Goal: Task Accomplishment & Management: Complete application form

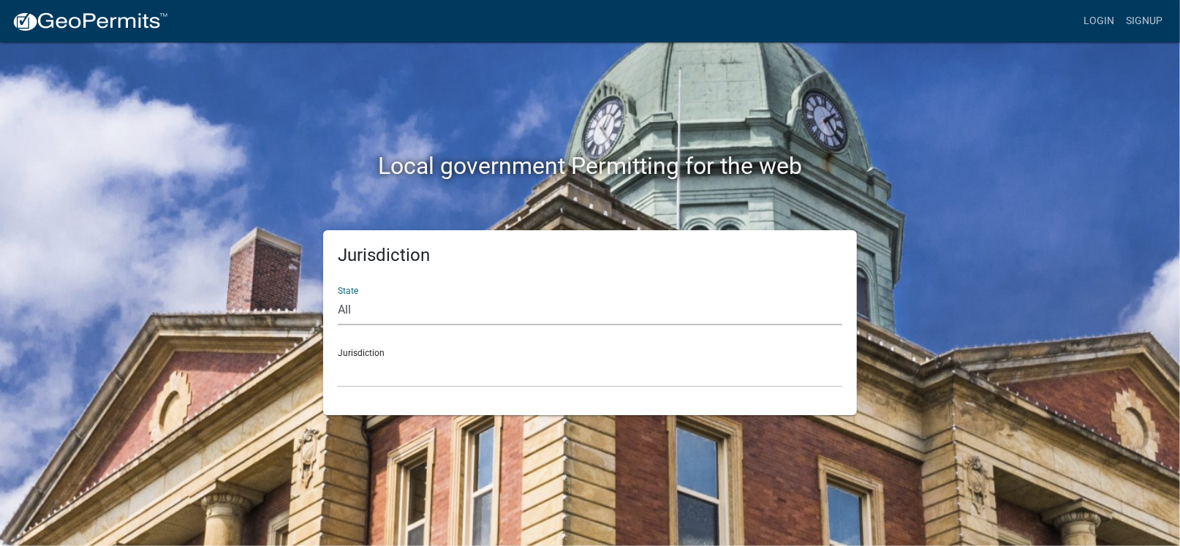
click at [456, 301] on select "All [US_STATE] [US_STATE] [US_STATE] [US_STATE] [US_STATE] [US_STATE] [US_STATE…" at bounding box center [590, 310] width 505 height 30
select select "[US_STATE]"
click at [338, 295] on select "All [US_STATE] [US_STATE] [US_STATE] [US_STATE] [US_STATE] [US_STATE] [US_STATE…" at bounding box center [590, 310] width 505 height 30
click at [404, 373] on select "City of [GEOGRAPHIC_DATA], [US_STATE] City of [GEOGRAPHIC_DATA], [US_STATE] Cit…" at bounding box center [590, 373] width 505 height 30
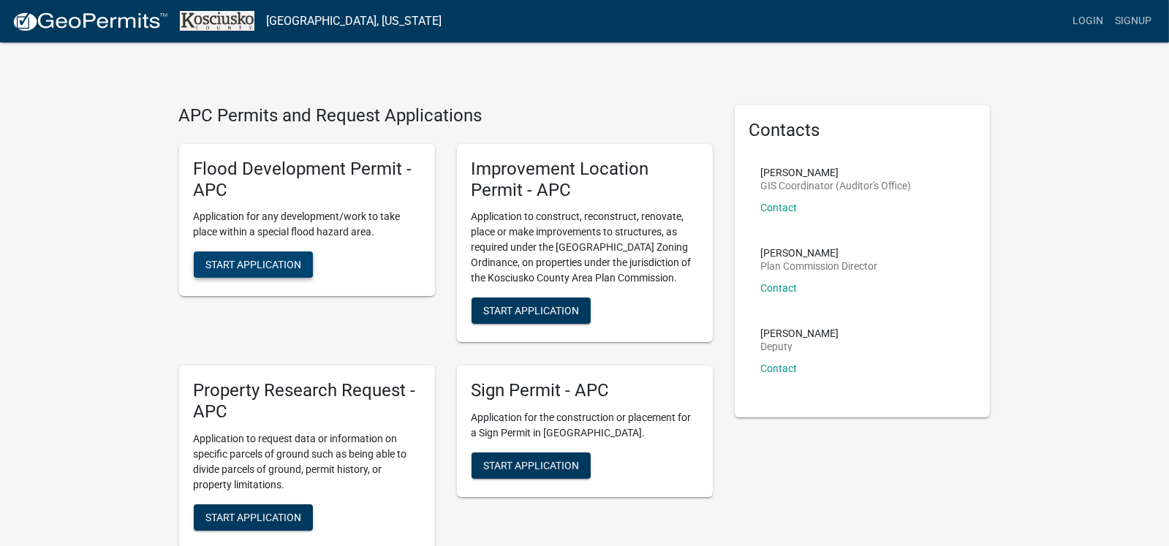
click at [274, 260] on span "Start Application" at bounding box center [254, 265] width 96 height 12
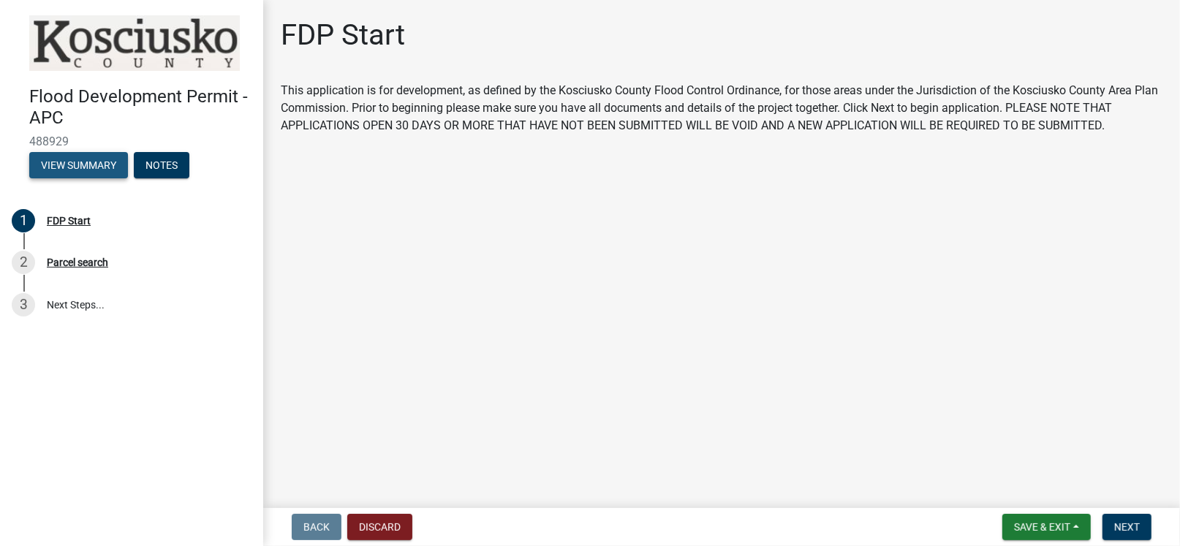
click at [88, 170] on button "View Summary" at bounding box center [78, 165] width 99 height 26
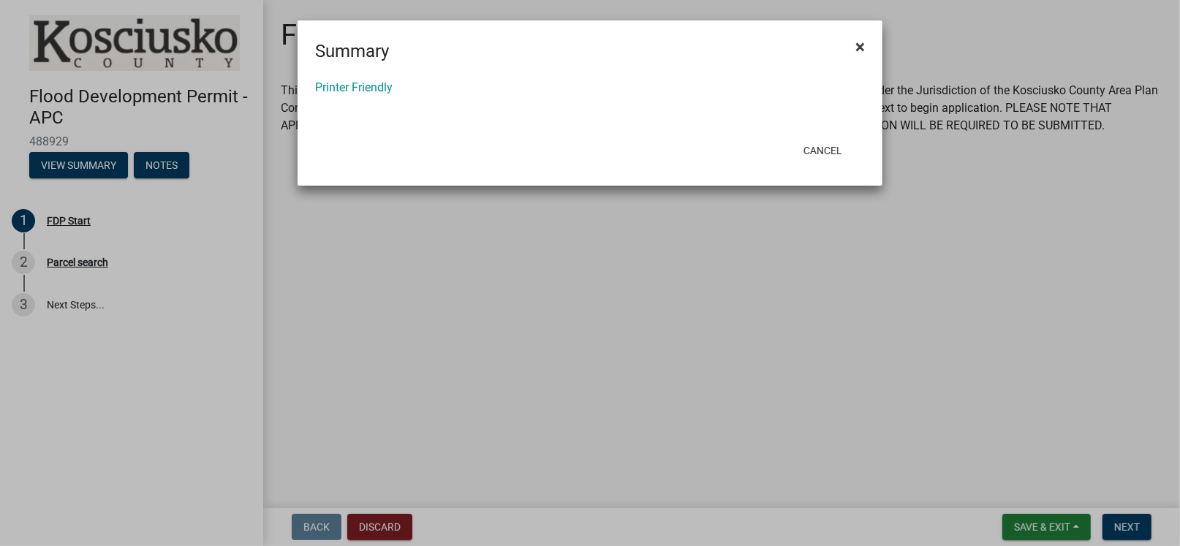
click at [865, 42] on button "×" at bounding box center [860, 46] width 33 height 41
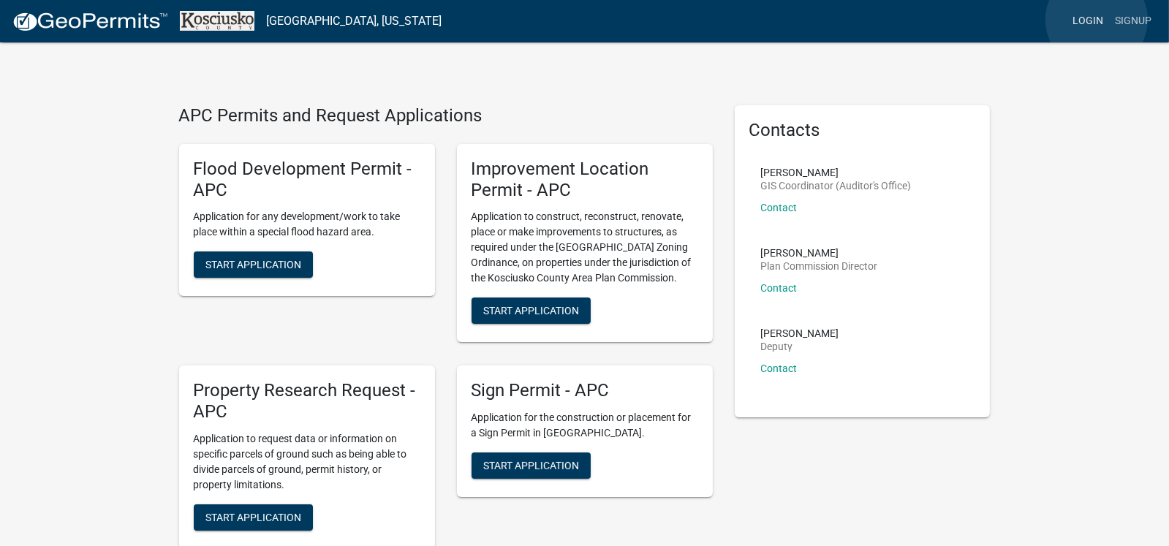
click at [1097, 20] on link "Login" at bounding box center [1088, 21] width 42 height 28
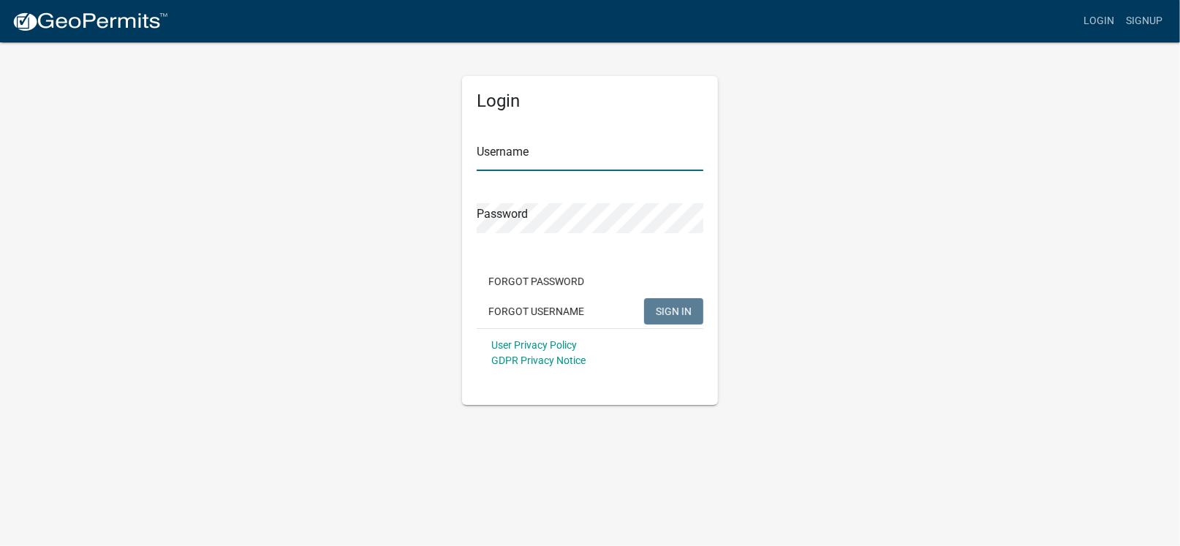
type input "Skeeter1!"
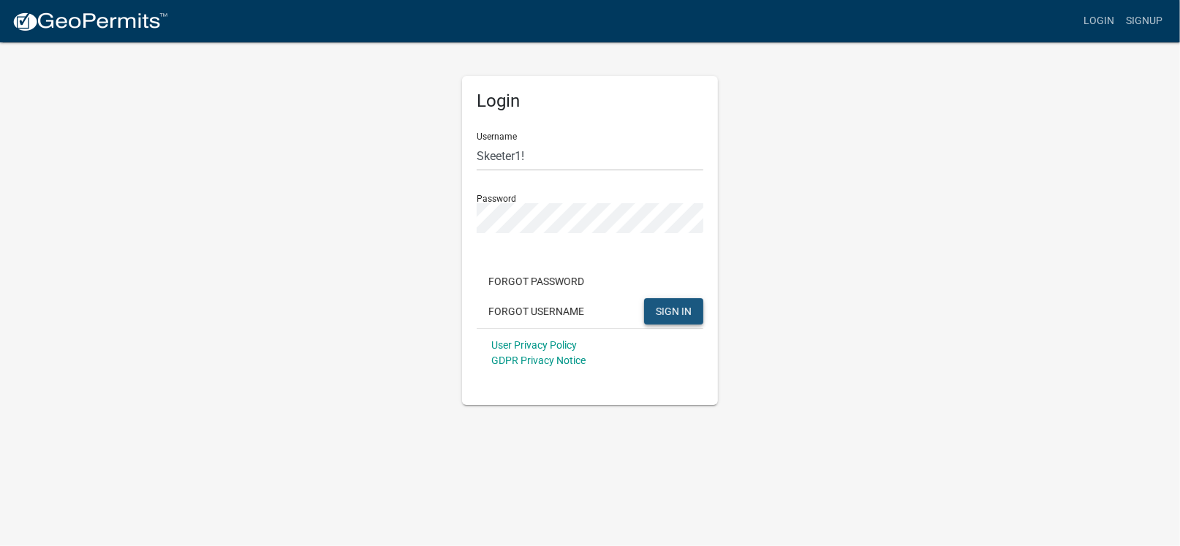
click at [660, 307] on span "SIGN IN" at bounding box center [674, 311] width 36 height 12
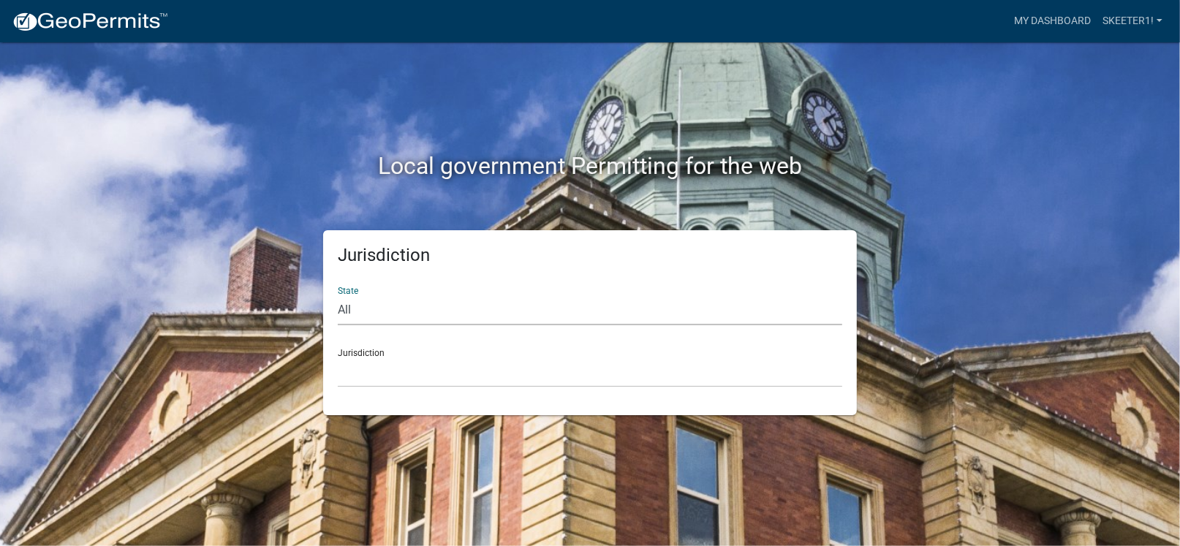
click at [531, 303] on select "All [US_STATE] [US_STATE] [US_STATE] [US_STATE] [US_STATE] [US_STATE] [US_STATE…" at bounding box center [590, 310] width 505 height 30
select select "[US_STATE]"
click at [338, 295] on select "All [US_STATE] [US_STATE] [US_STATE] [US_STATE] [US_STATE] [US_STATE] [US_STATE…" at bounding box center [590, 310] width 505 height 30
click at [440, 374] on select "City of [GEOGRAPHIC_DATA], [US_STATE] City of [GEOGRAPHIC_DATA], [US_STATE] Cit…" at bounding box center [590, 373] width 505 height 30
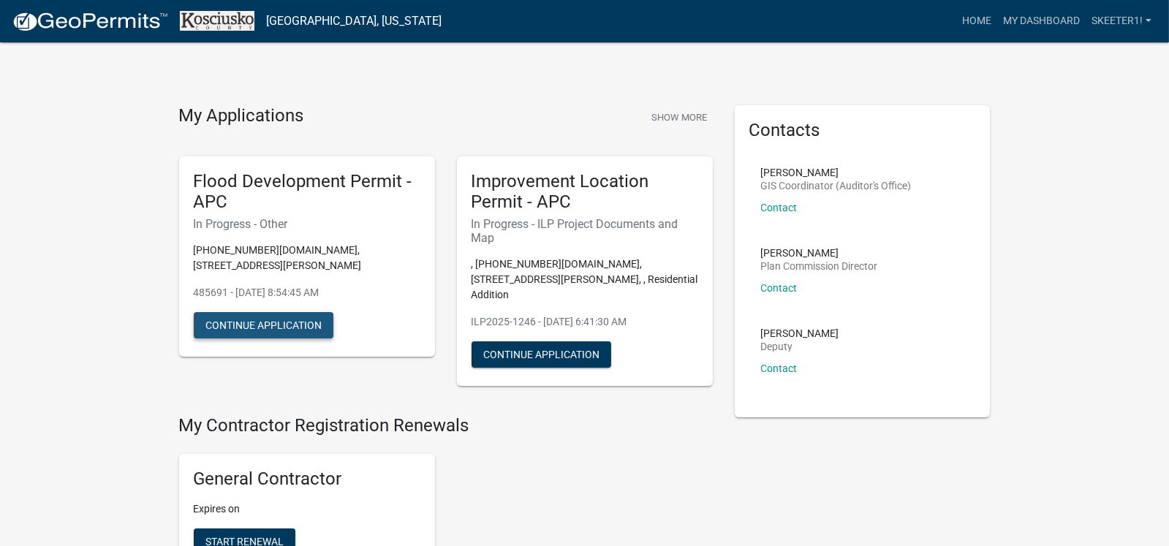
click at [240, 312] on button "Continue Application" at bounding box center [264, 325] width 140 height 26
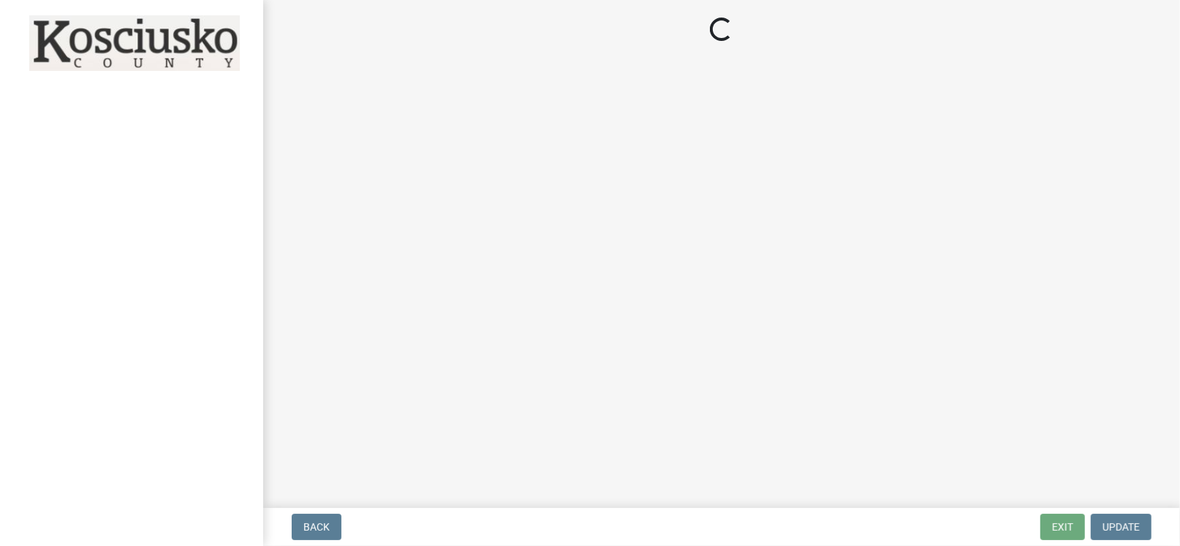
select select "8ff22ab7-4bb9-47fa-a72f-b2bc48e62ff3"
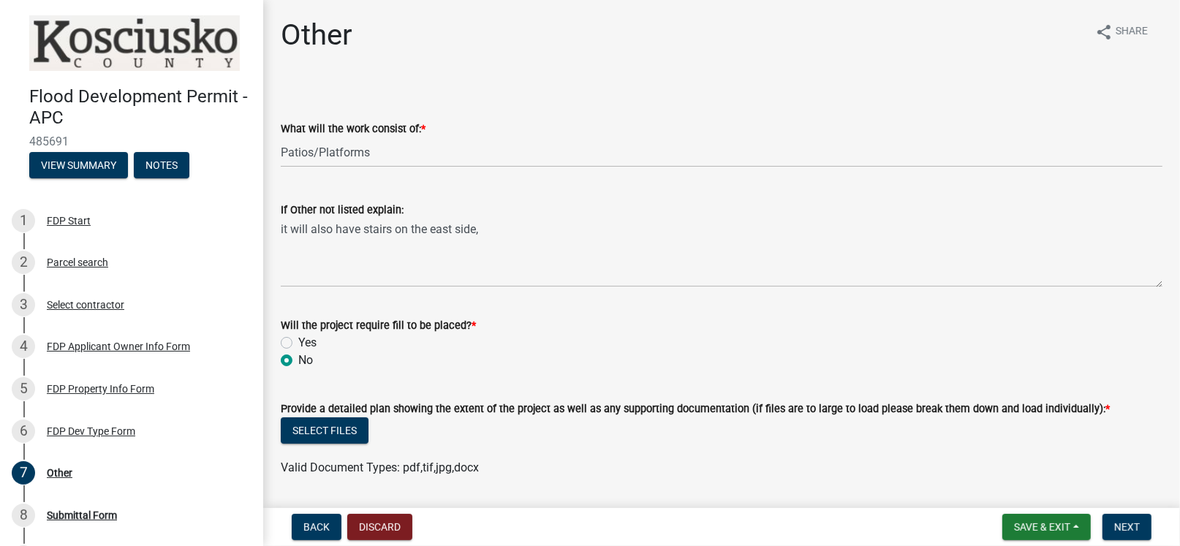
scroll to position [44, 0]
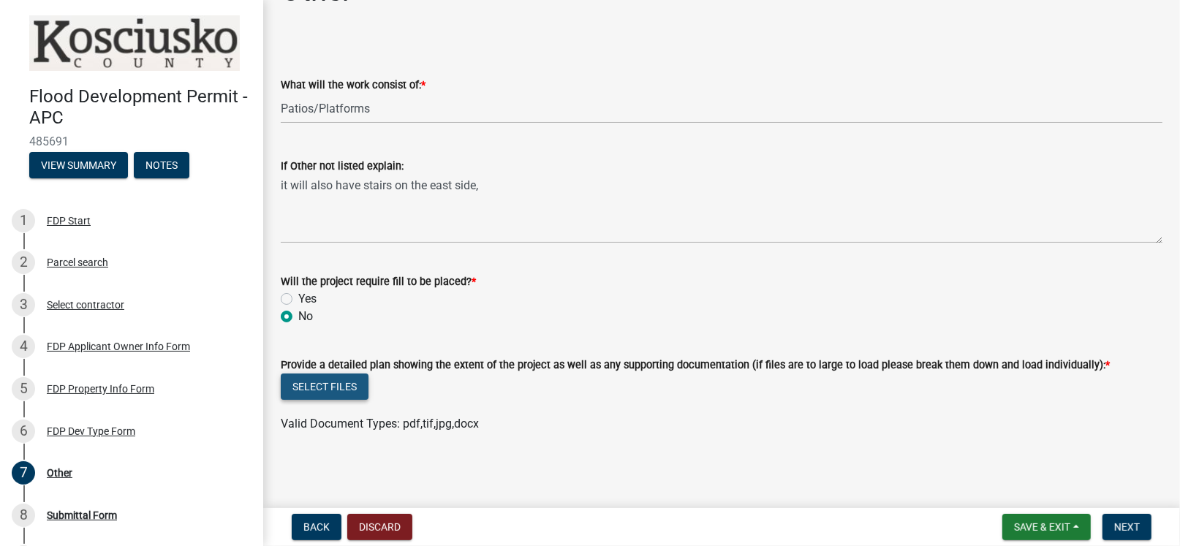
click at [333, 385] on button "Select files" at bounding box center [325, 387] width 88 height 26
click at [350, 382] on button "Select files" at bounding box center [325, 387] width 88 height 26
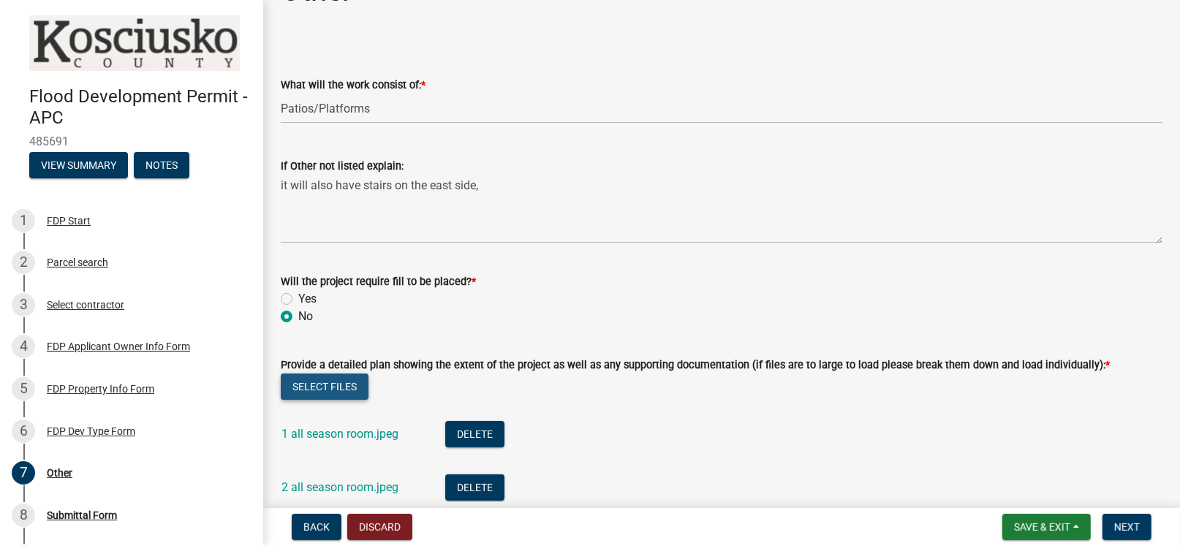
click at [345, 387] on button "Select files" at bounding box center [325, 387] width 88 height 26
click at [356, 385] on button "Select files" at bounding box center [325, 387] width 88 height 26
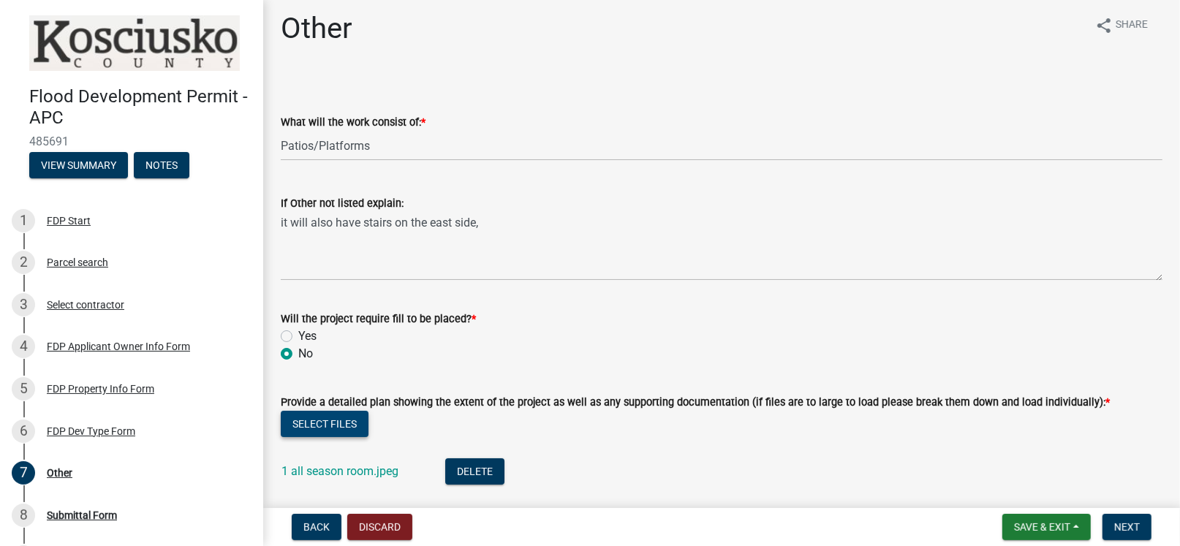
scroll to position [0, 0]
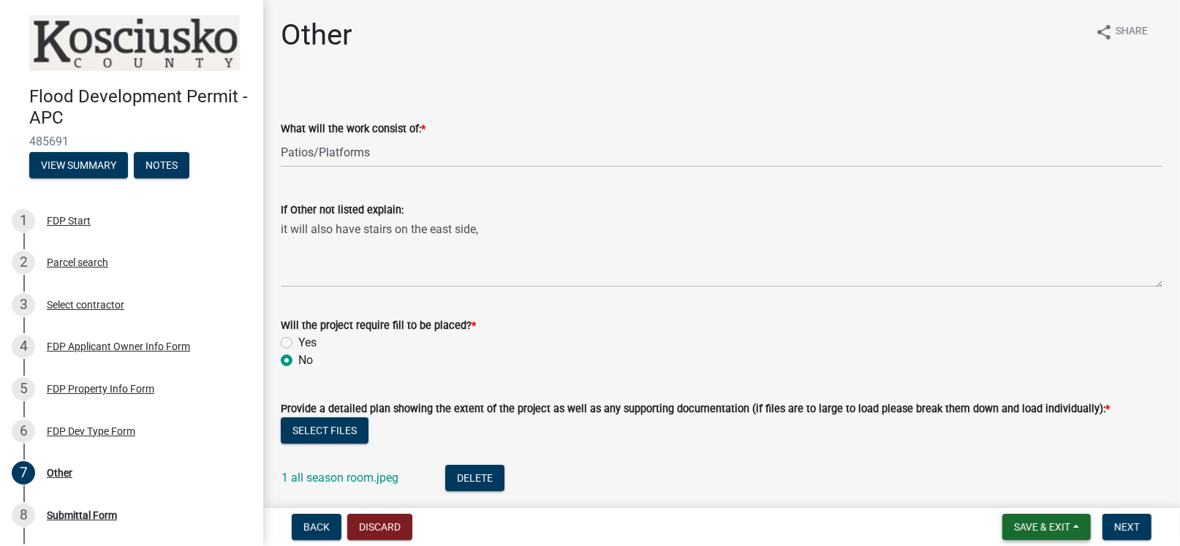
click at [1052, 527] on span "Save & Exit" at bounding box center [1042, 527] width 56 height 12
click at [1014, 452] on button "Save" at bounding box center [1031, 454] width 117 height 35
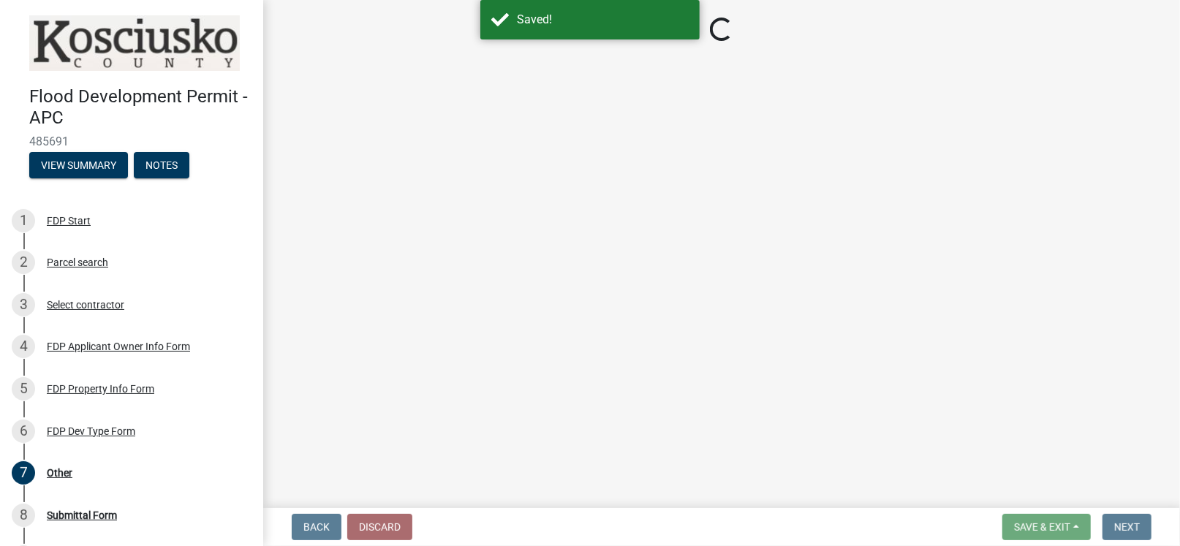
select select "8ff22ab7-4bb9-47fa-a72f-b2bc48e62ff3"
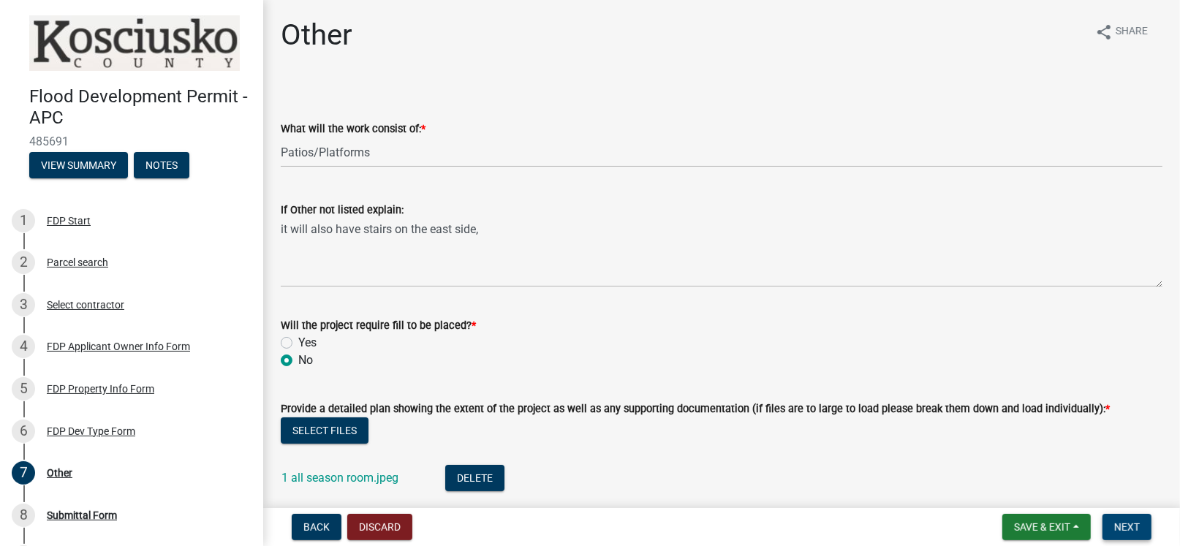
click at [1113, 521] on button "Next" at bounding box center [1127, 527] width 49 height 26
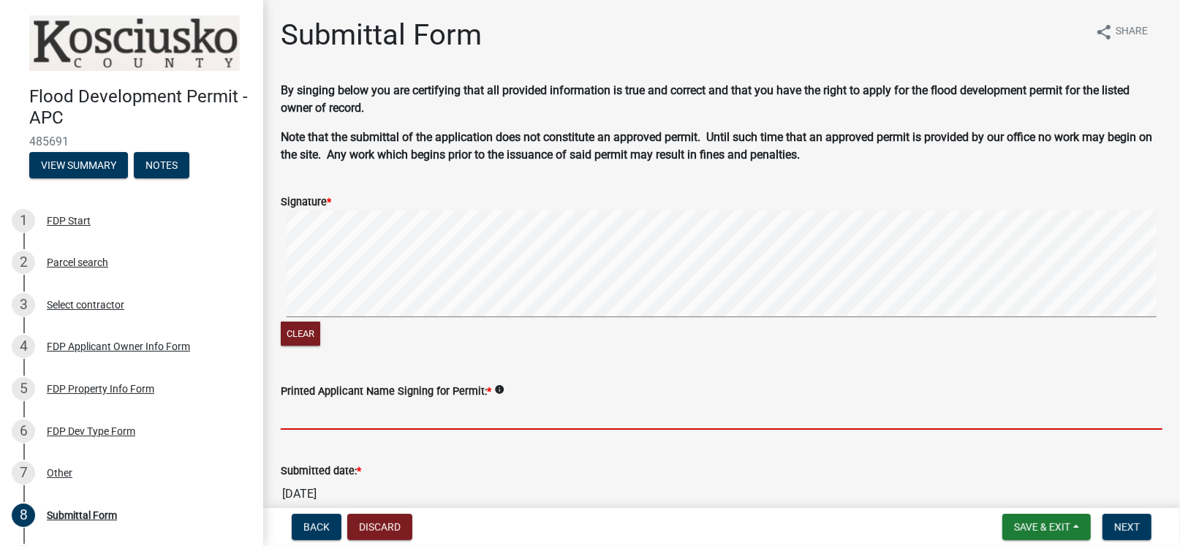
click at [389, 417] on input "Printed Applicant Name Signing for Permit: *" at bounding box center [722, 415] width 882 height 30
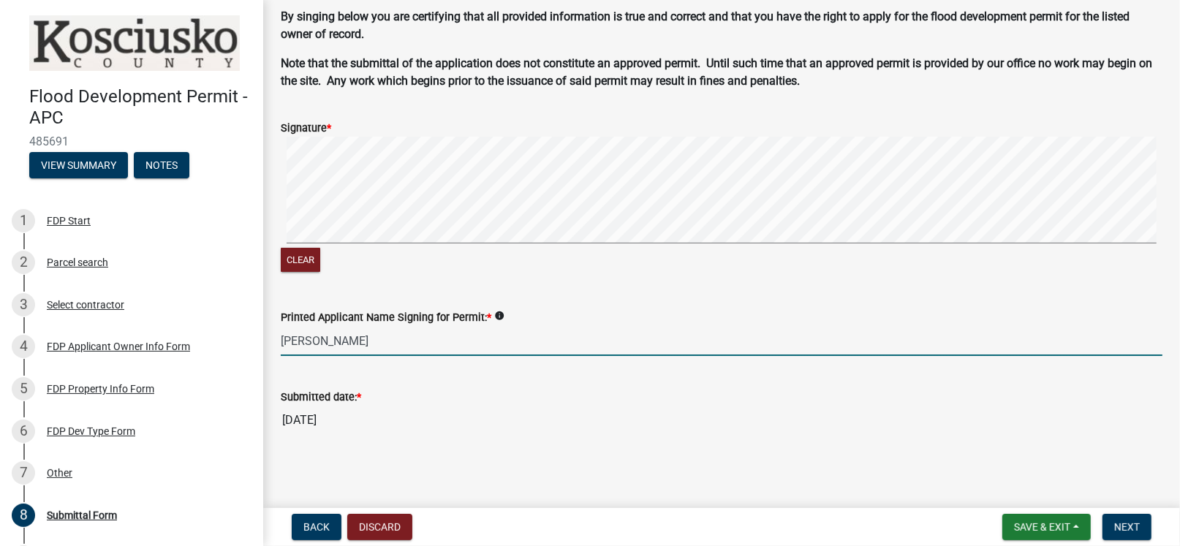
scroll to position [75, 0]
type input "[PERSON_NAME]"
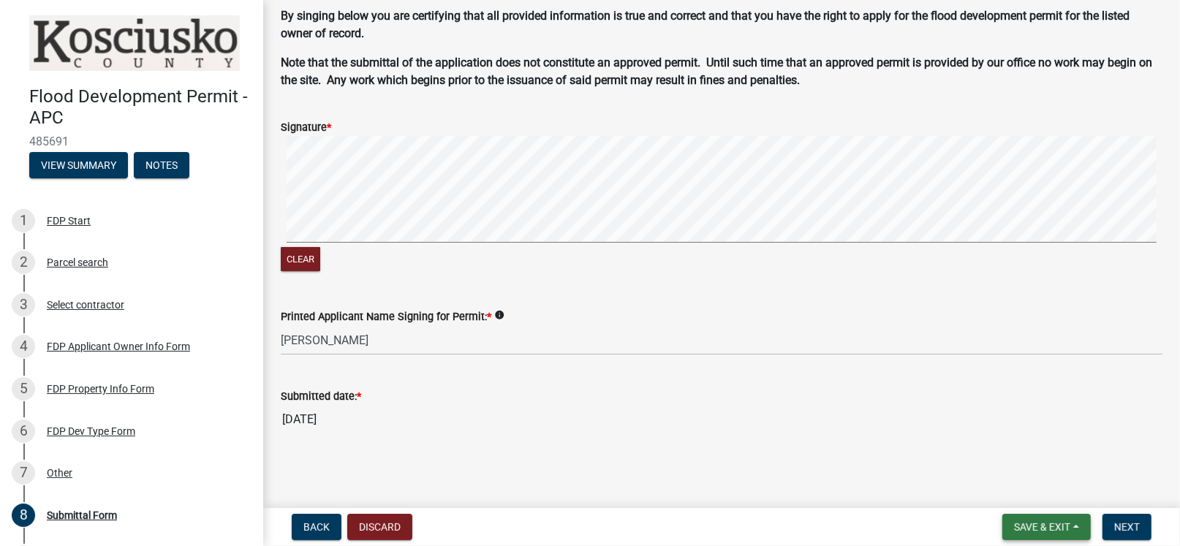
click at [1029, 532] on span "Save & Exit" at bounding box center [1042, 527] width 56 height 12
click at [1004, 454] on button "Save" at bounding box center [1031, 454] width 117 height 35
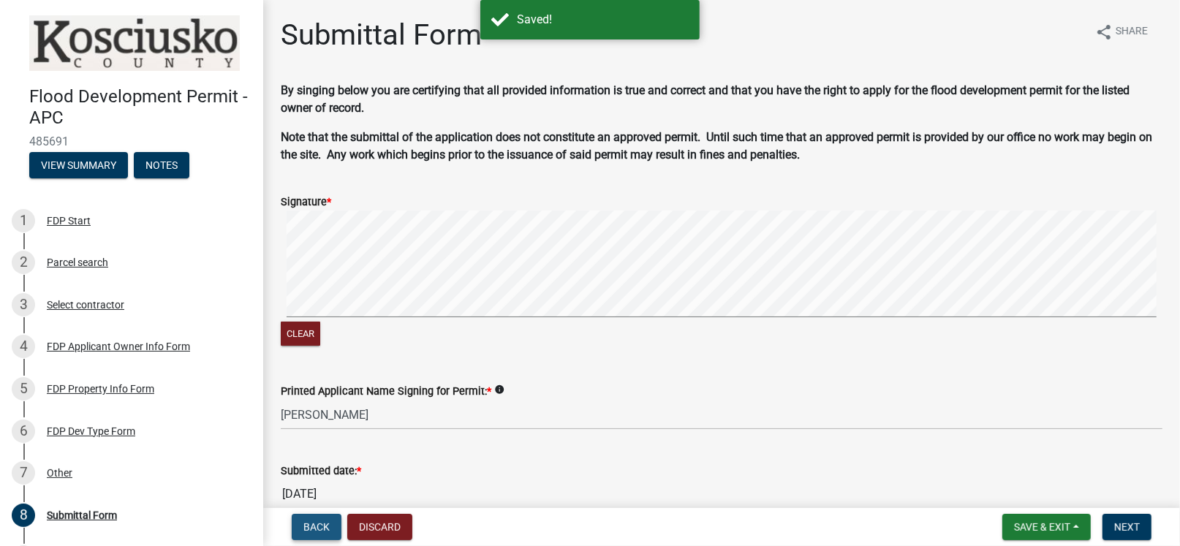
click at [317, 524] on span "Back" at bounding box center [317, 527] width 26 height 12
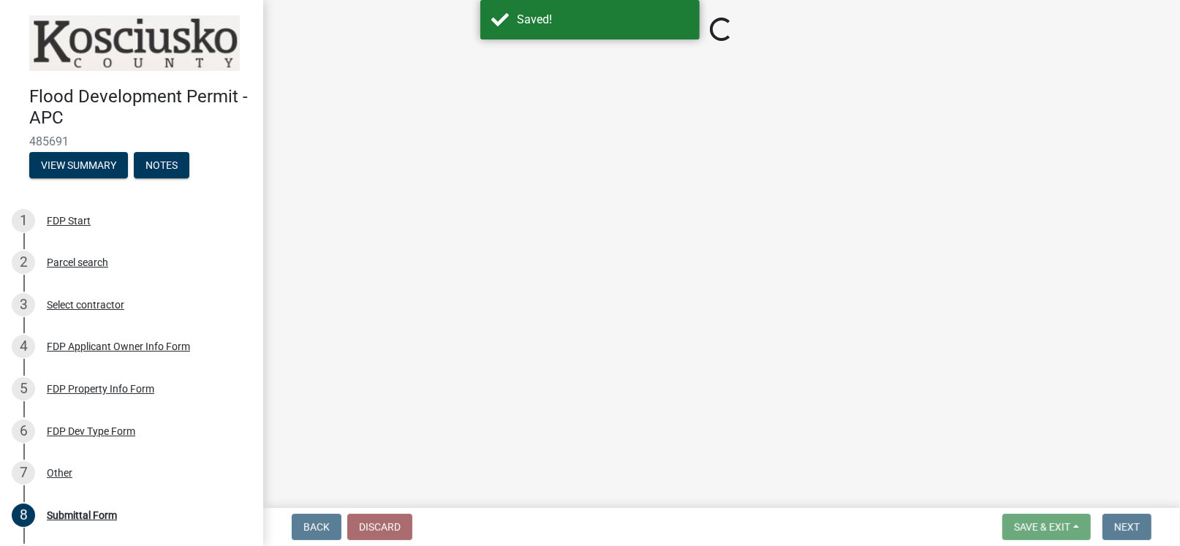
select select "8ff22ab7-4bb9-47fa-a72f-b2bc48e62ff3"
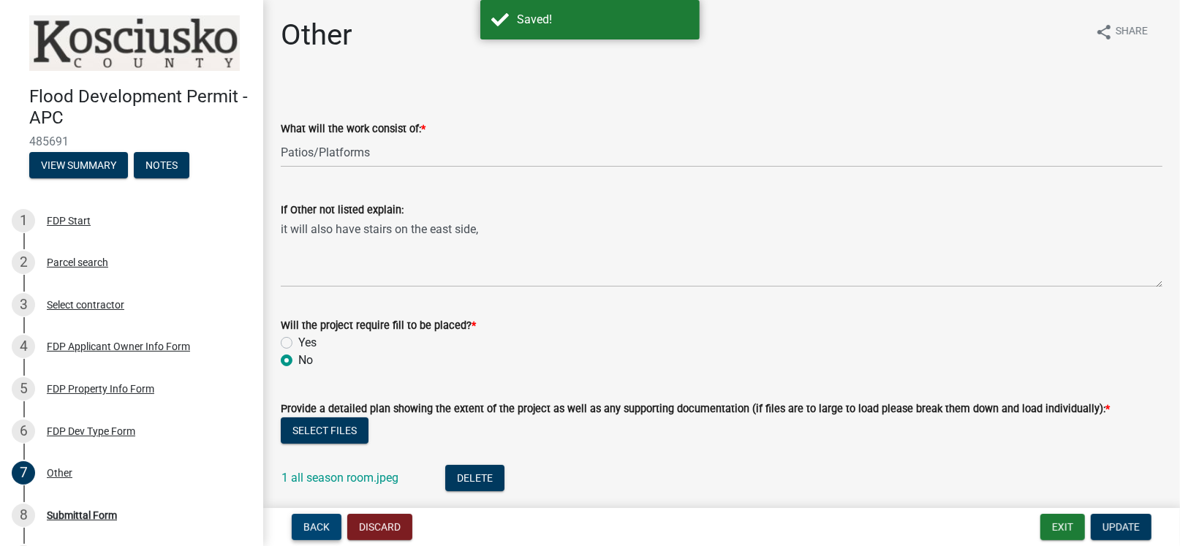
click at [317, 524] on span "Back" at bounding box center [317, 527] width 26 height 12
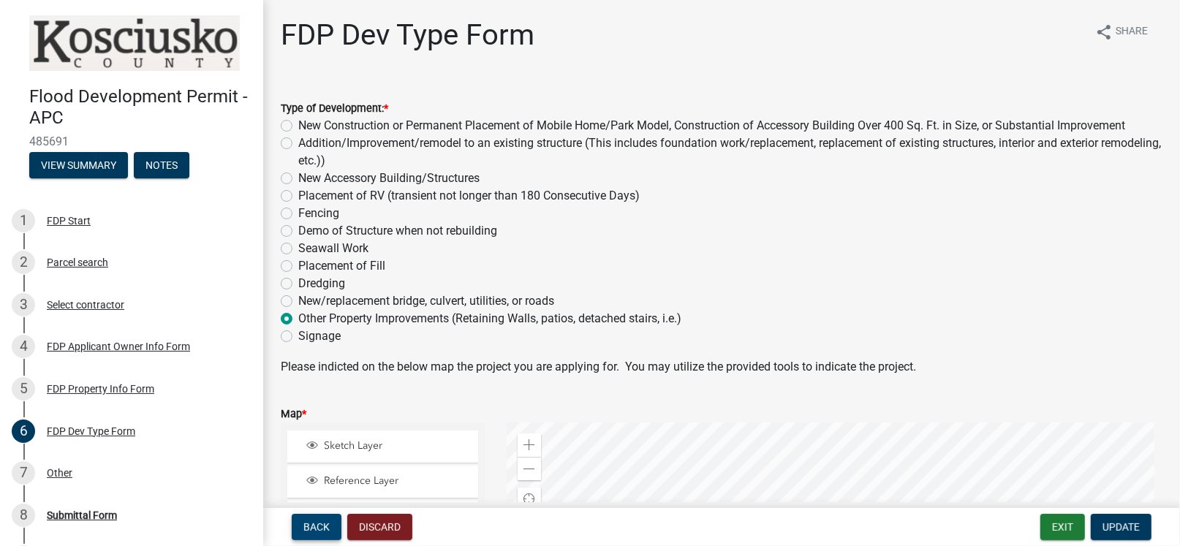
click at [317, 524] on span "Back" at bounding box center [317, 527] width 26 height 12
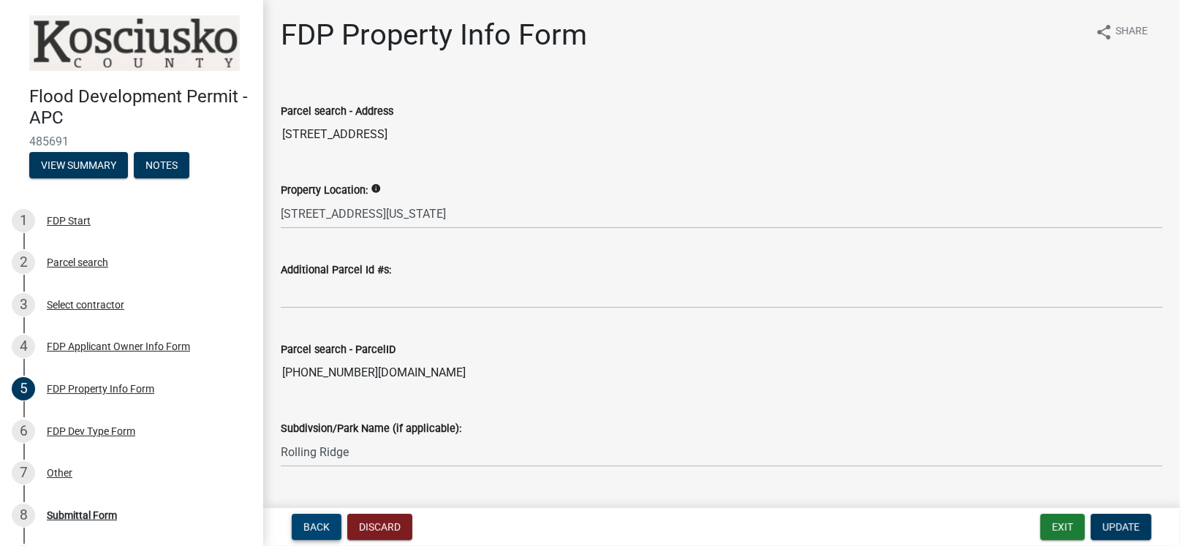
click at [317, 524] on span "Back" at bounding box center [317, 527] width 26 height 12
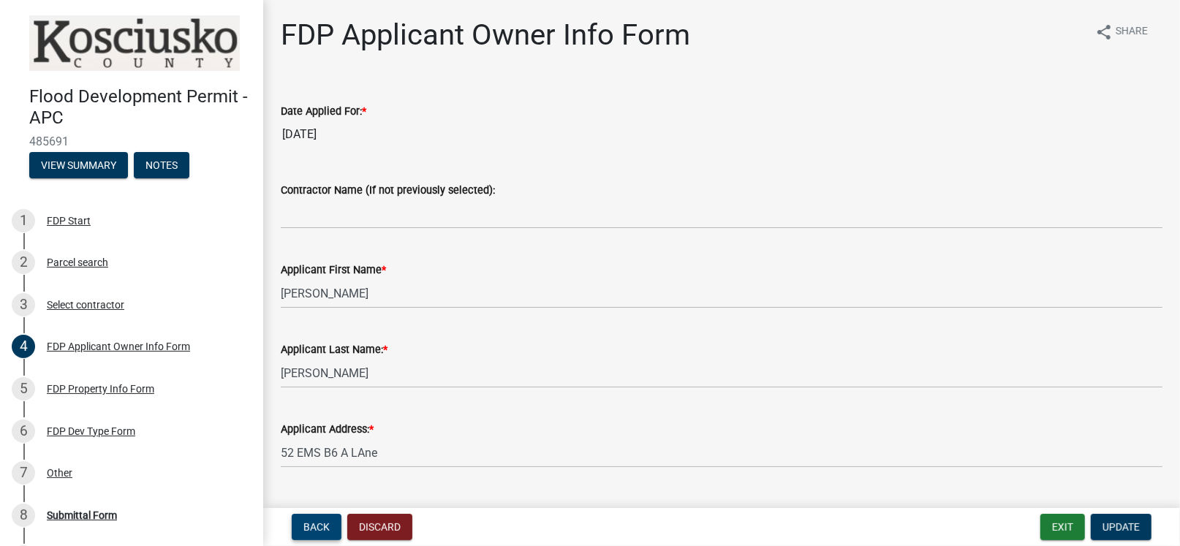
click at [319, 524] on span "Back" at bounding box center [317, 527] width 26 height 12
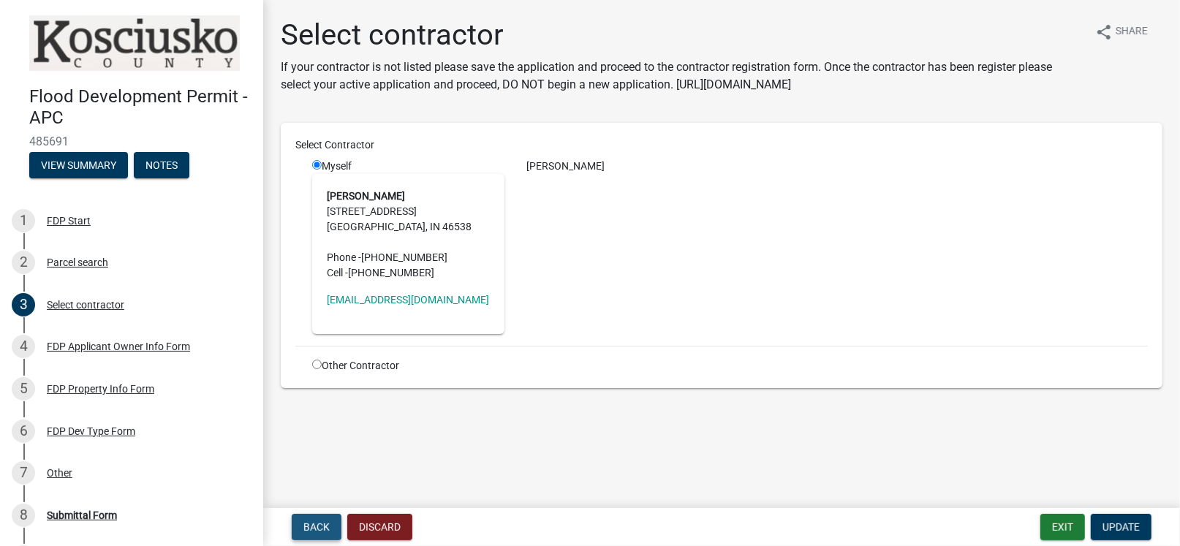
click at [319, 524] on span "Back" at bounding box center [317, 527] width 26 height 12
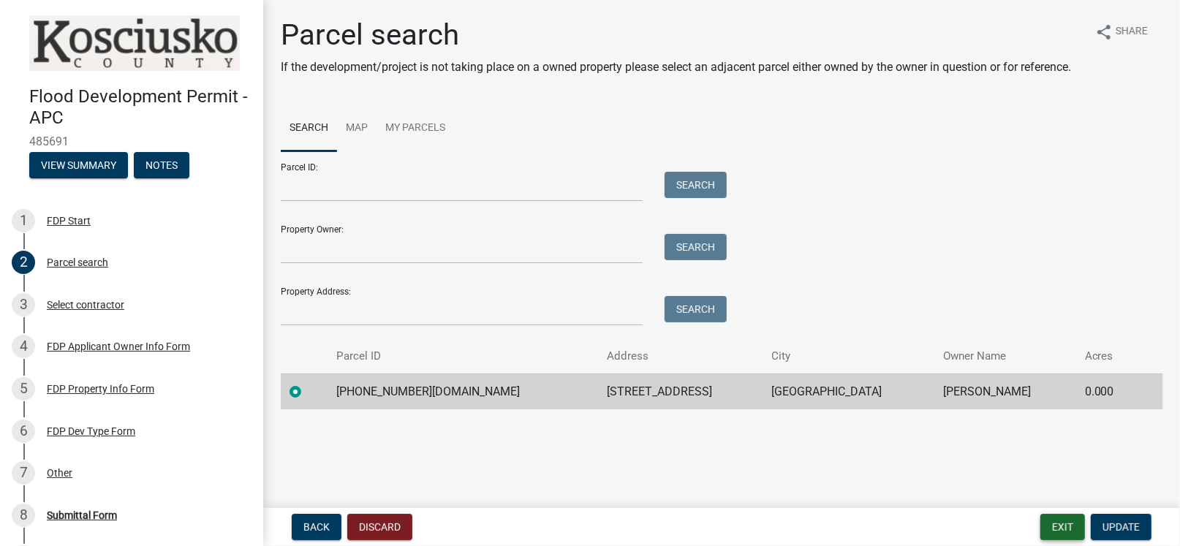
click at [1058, 530] on button "Exit" at bounding box center [1063, 527] width 45 height 26
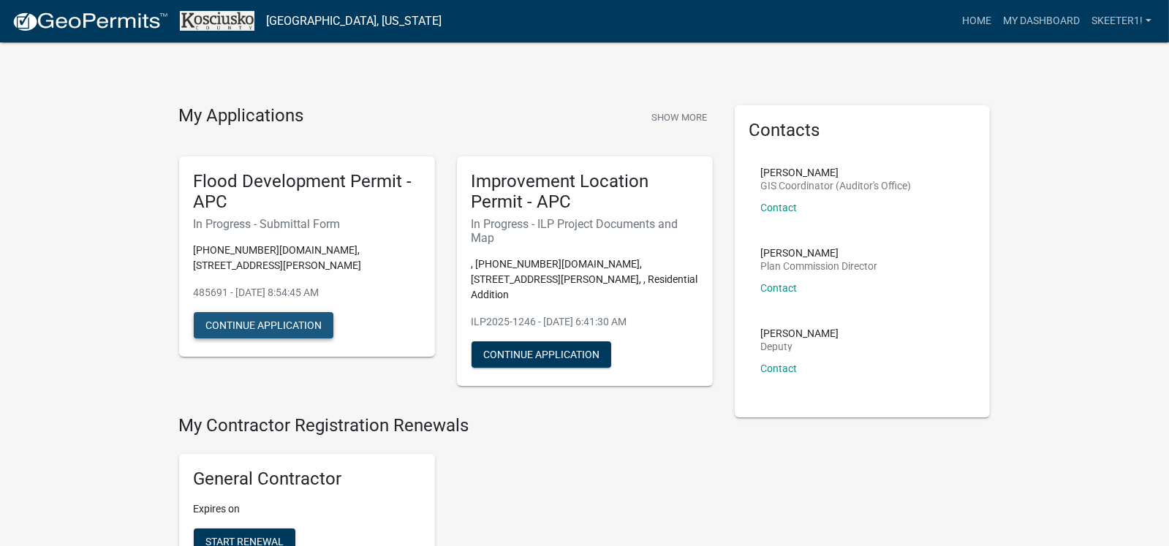
click at [244, 312] on button "Continue Application" at bounding box center [264, 325] width 140 height 26
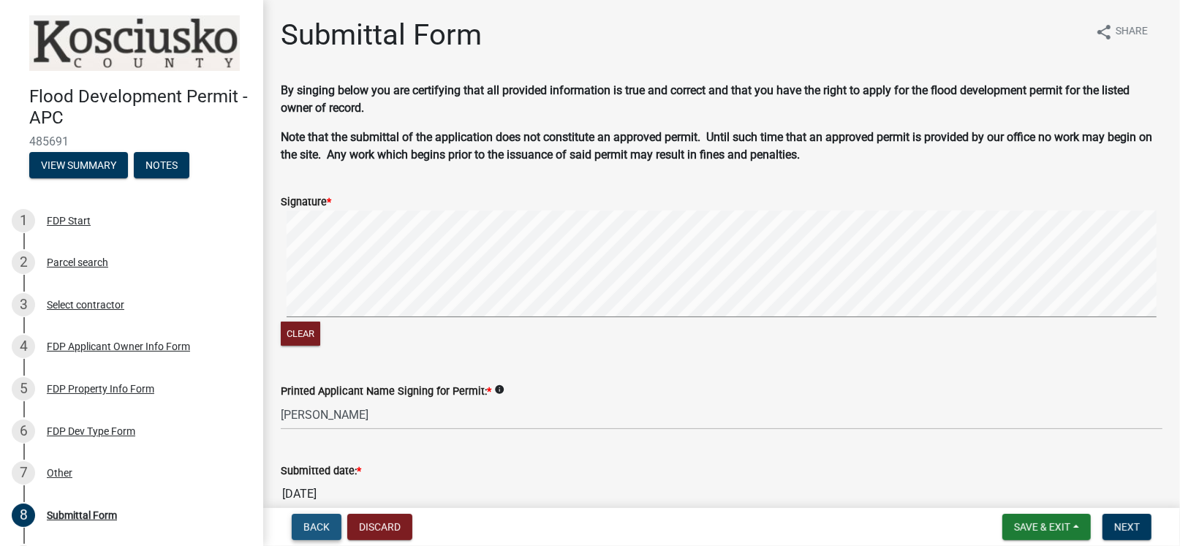
click at [314, 528] on span "Back" at bounding box center [317, 527] width 26 height 12
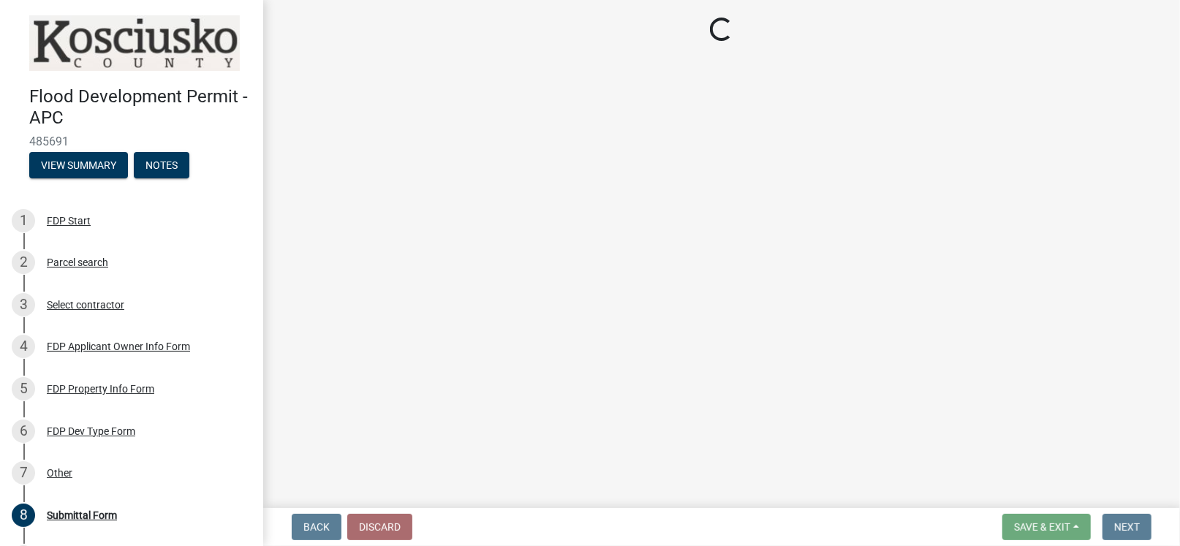
select select "8ff22ab7-4bb9-47fa-a72f-b2bc48e62ff3"
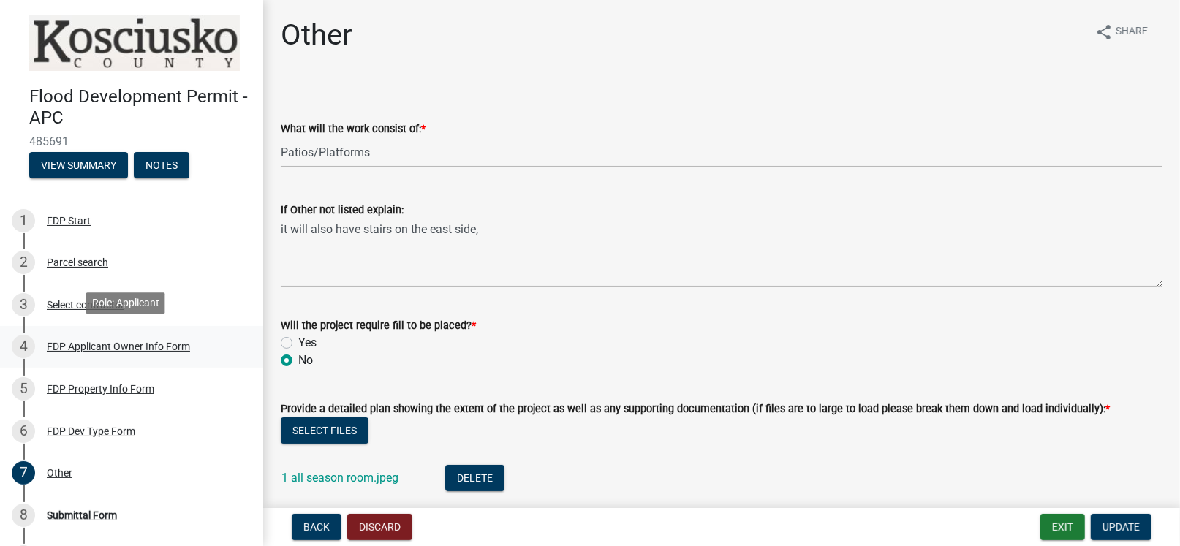
click at [82, 342] on div "FDP Applicant Owner Info Form" at bounding box center [118, 347] width 143 height 10
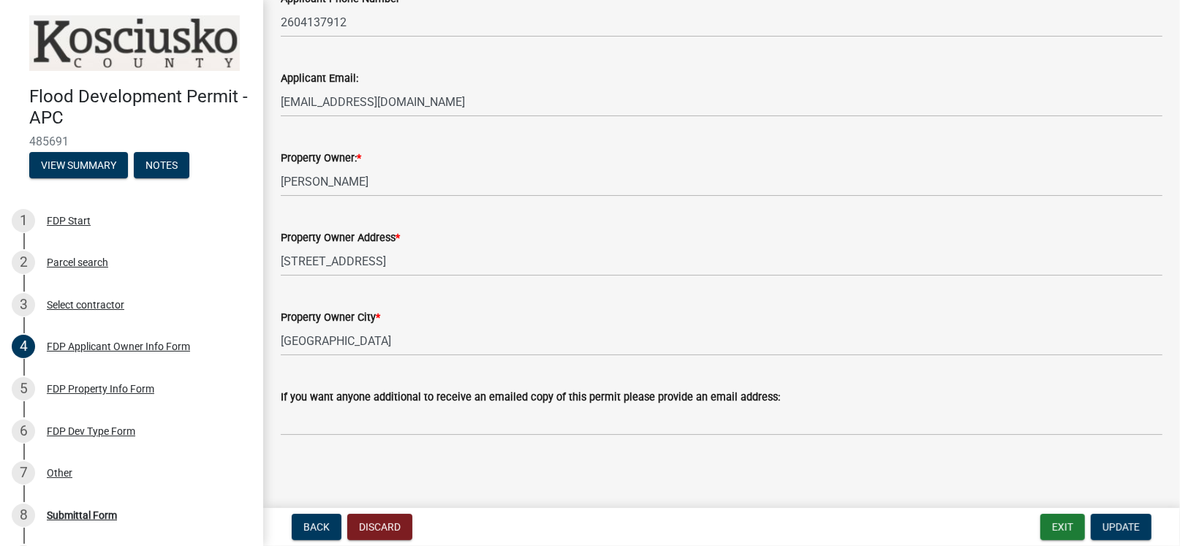
scroll to position [592, 0]
click at [1105, 525] on span "Update" at bounding box center [1121, 527] width 37 height 12
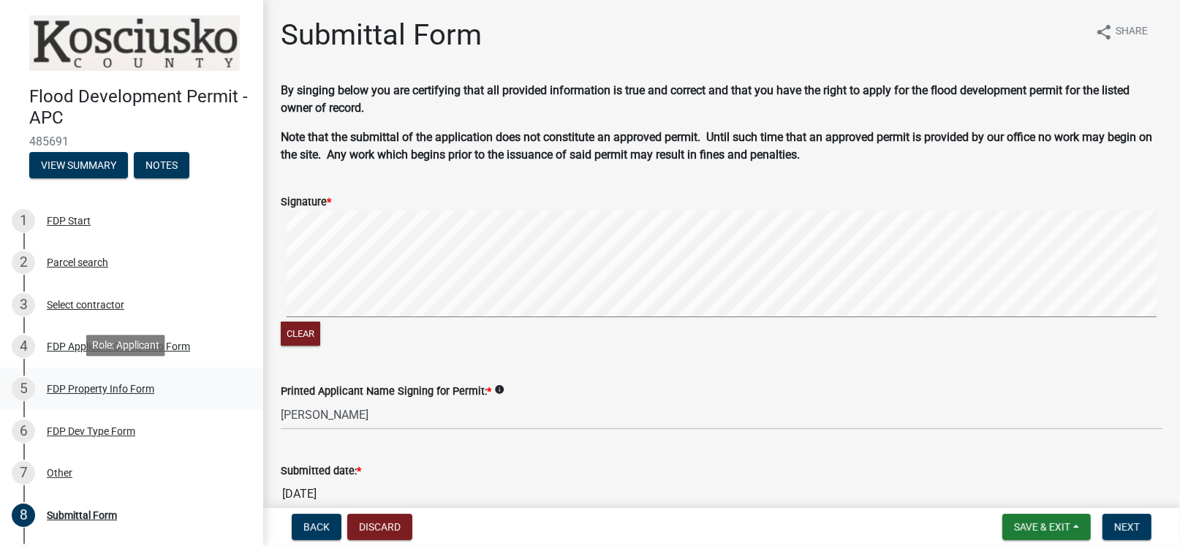
click at [62, 388] on div "FDP Property Info Form" at bounding box center [101, 389] width 108 height 10
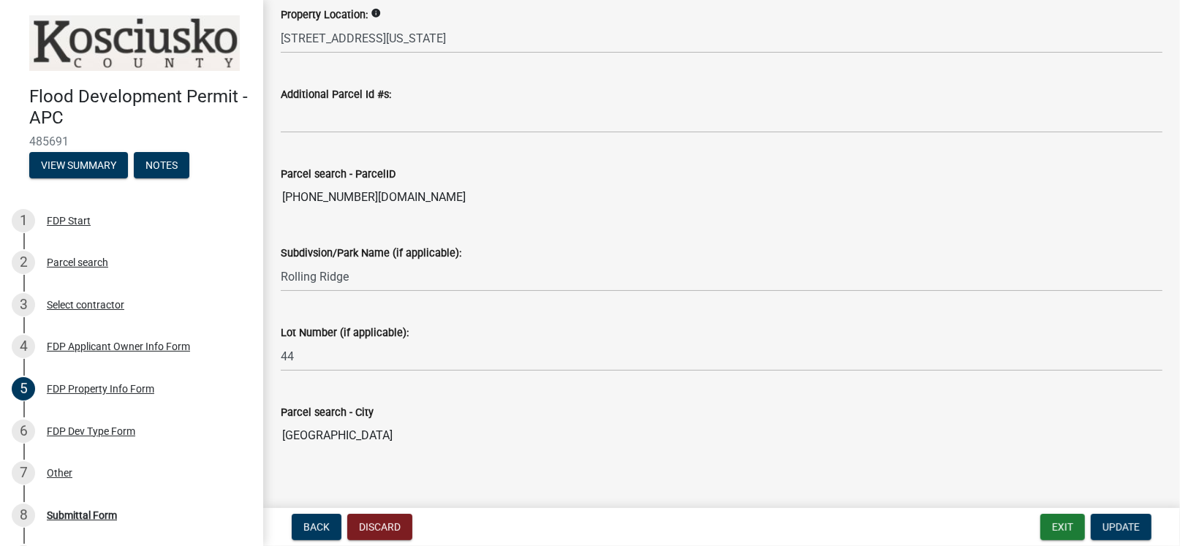
scroll to position [191, 0]
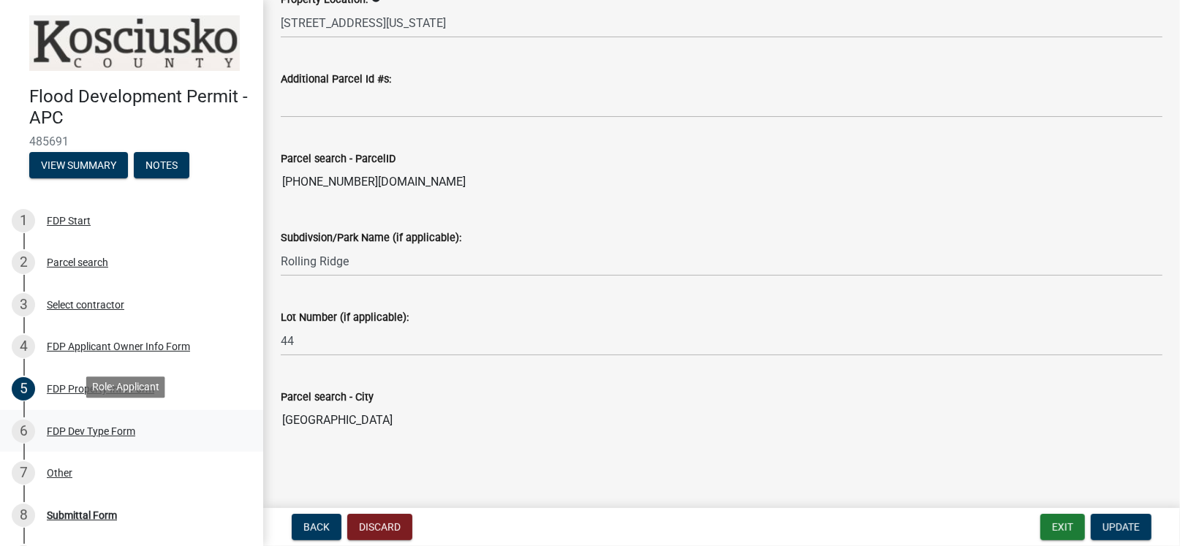
click at [87, 429] on div "FDP Dev Type Form" at bounding box center [91, 431] width 88 height 10
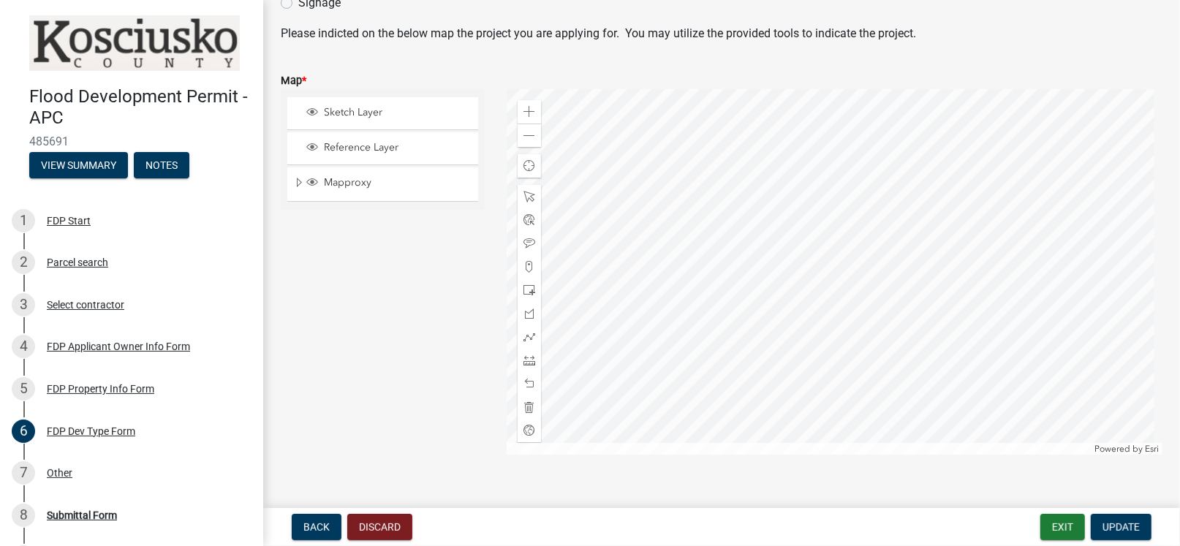
scroll to position [355, 0]
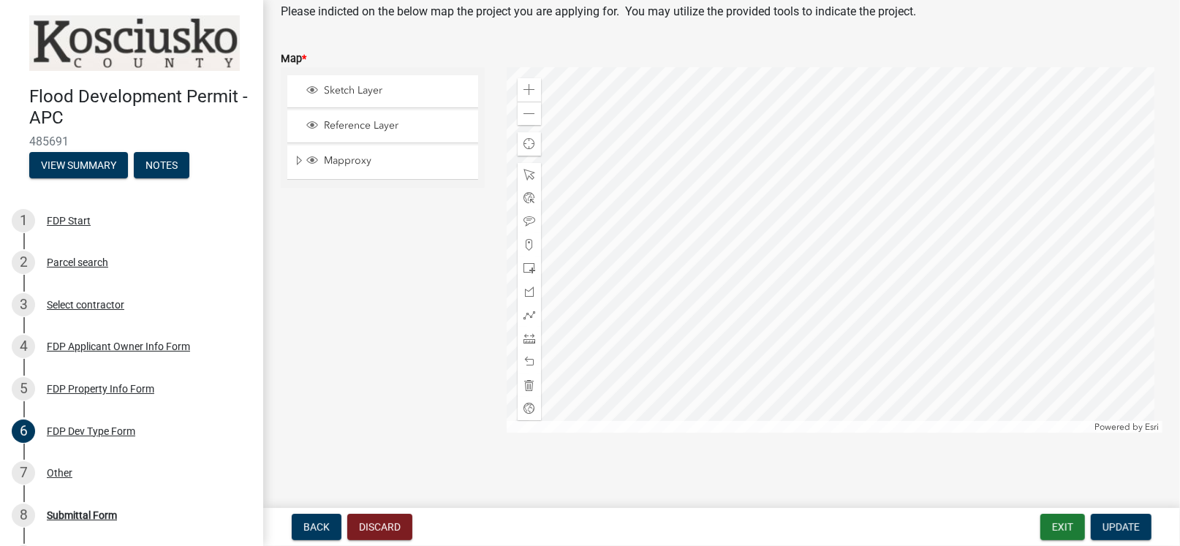
click at [451, 373] on div "Sketch Layer Reference Layer Mapproxy Cemetery Lanes Sanitary Sewer Point Sanit…" at bounding box center [383, 250] width 226 height 366
click at [59, 472] on div "Other" at bounding box center [60, 473] width 26 height 10
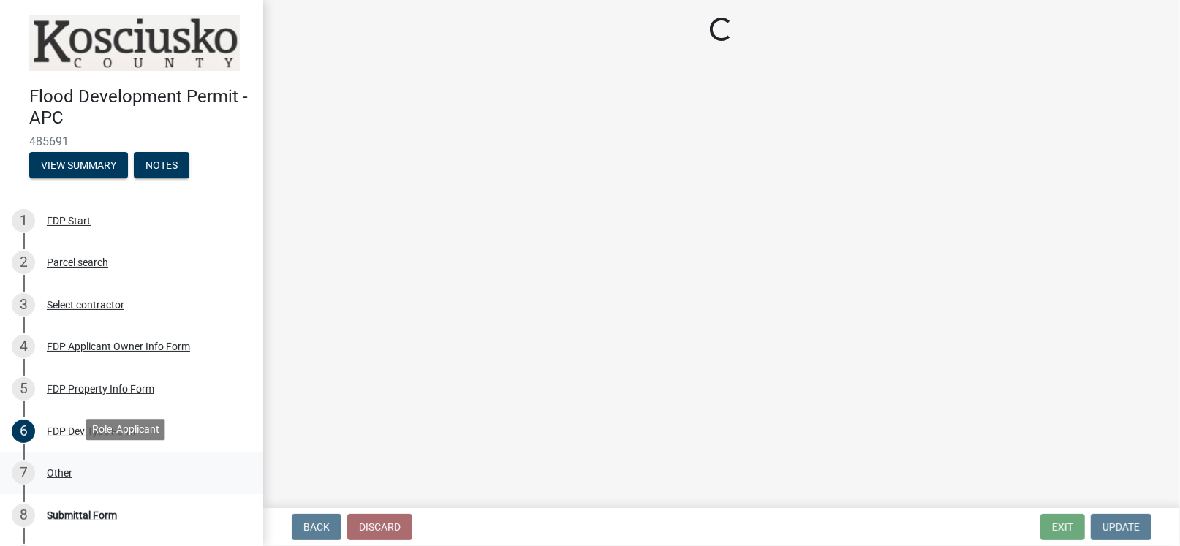
select select "8ff22ab7-4bb9-47fa-a72f-b2bc48e62ff3"
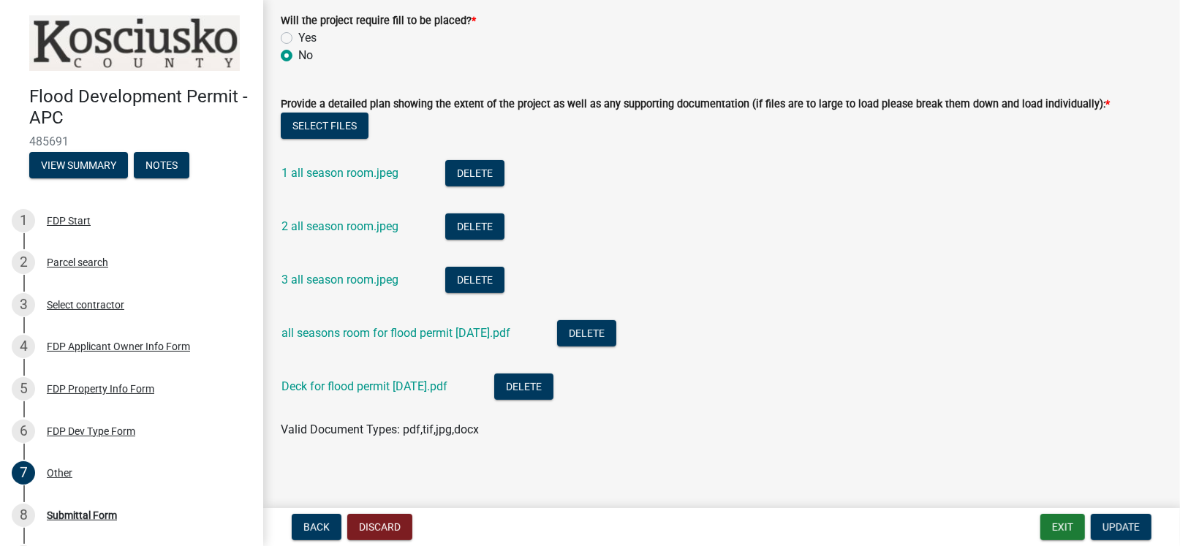
scroll to position [311, 0]
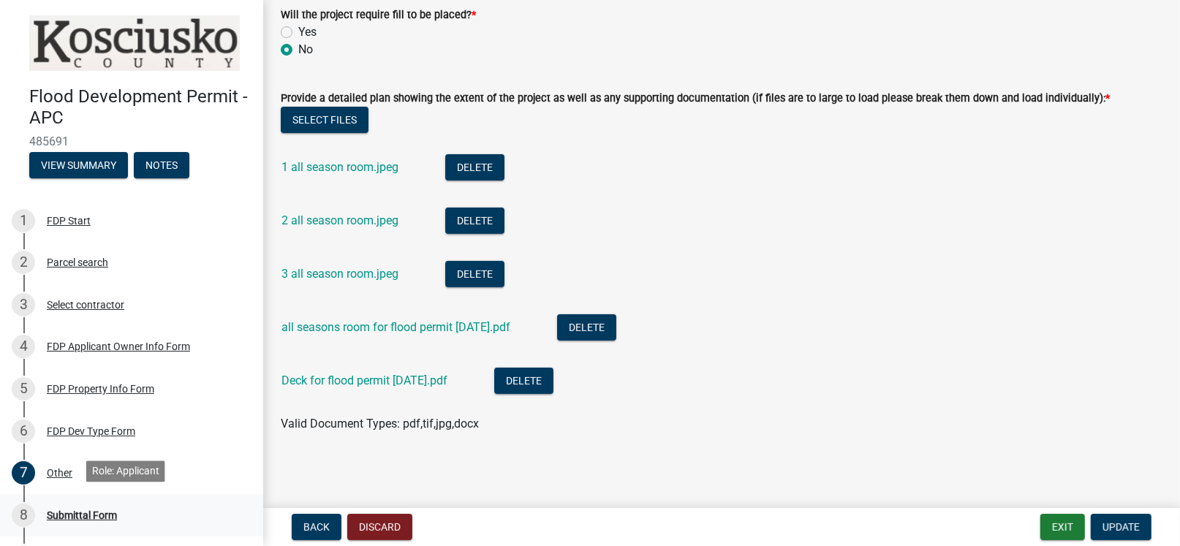
click at [72, 510] on div "Submittal Form" at bounding box center [82, 515] width 70 height 10
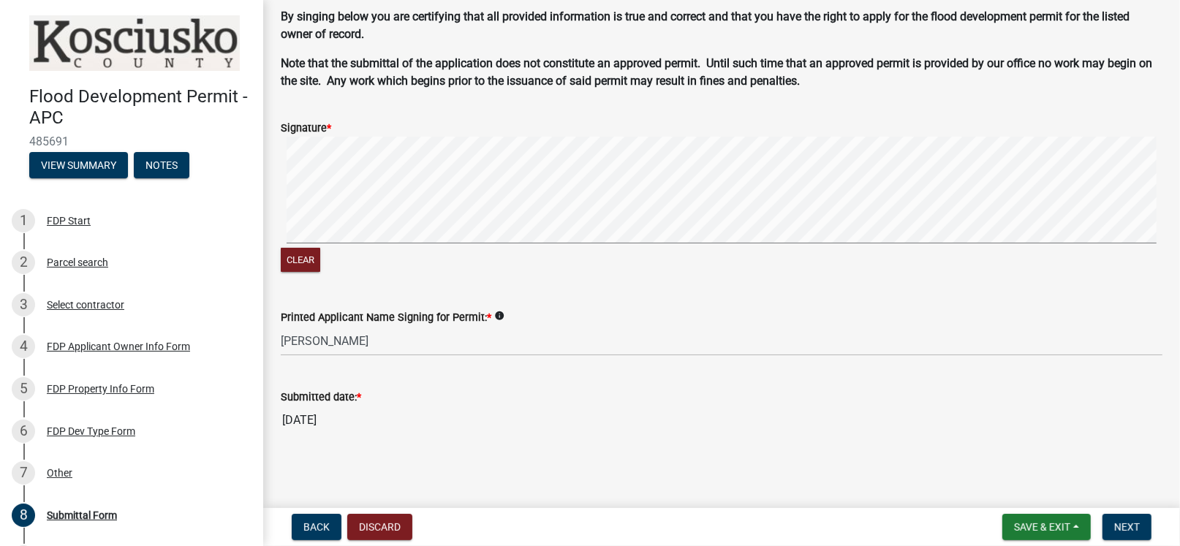
scroll to position [75, 0]
click at [1128, 524] on span "Next" at bounding box center [1128, 527] width 26 height 12
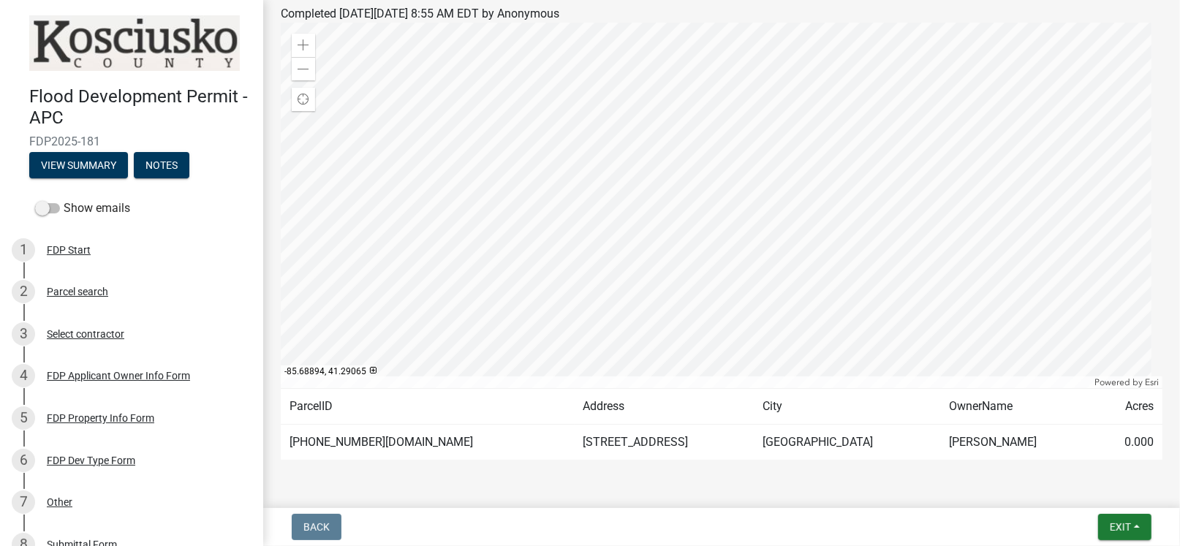
scroll to position [219, 0]
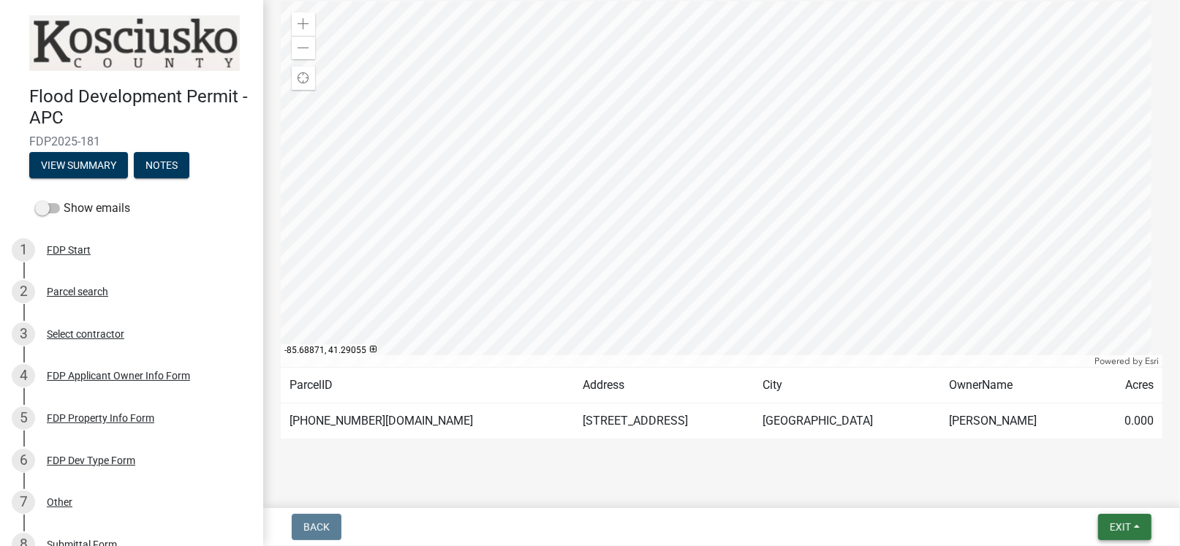
click at [1104, 521] on button "Exit" at bounding box center [1125, 527] width 53 height 26
click at [1090, 492] on button "Save & Exit" at bounding box center [1093, 489] width 117 height 35
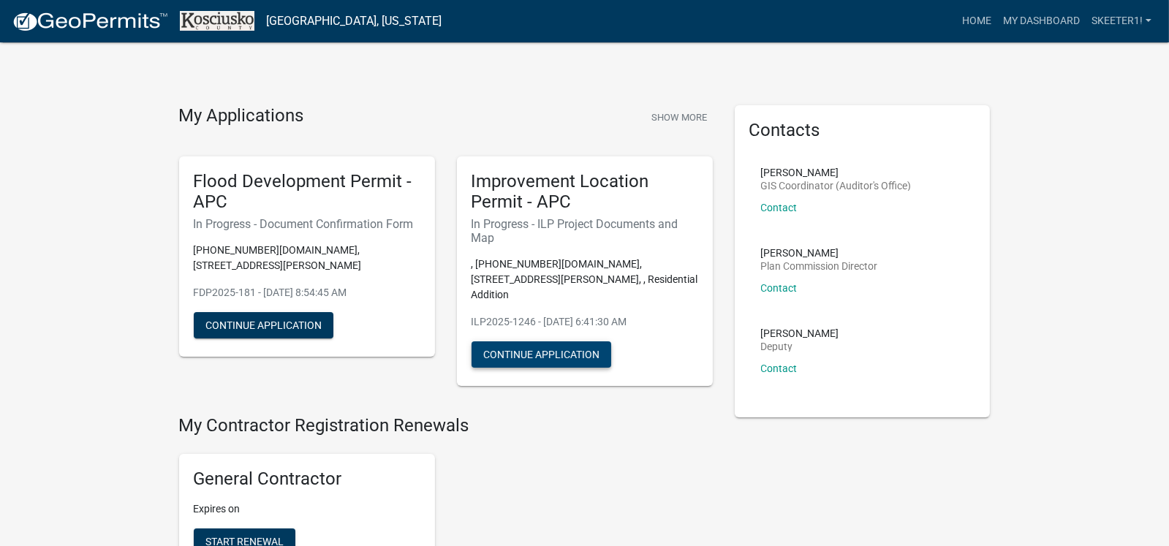
click at [534, 342] on button "Continue Application" at bounding box center [542, 355] width 140 height 26
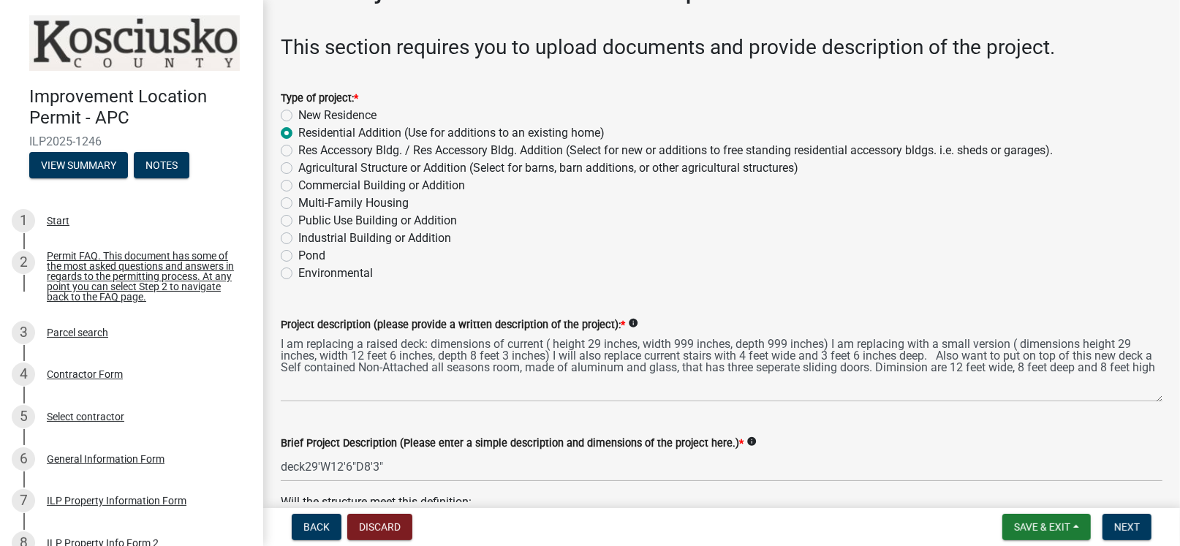
scroll to position [72, 0]
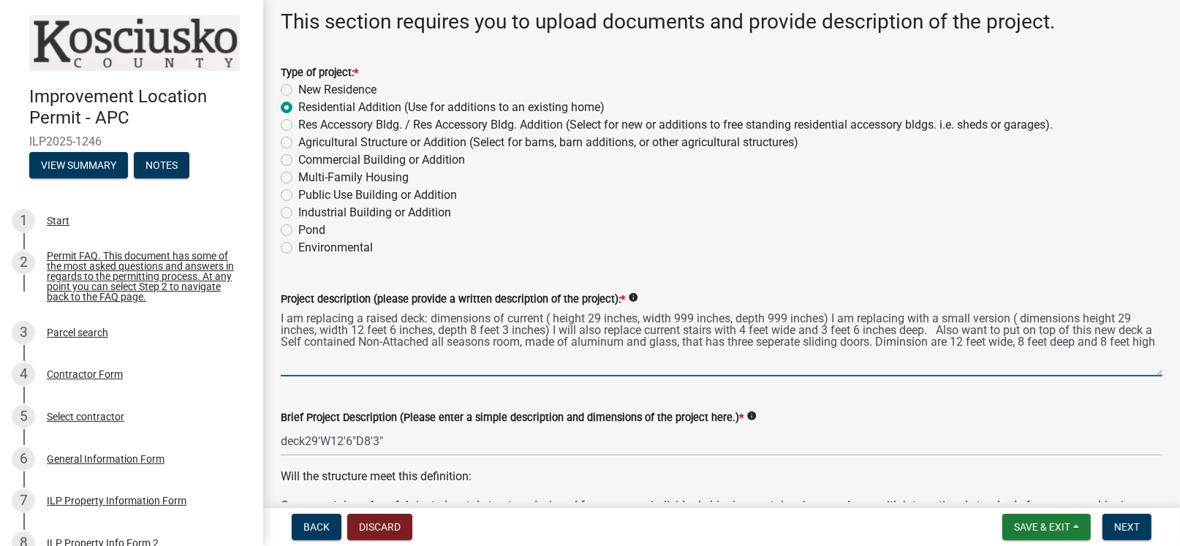
click at [695, 315] on textarea "I am replacing a raised deck: dimensions of current ( height 29 inches, width 9…" at bounding box center [722, 342] width 882 height 69
click at [603, 317] on textarea "I am replacing a raised deck: dimensions of current ( height 29 inches, width 9…" at bounding box center [722, 342] width 882 height 69
click at [698, 309] on textarea "I am replacing a raised deck: dimensions of current ( height 2' 5" inches, widt…" at bounding box center [722, 342] width 882 height 69
click at [804, 314] on textarea "I am replacing a raised deck: dimensions of current ( height 2' 5" inches, widt…" at bounding box center [722, 342] width 882 height 69
click at [1001, 342] on textarea "I am replacing a raised deck: dimensions of current ( height 2' 5" inches, widt…" at bounding box center [722, 342] width 882 height 69
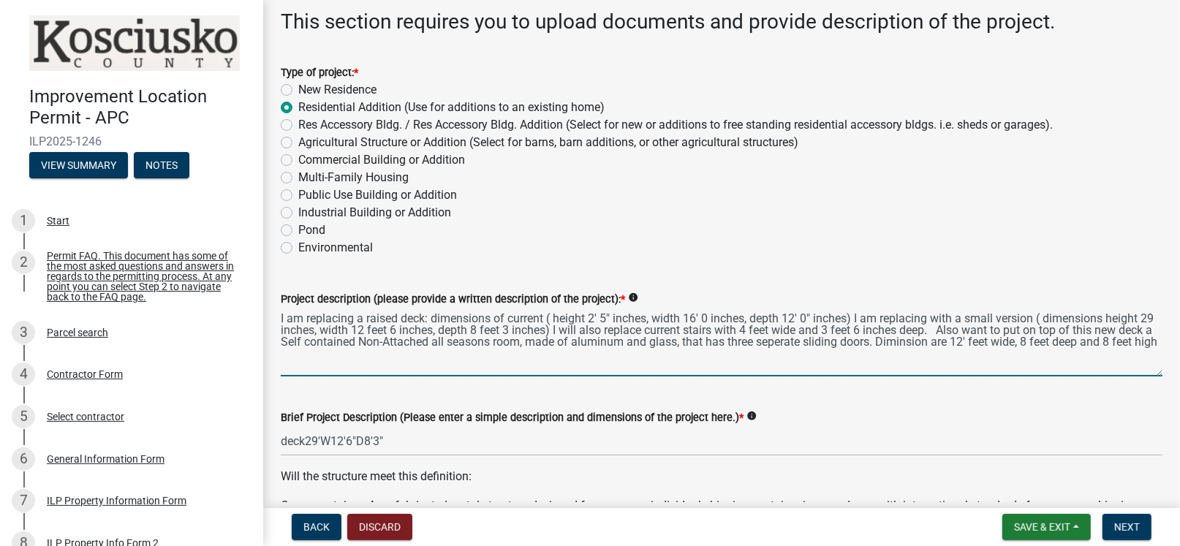
click at [1066, 342] on textarea "I am replacing a raised deck: dimensions of current ( height 2' 5" inches, widt…" at bounding box center [722, 342] width 882 height 69
click at [285, 350] on textarea "I am replacing a raised deck: dimensions of current ( height 2' 5" inches, widt…" at bounding box center [722, 342] width 882 height 69
type textarea "I am replacing a raised deck: dimensions of current ( height 2' 5" inches, widt…"
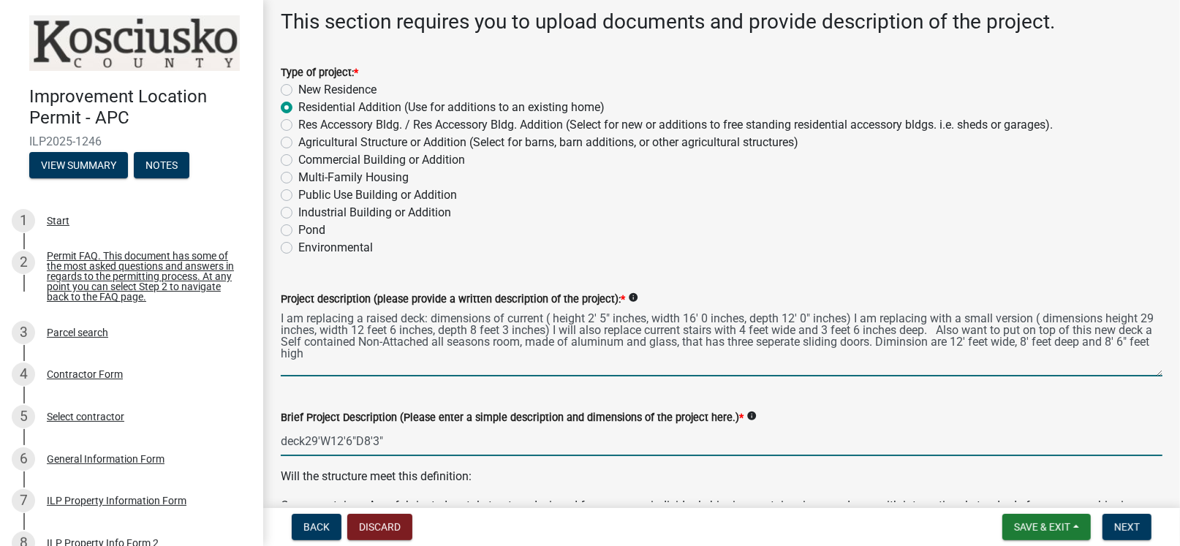
click at [309, 439] on input "deck29'W12'6"D8'3"" at bounding box center [722, 441] width 882 height 30
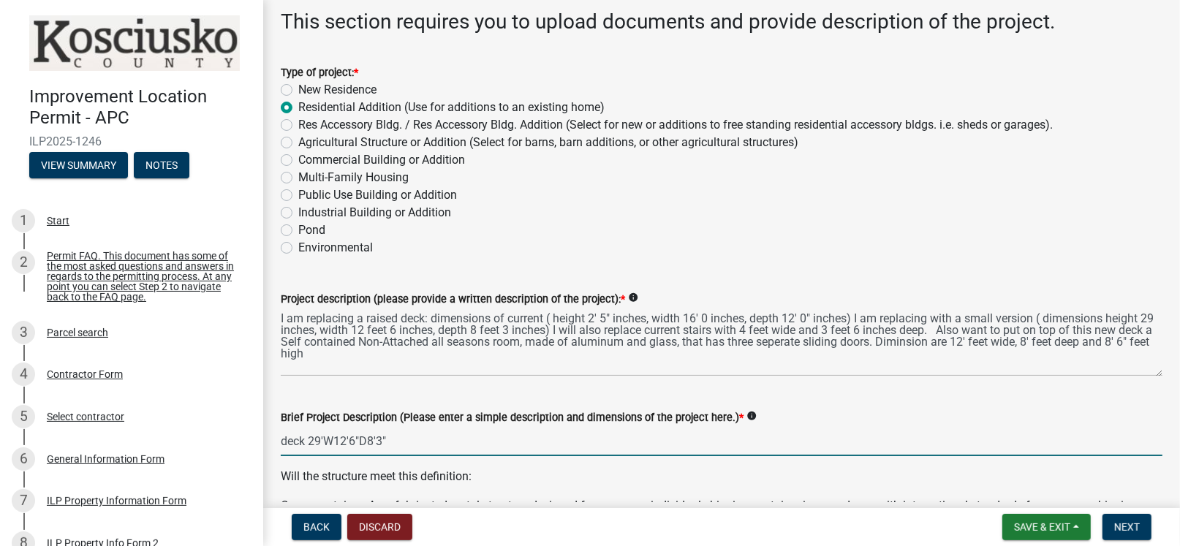
click at [326, 442] on input "deck 29'W12'6"D8'3"" at bounding box center [722, 441] width 882 height 30
click at [367, 437] on input "deck 2'5" W12'6"D8'3"" at bounding box center [722, 441] width 882 height 30
click at [394, 437] on input "deck 2'5" W12'6" D8'3"" at bounding box center [722, 441] width 882 height 30
click at [407, 441] on input "deck 2'5" W12'6" D8'3"" at bounding box center [722, 441] width 882 height 30
click at [521, 442] on input "deck 2'5" W12'6" D8'3" All Season Room not attached" at bounding box center [722, 441] width 882 height 30
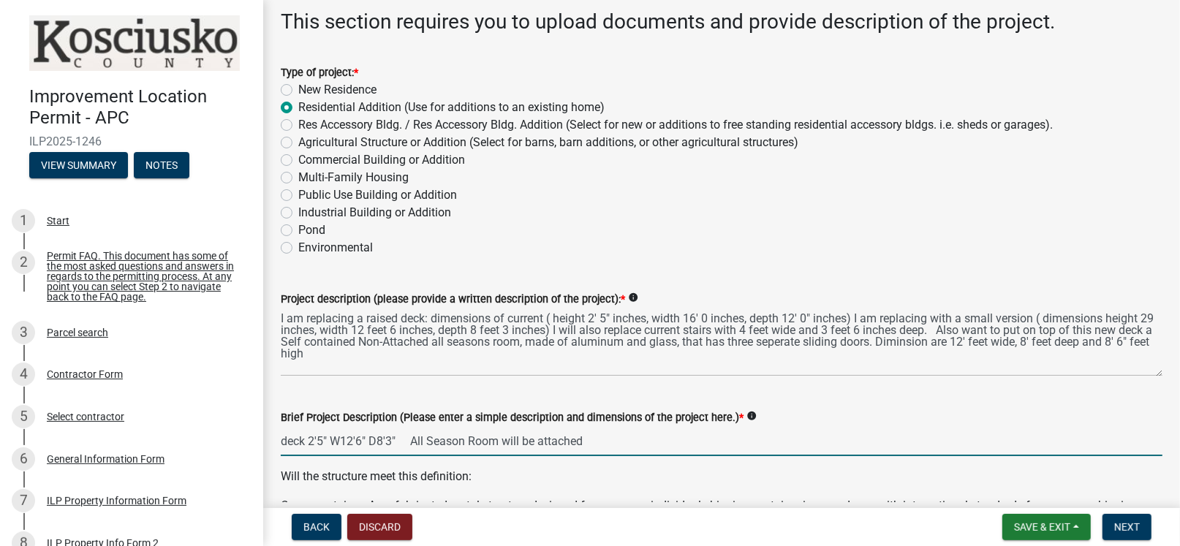
click at [600, 439] on input "deck 2'5" W12'6" D8'3" All Season Room will be attached" at bounding box center [722, 441] width 882 height 30
click at [429, 442] on input "deck 2'5" W12'6" D8'3" All Season Room will be attached" at bounding box center [722, 441] width 882 height 30
type input "deck 2'5" W12'6" D8'3" All Season Room will be attached"
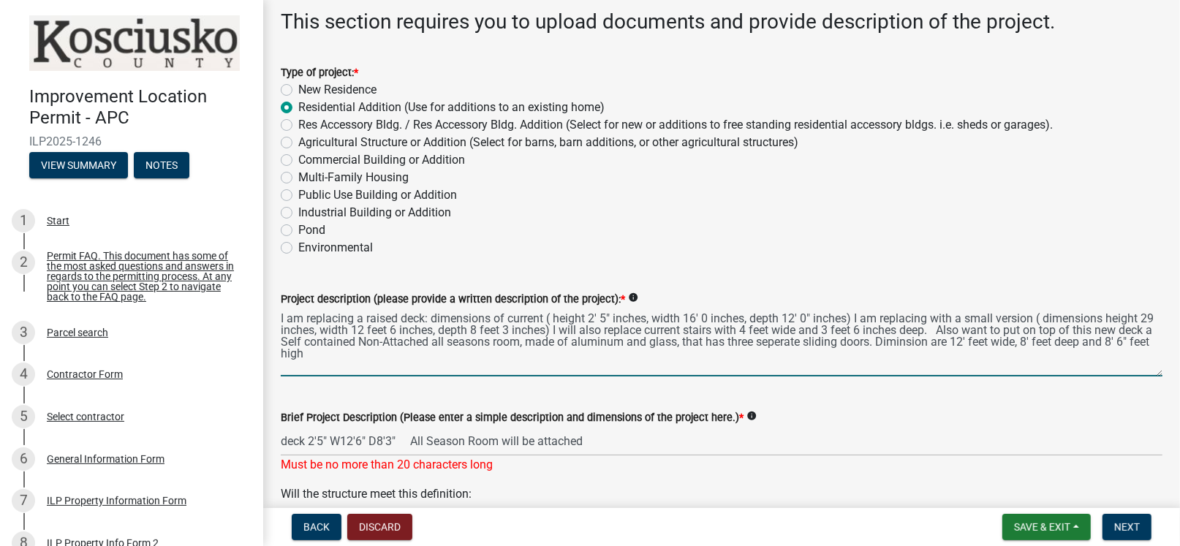
click at [470, 339] on textarea "I am replacing a raised deck: dimensions of current ( height 2' 5" inches, widt…" at bounding box center [722, 342] width 882 height 69
click at [853, 341] on textarea "I am replacing a raised deck: dimensions of current ( height 2' 5" inches, widt…" at bounding box center [722, 342] width 882 height 69
type textarea "I am replacing a raised deck: dimensions of current ( height 2' 5" inches, widt…"
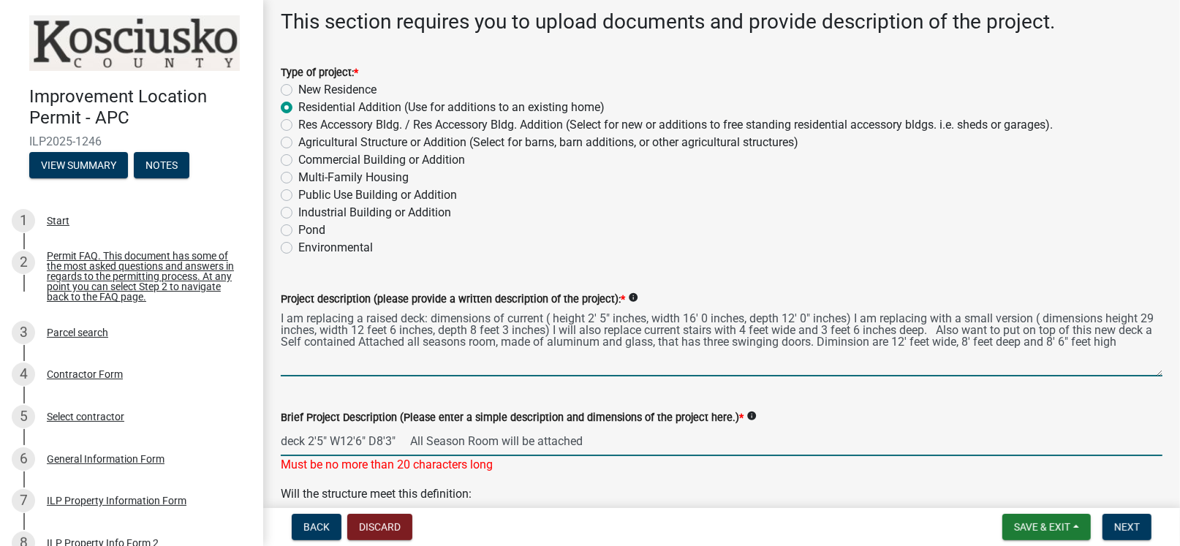
click at [601, 442] on input "deck 2'5" W12'6" D8'3" All Season Room will be attached" at bounding box center [722, 441] width 882 height 30
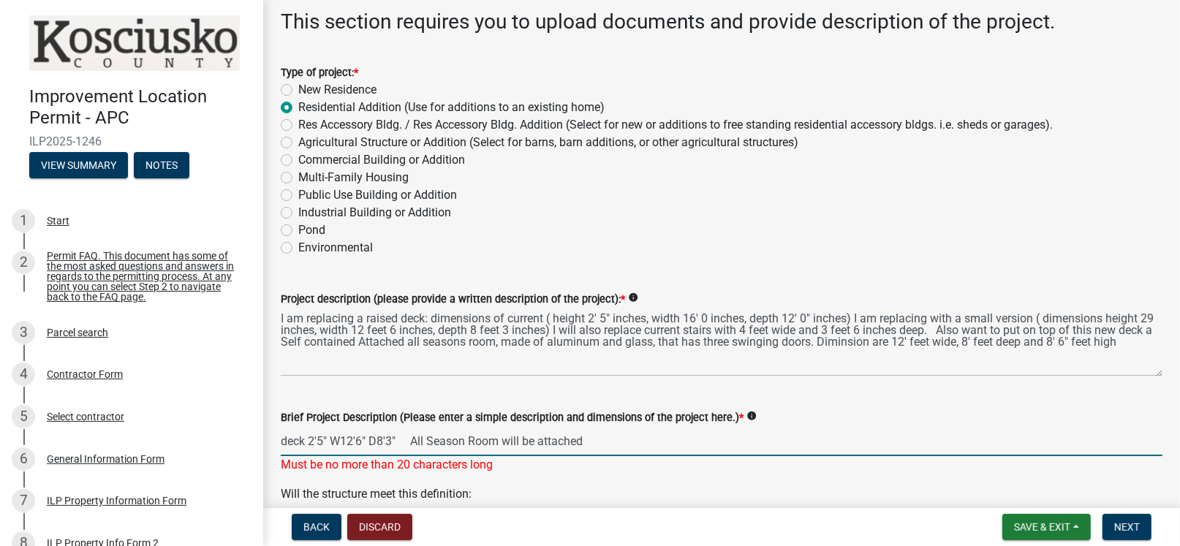
click at [470, 440] on input "deck 2'5" W12'6" D8'3" All Season Room will be attached" at bounding box center [722, 441] width 882 height 30
click at [577, 441] on input "deck 2'5" W12'6" D8'3" AttachedRoom will be attached" at bounding box center [722, 441] width 882 height 30
click at [334, 439] on input "deck 2'5" W12'6" D8'3"" at bounding box center [722, 441] width 882 height 30
click at [367, 438] on input "deck 2'5"W12'6" D8'3"" at bounding box center [722, 441] width 882 height 30
click at [392, 438] on input "deck 2'5"W12'6 D8'3"" at bounding box center [722, 441] width 882 height 30
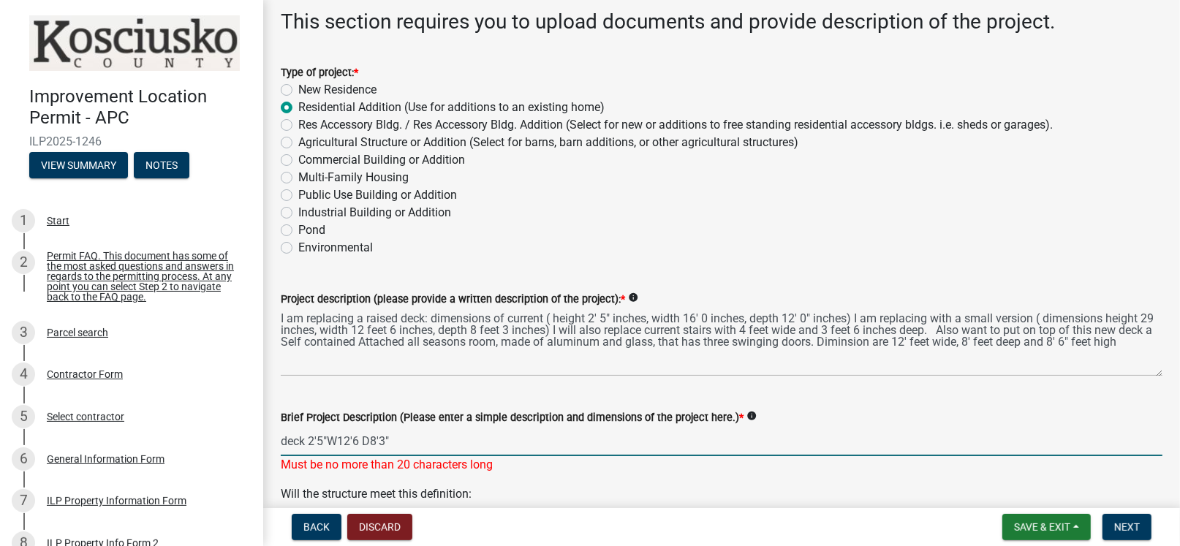
click at [397, 442] on input "deck 2'5"W12'6 D8'3"" at bounding box center [722, 441] width 882 height 30
click at [312, 440] on input "deck 2'5"W12'6 D8'3"" at bounding box center [722, 441] width 882 height 30
click at [372, 440] on input "2'5"W12'6 D8'3"" at bounding box center [722, 441] width 882 height 30
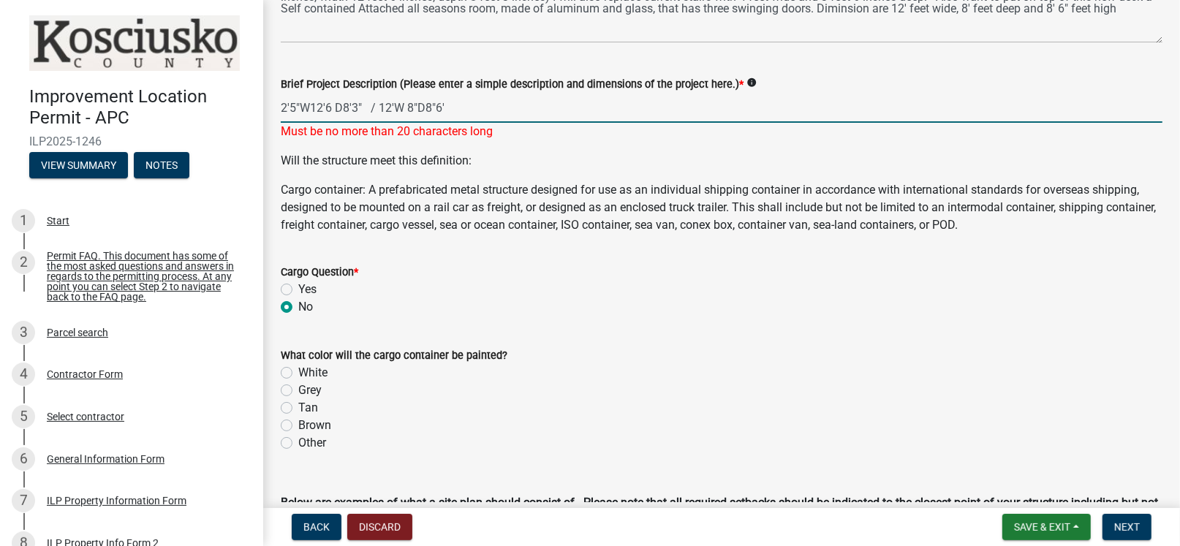
scroll to position [439, 0]
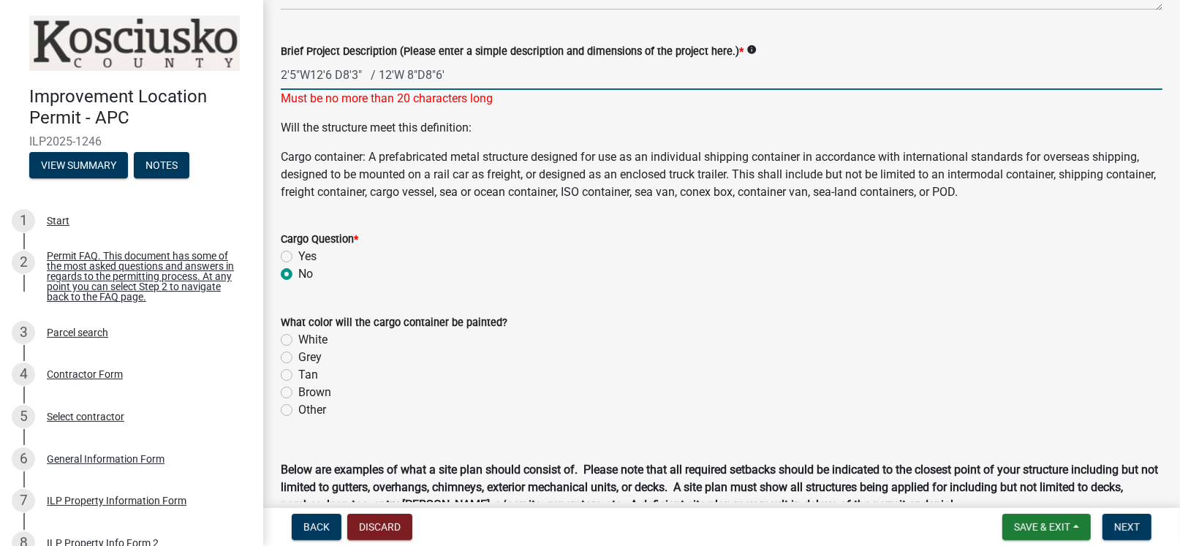
click at [377, 74] on input "2'5"W12'6 D8'3" / 12'W 8"D8"6'" at bounding box center [722, 75] width 882 height 30
click at [379, 73] on input "2'5"W12'6 D8'3" / 12'W 8"D8"6'" at bounding box center [722, 75] width 882 height 30
click at [366, 75] on input "2'5"W12'6 D8'3" /12'W 8"D8"6'" at bounding box center [722, 75] width 882 height 30
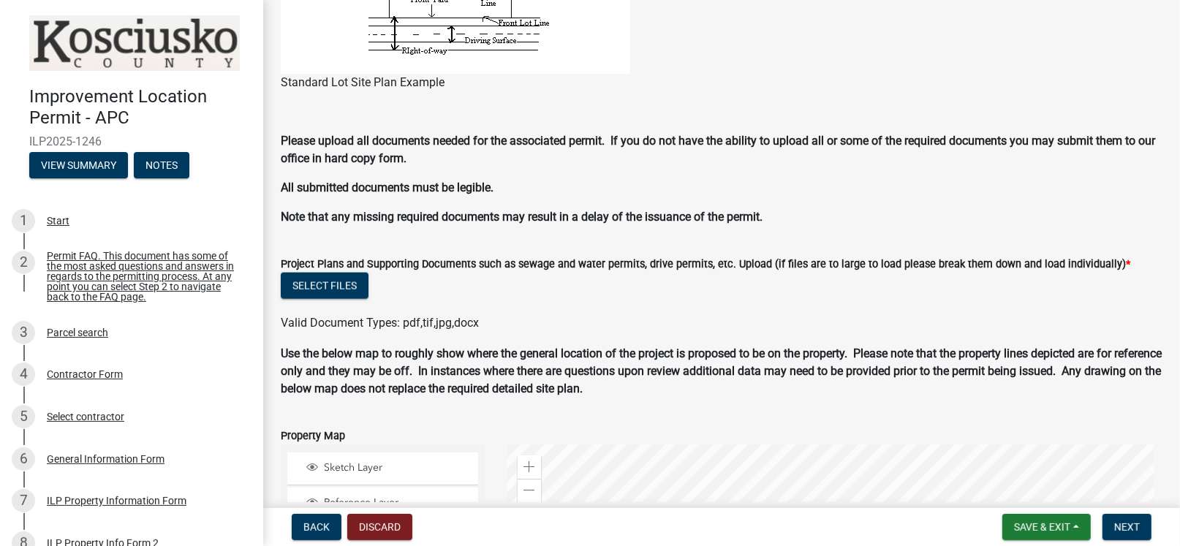
scroll to position [1389, 0]
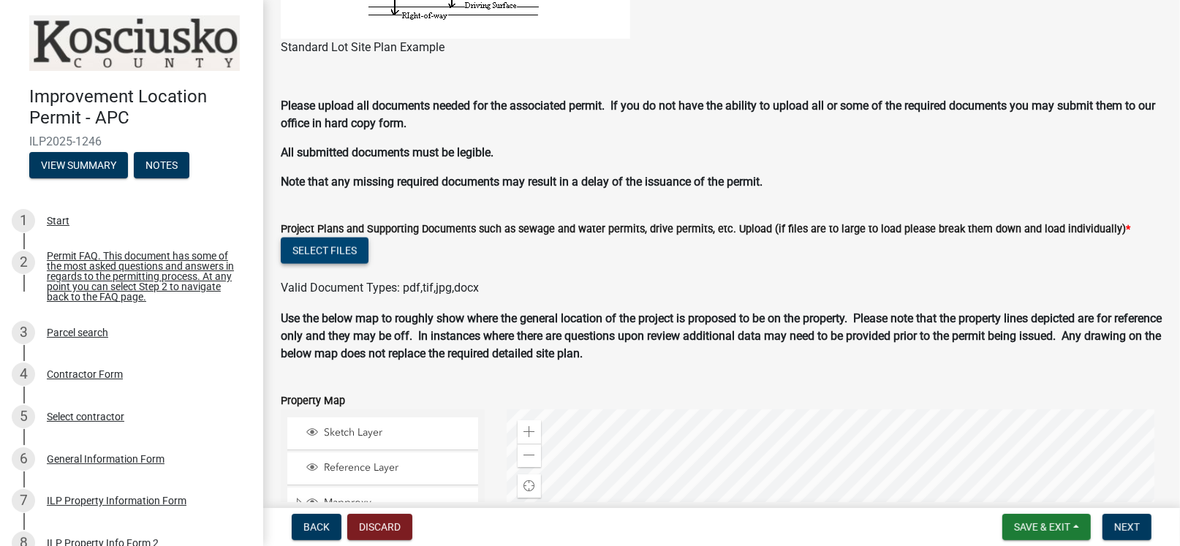
click at [343, 255] on button "Select files" at bounding box center [325, 251] width 88 height 26
click at [325, 246] on button "Select files" at bounding box center [325, 251] width 88 height 26
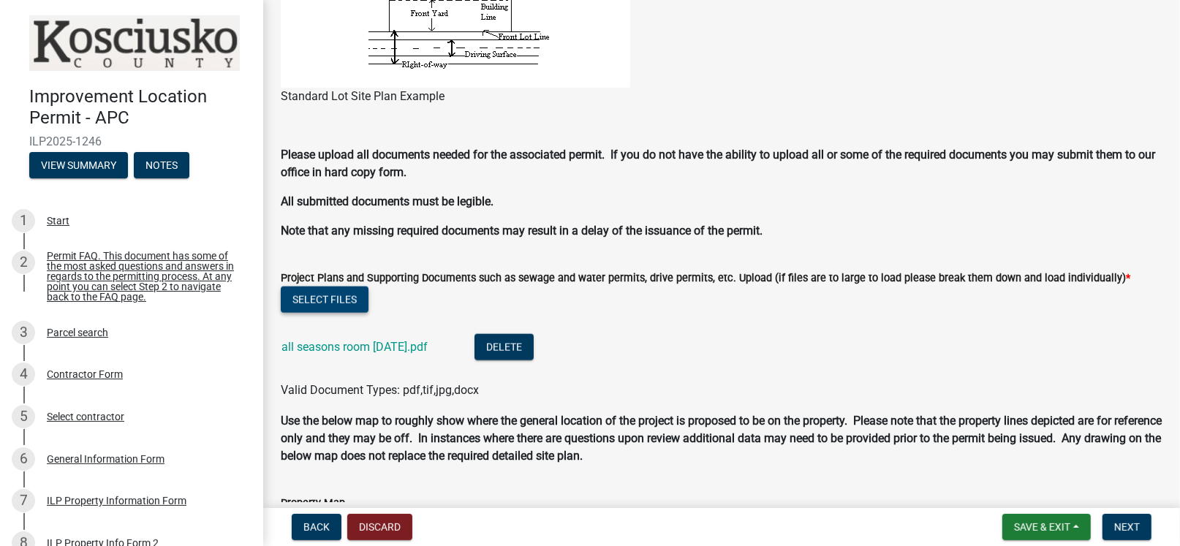
scroll to position [1316, 0]
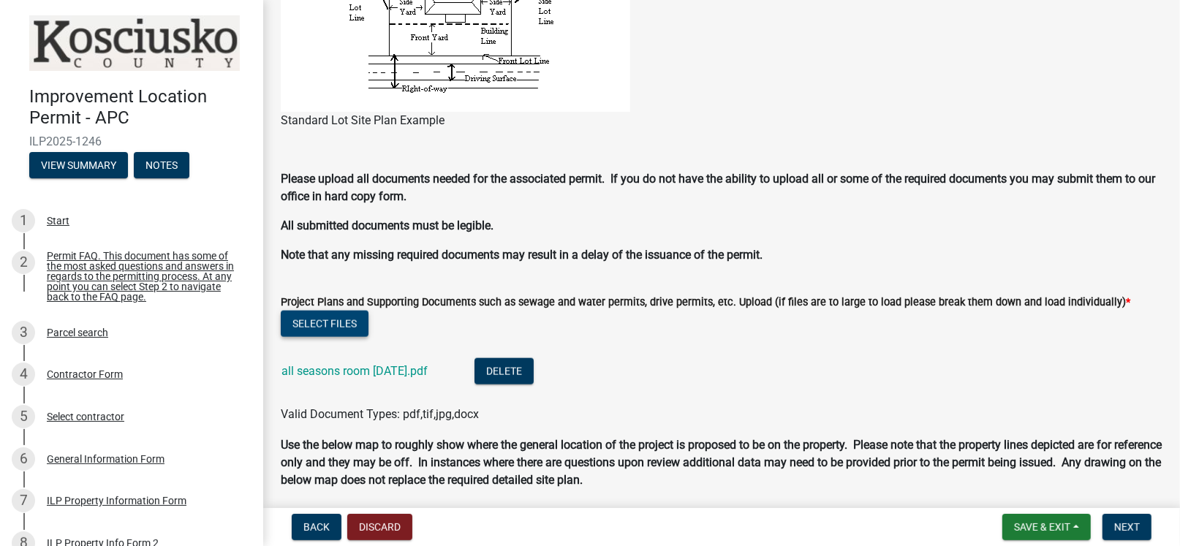
click at [327, 318] on button "Select files" at bounding box center [325, 324] width 88 height 26
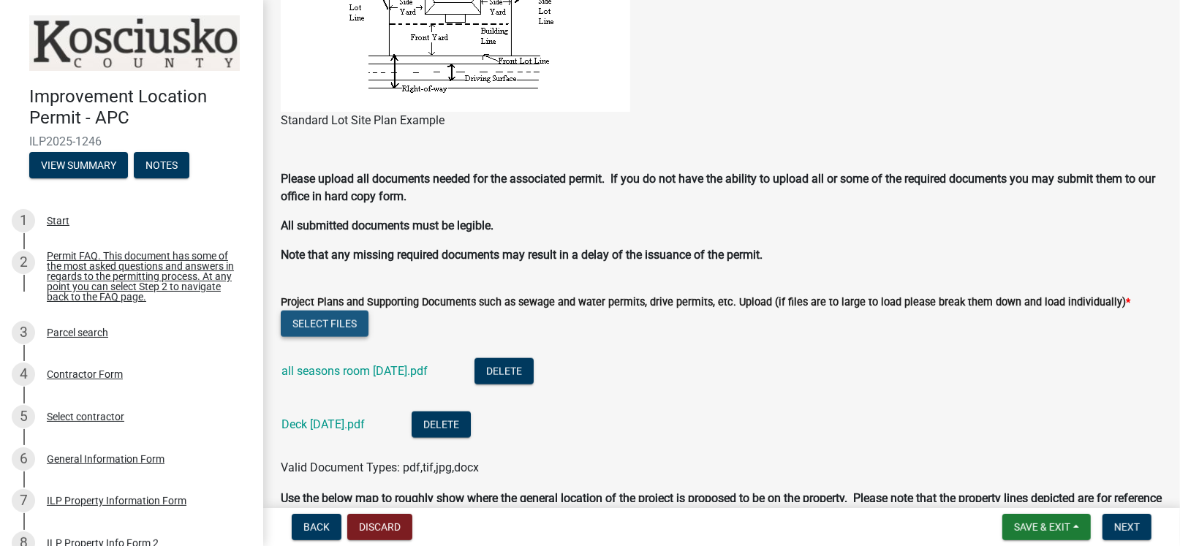
click at [332, 322] on button "Select files" at bounding box center [325, 324] width 88 height 26
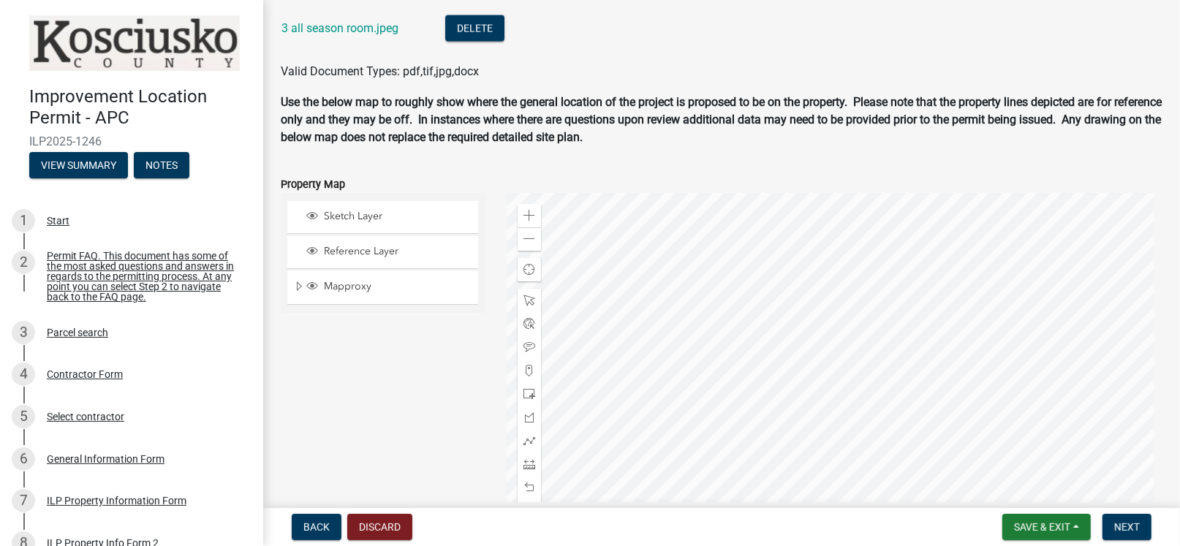
scroll to position [1901, 0]
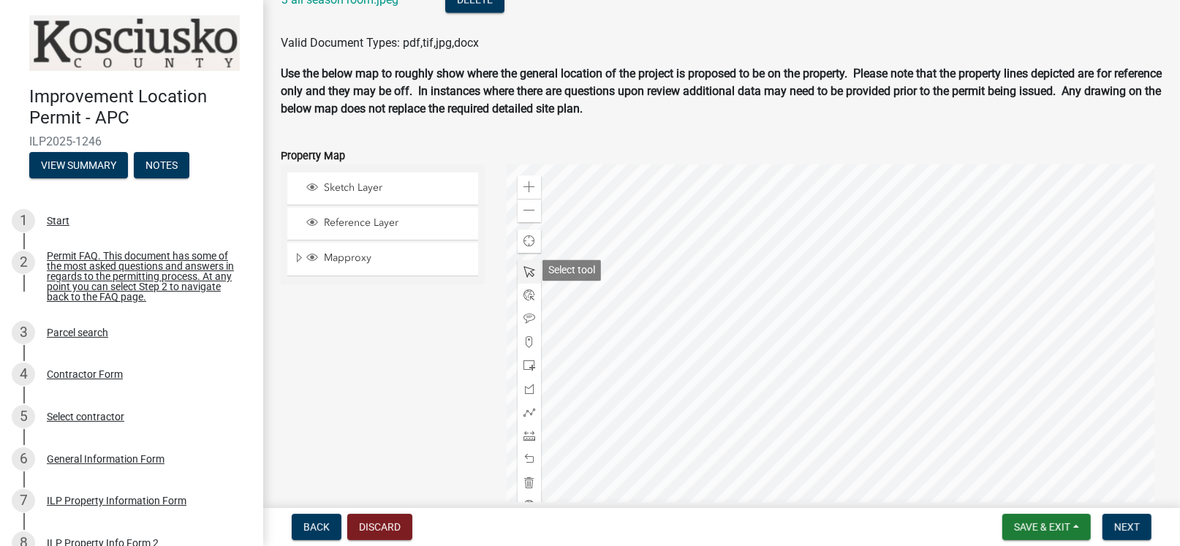
click at [528, 273] on span at bounding box center [530, 272] width 12 height 12
click at [527, 339] on span at bounding box center [530, 342] width 12 height 12
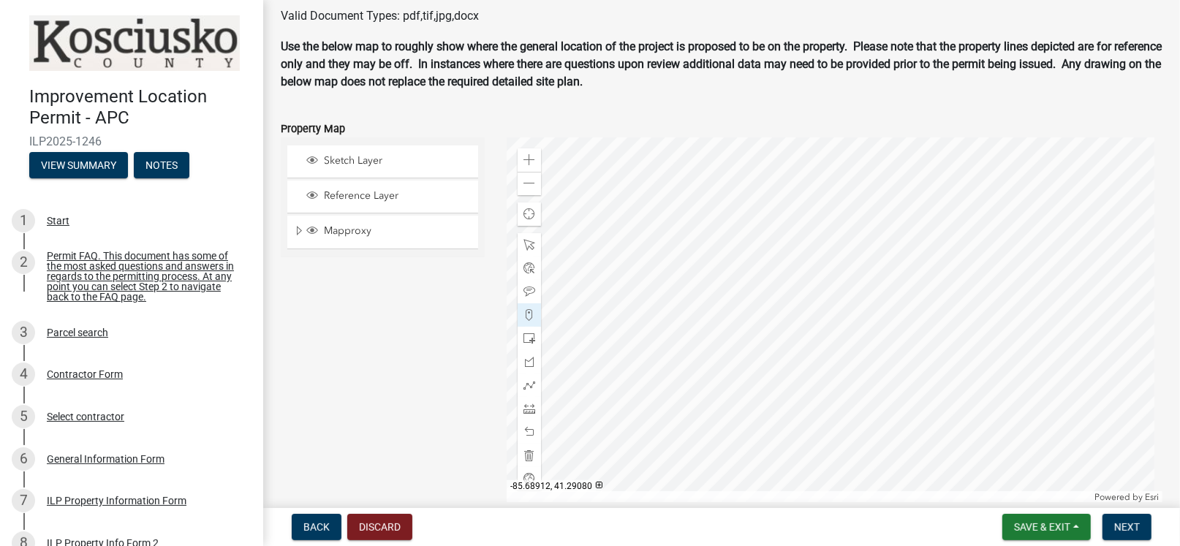
click at [856, 328] on div at bounding box center [835, 320] width 656 height 366
click at [530, 382] on span at bounding box center [530, 386] width 12 height 12
click at [864, 328] on div at bounding box center [835, 320] width 656 height 366
click at [870, 327] on div at bounding box center [835, 320] width 656 height 366
click at [857, 328] on div at bounding box center [835, 320] width 656 height 366
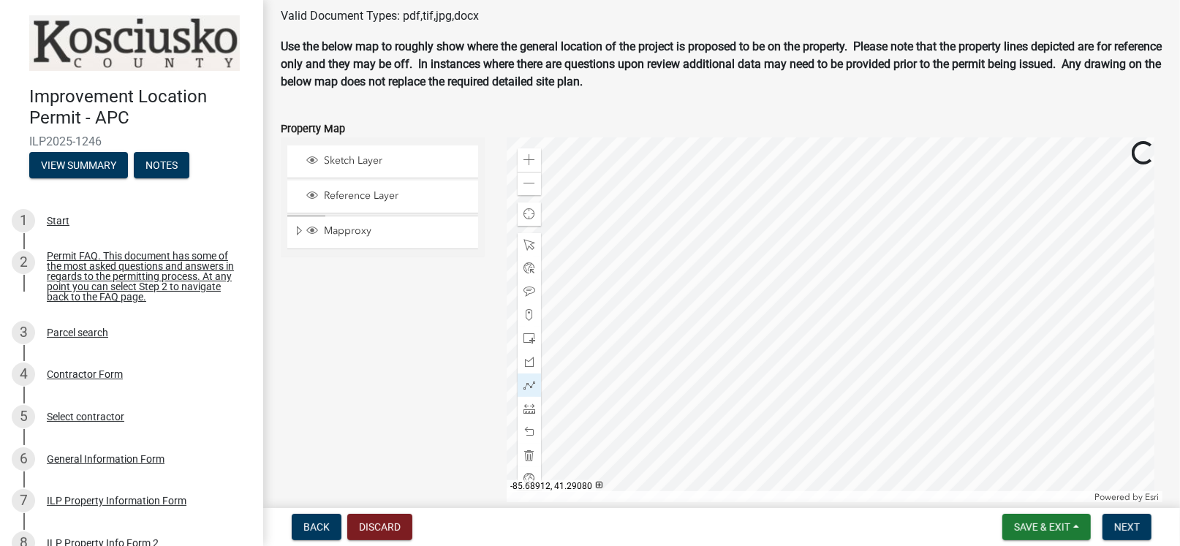
click at [858, 328] on div at bounding box center [835, 320] width 656 height 366
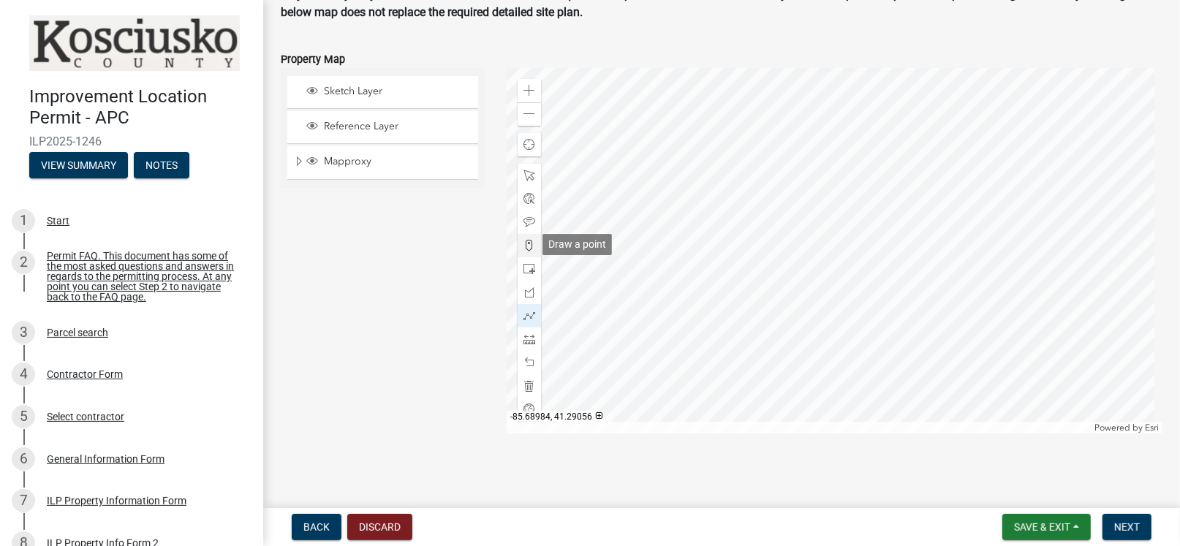
click at [524, 244] on span at bounding box center [530, 246] width 12 height 12
click at [854, 255] on div at bounding box center [835, 251] width 656 height 366
click at [531, 117] on span at bounding box center [530, 114] width 12 height 12
click at [525, 85] on span at bounding box center [530, 91] width 12 height 12
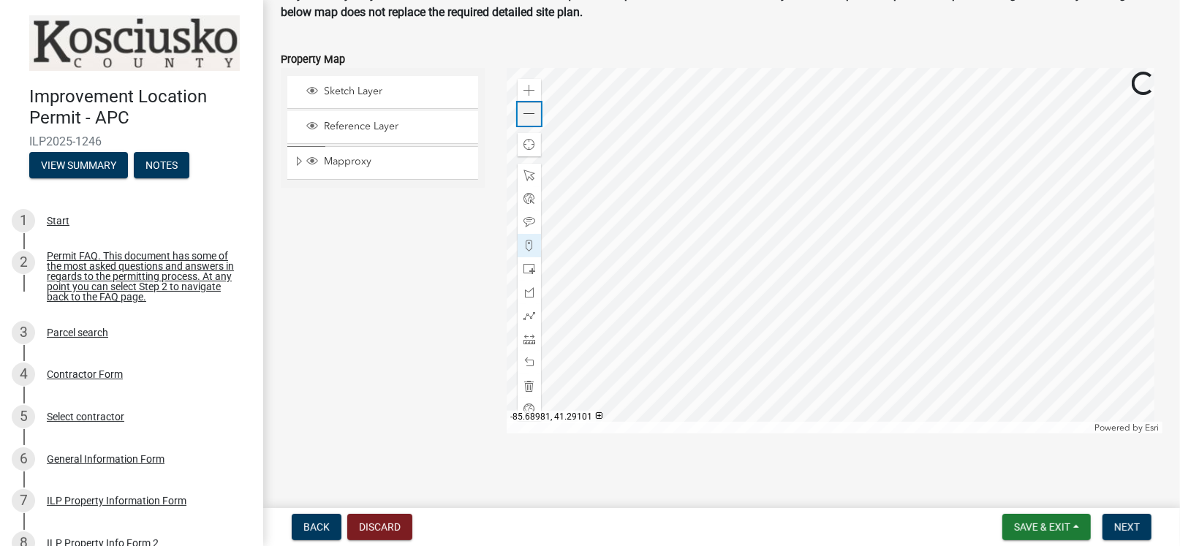
click at [525, 113] on span at bounding box center [530, 114] width 12 height 12
click at [526, 359] on span at bounding box center [530, 363] width 12 height 12
click at [528, 310] on span at bounding box center [530, 316] width 12 height 12
click at [852, 258] on div at bounding box center [835, 251] width 656 height 366
click at [875, 257] on div at bounding box center [835, 251] width 656 height 366
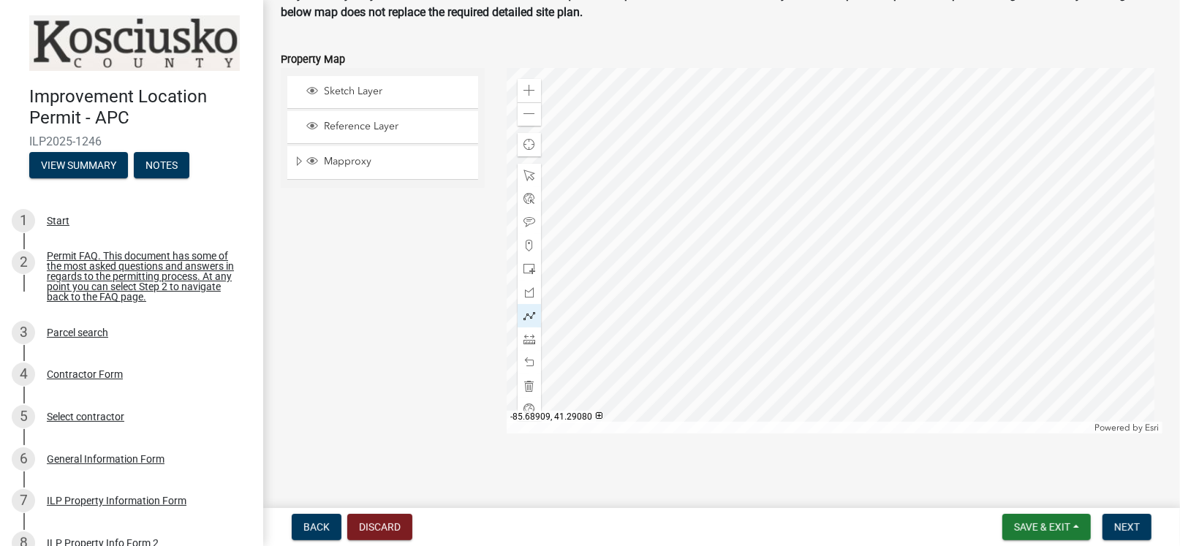
click at [874, 260] on div at bounding box center [835, 251] width 656 height 366
click at [875, 296] on div at bounding box center [835, 251] width 656 height 366
click at [867, 295] on div at bounding box center [835, 251] width 656 height 366
click at [845, 296] on div at bounding box center [835, 251] width 656 height 366
click at [848, 284] on div at bounding box center [835, 251] width 656 height 366
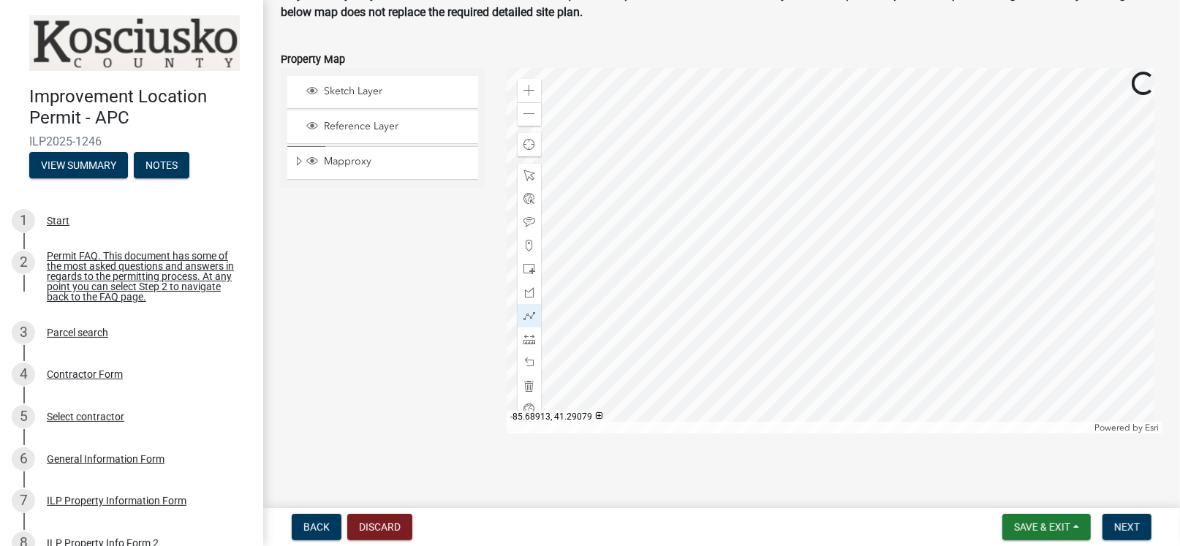
click at [848, 250] on div at bounding box center [835, 251] width 656 height 366
click at [528, 358] on span at bounding box center [530, 363] width 12 height 12
click at [1038, 531] on span "Save & Exit" at bounding box center [1042, 527] width 56 height 12
click at [1012, 454] on button "Save" at bounding box center [1031, 454] width 117 height 35
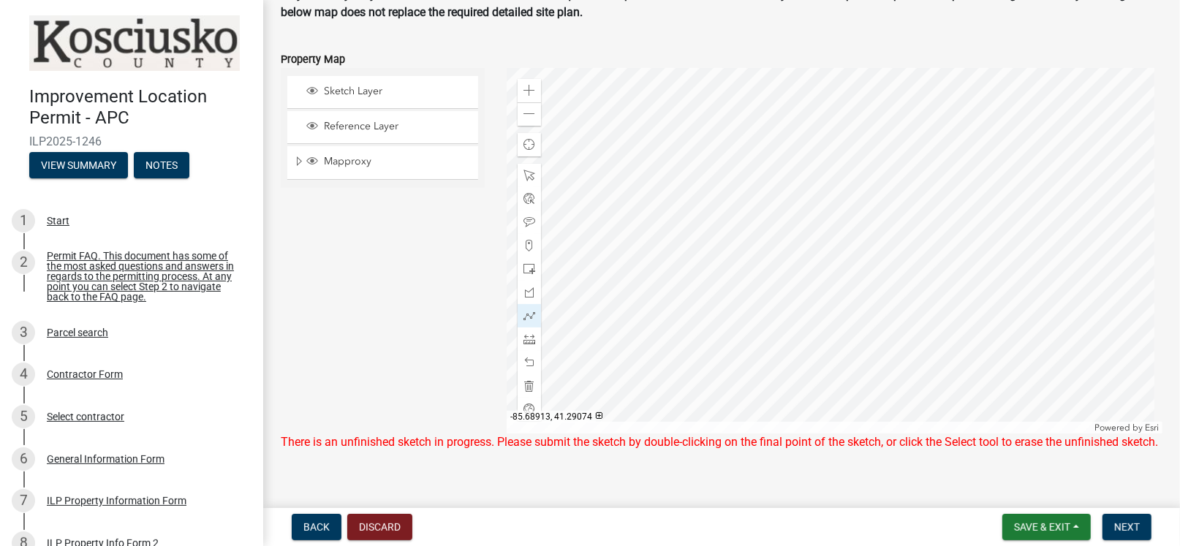
click at [848, 287] on div at bounding box center [835, 251] width 656 height 366
click at [846, 250] on div at bounding box center [835, 251] width 656 height 366
click at [846, 251] on div at bounding box center [835, 251] width 656 height 366
click at [846, 247] on div at bounding box center [835, 251] width 656 height 366
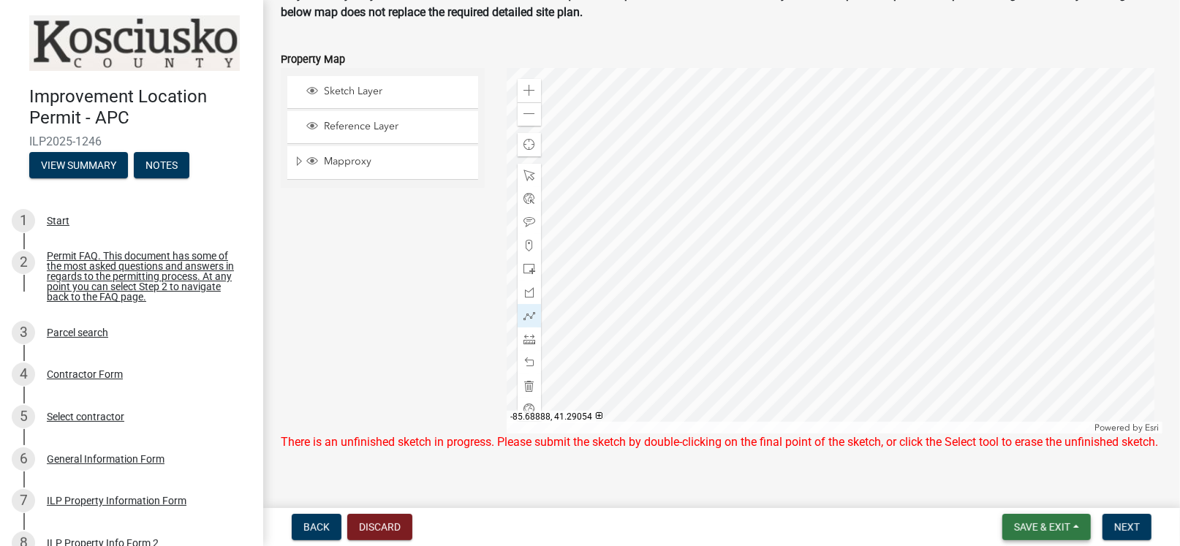
click at [1058, 529] on span "Save & Exit" at bounding box center [1042, 527] width 56 height 12
click at [1013, 453] on button "Save" at bounding box center [1031, 454] width 117 height 35
click at [524, 362] on span at bounding box center [530, 363] width 12 height 12
click at [527, 361] on span at bounding box center [530, 363] width 12 height 12
click at [524, 171] on span at bounding box center [530, 176] width 12 height 12
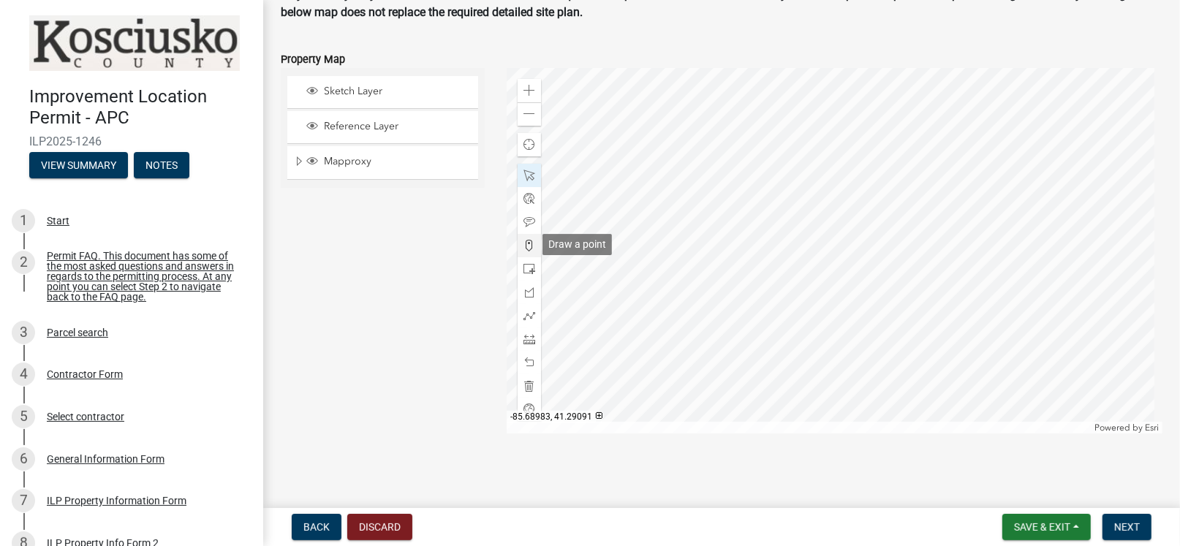
click at [527, 240] on span at bounding box center [530, 246] width 12 height 12
click at [847, 250] on div at bounding box center [835, 251] width 656 height 366
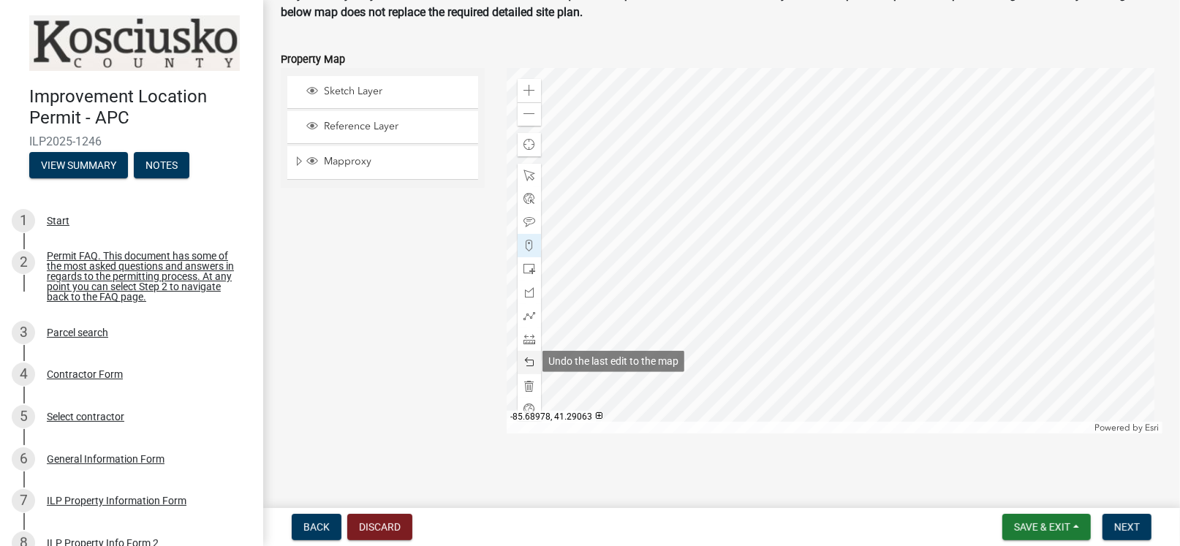
click at [530, 358] on span at bounding box center [530, 363] width 12 height 12
click at [519, 314] on div at bounding box center [529, 315] width 23 height 23
click at [849, 258] on div at bounding box center [835, 251] width 656 height 366
click at [868, 257] on div at bounding box center [835, 251] width 656 height 366
click at [868, 284] on div at bounding box center [835, 251] width 656 height 366
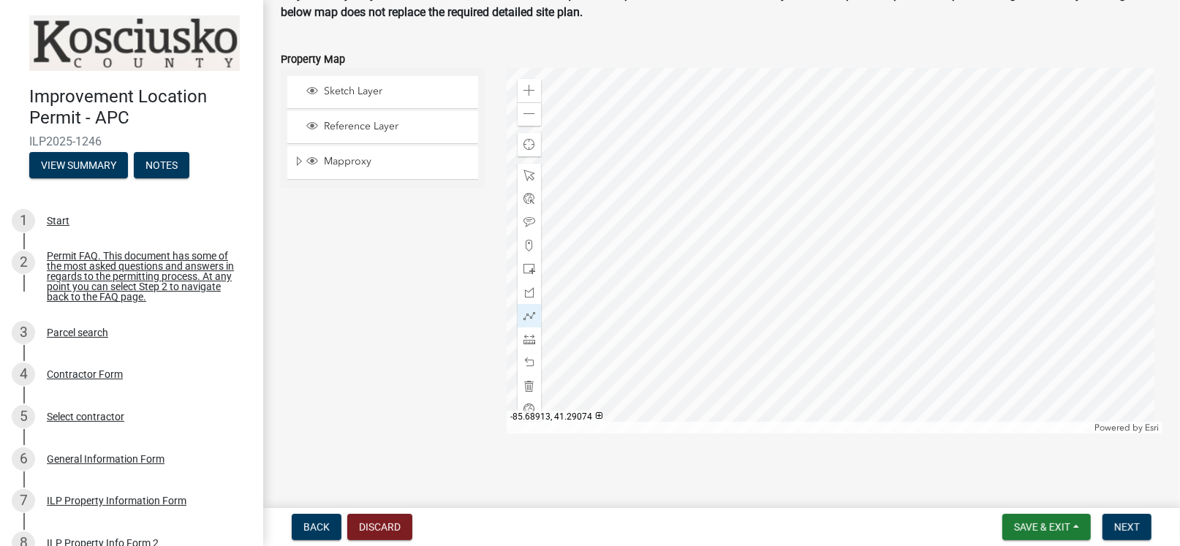
click at [846, 284] on div at bounding box center [835, 251] width 656 height 366
click at [849, 260] on div at bounding box center [835, 251] width 656 height 366
click at [1126, 527] on span "Next" at bounding box center [1128, 527] width 26 height 12
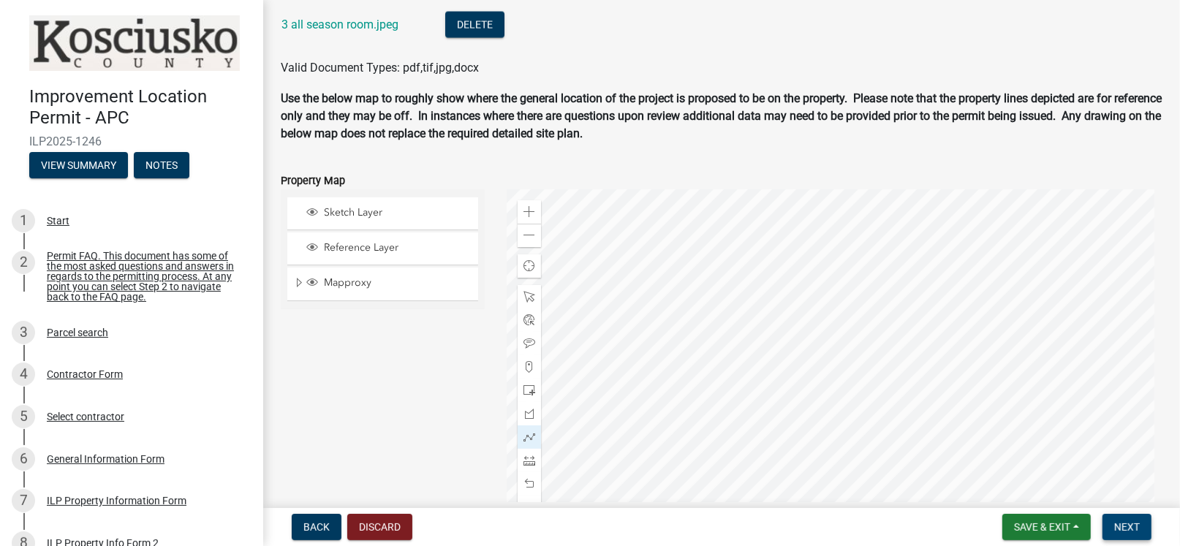
scroll to position [1851, 0]
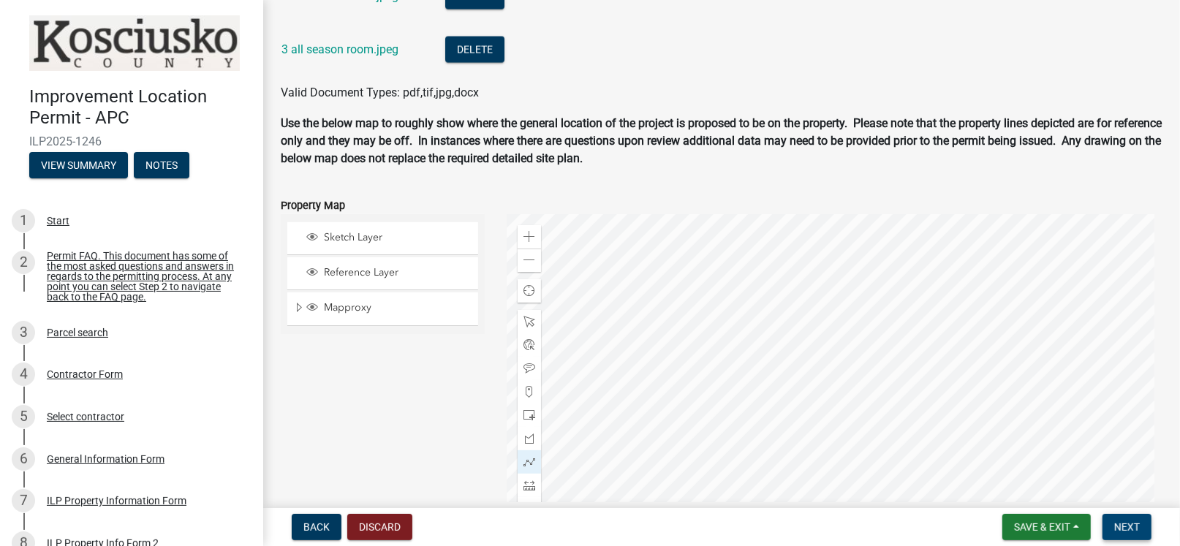
click at [1117, 524] on span "Next" at bounding box center [1128, 527] width 26 height 12
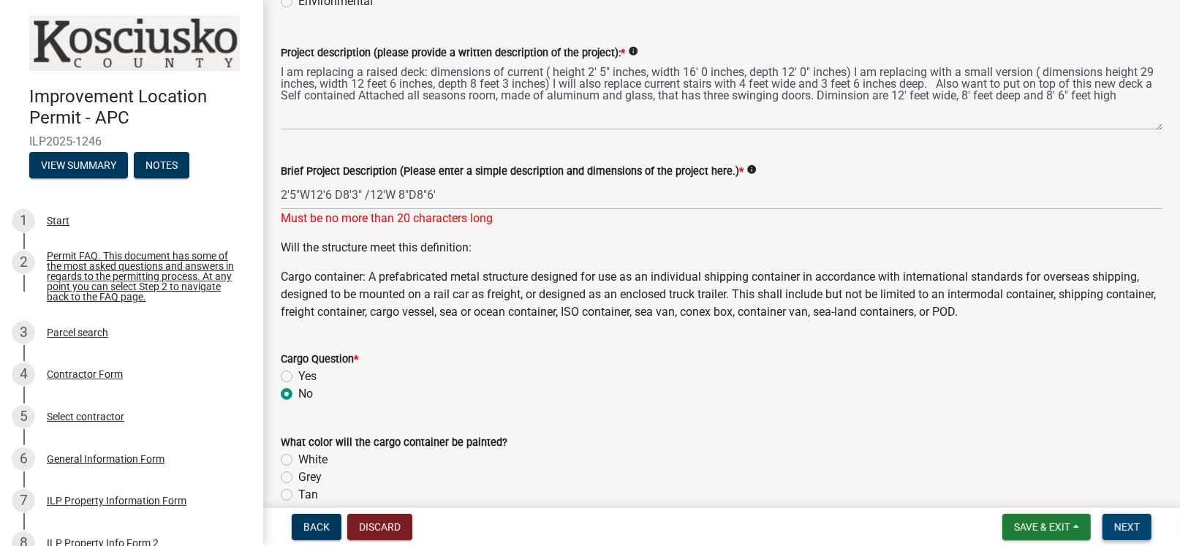
scroll to position [315, 0]
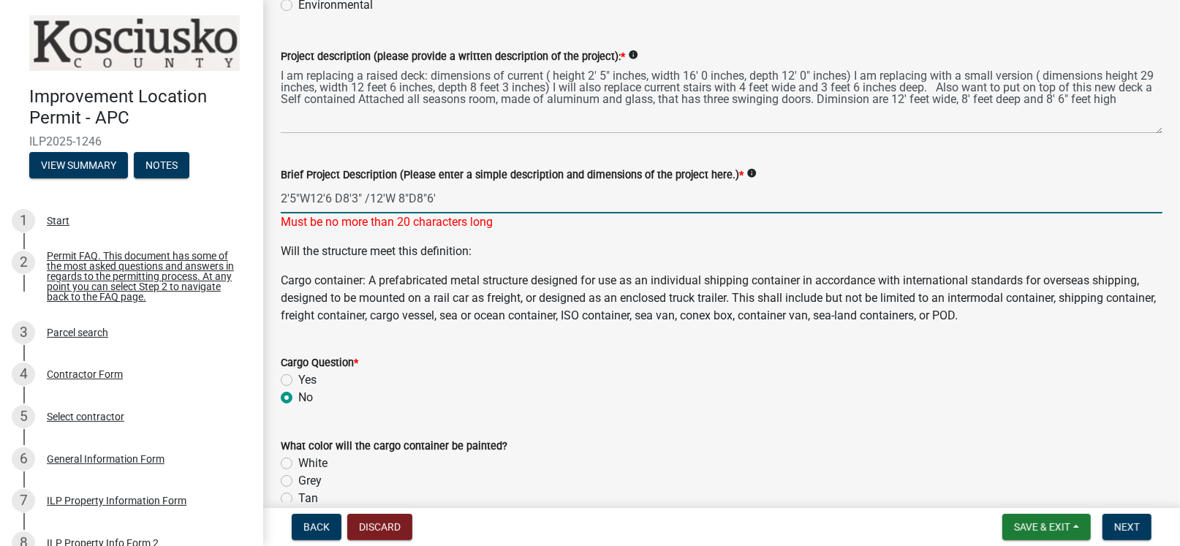
click at [443, 198] on input "2'5"W12'6 D8'3" /12'W 8"D8"6'" at bounding box center [722, 199] width 882 height 30
type input "2'5"W12'6 D8'3""
click at [511, 251] on div "Will the structure meet this definition: Cargo container: A prefabricated metal…" at bounding box center [722, 284] width 882 height 82
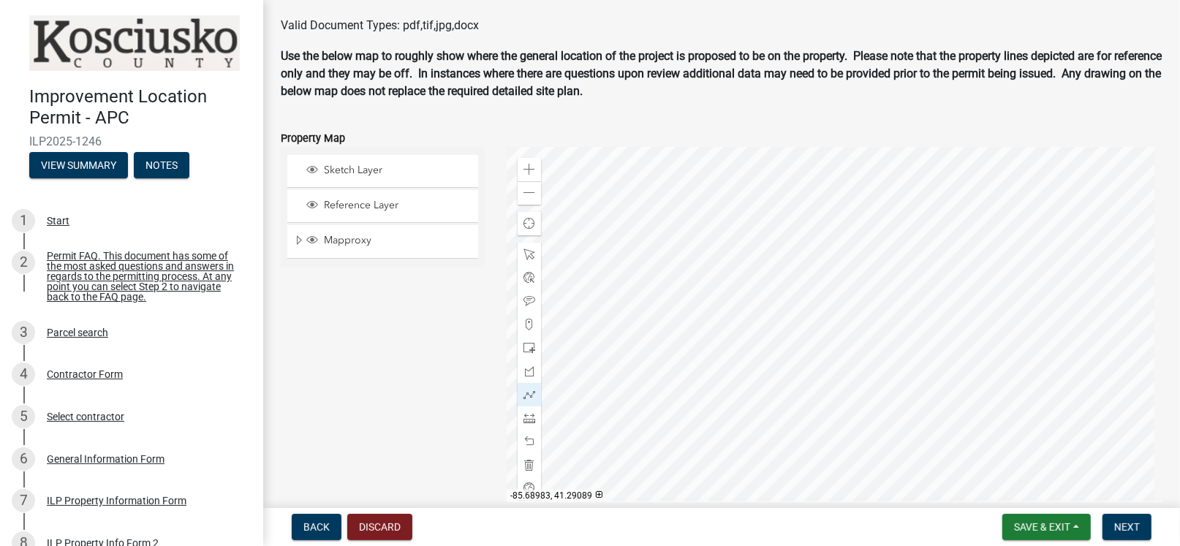
scroll to position [1924, 0]
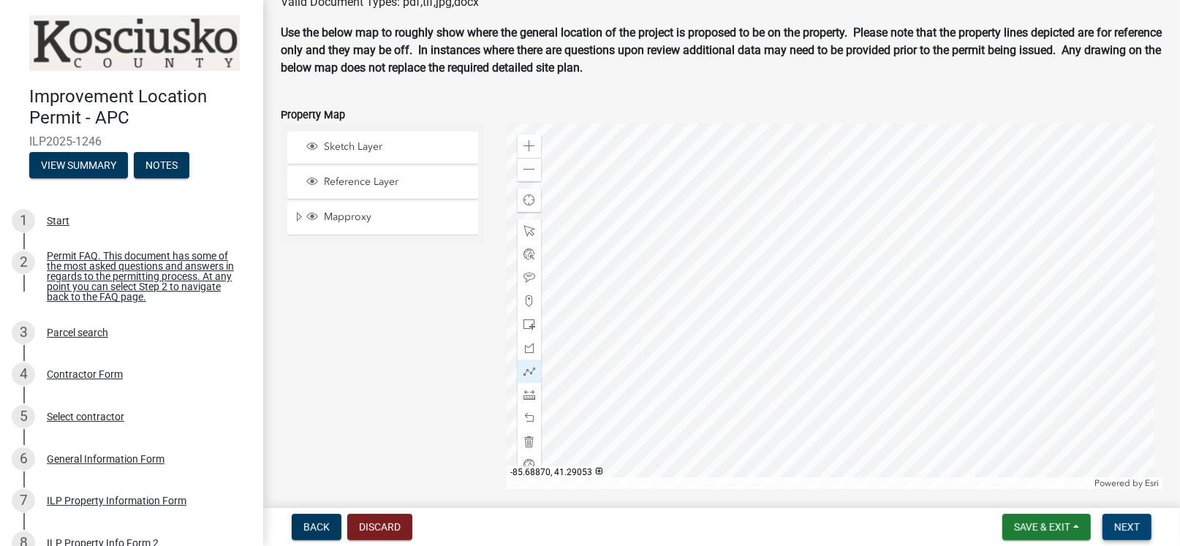
click at [1114, 523] on button "Next" at bounding box center [1127, 527] width 49 height 26
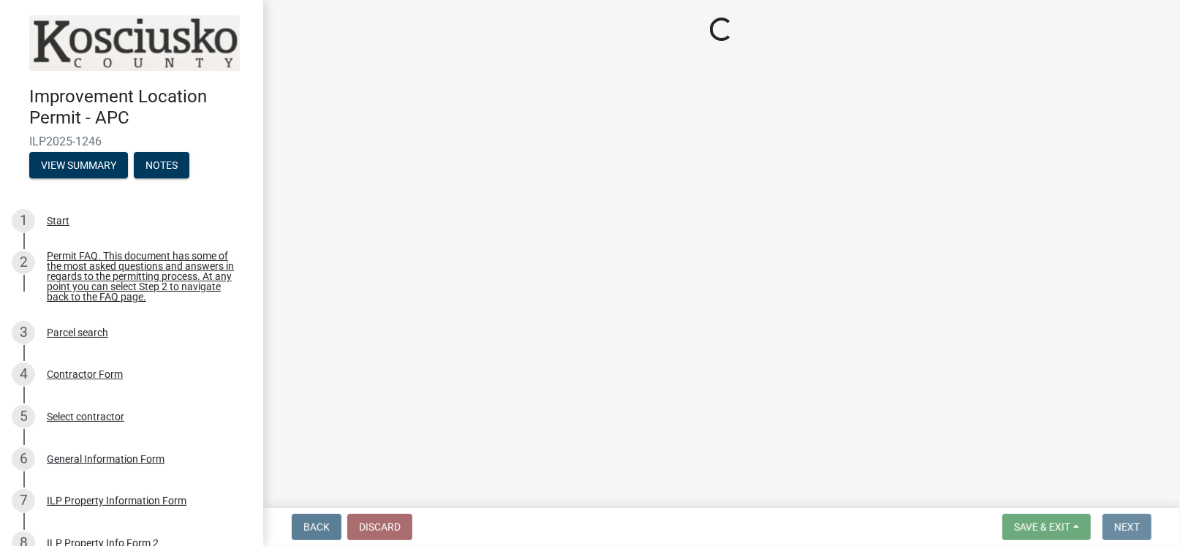
scroll to position [0, 0]
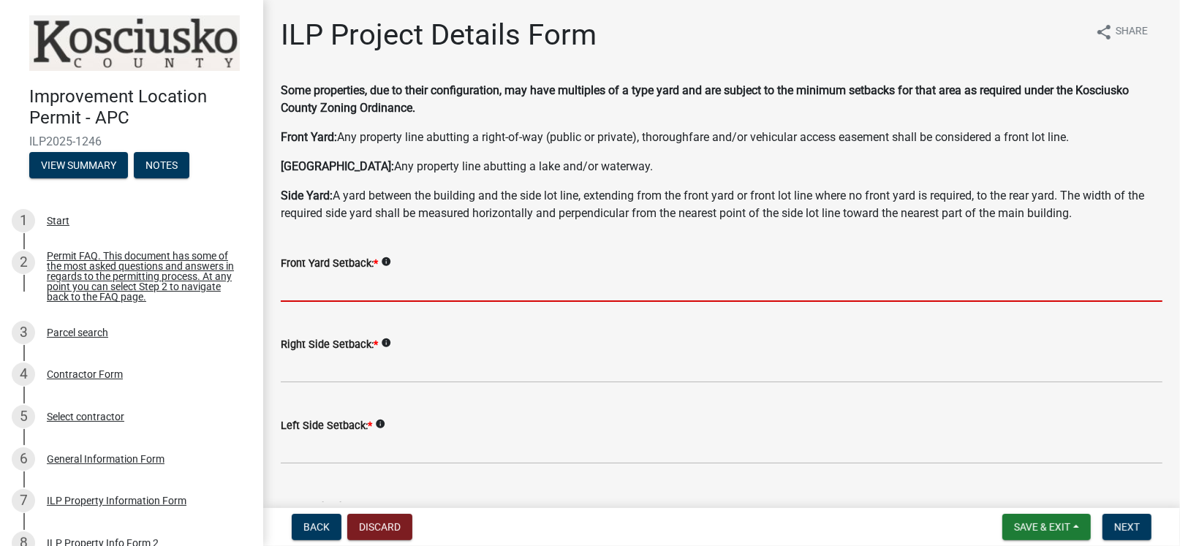
click at [342, 289] on input "text" at bounding box center [722, 287] width 882 height 30
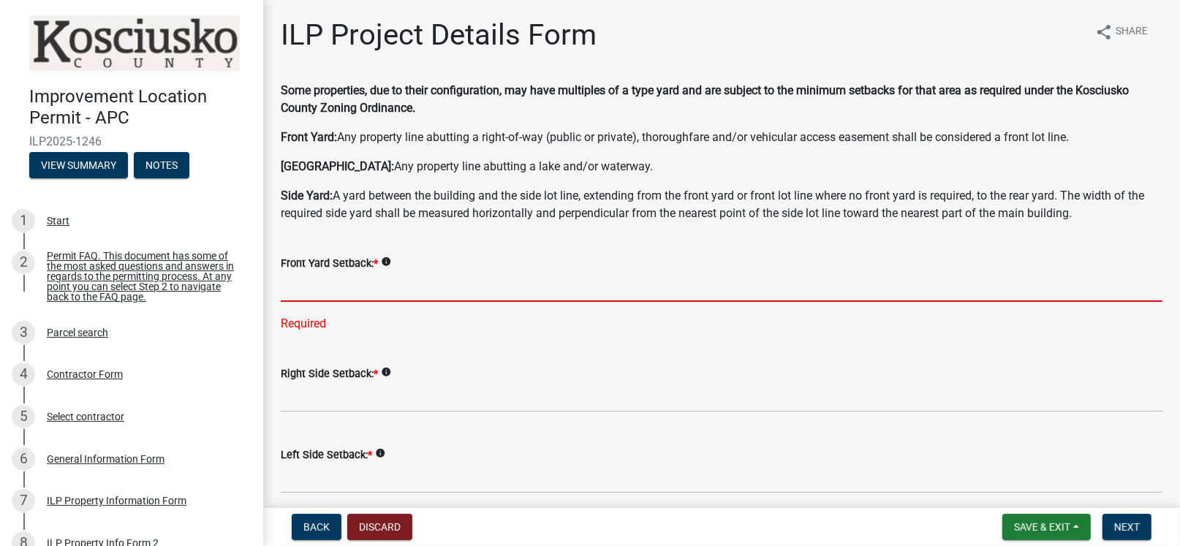
click at [361, 282] on input "text" at bounding box center [722, 287] width 882 height 30
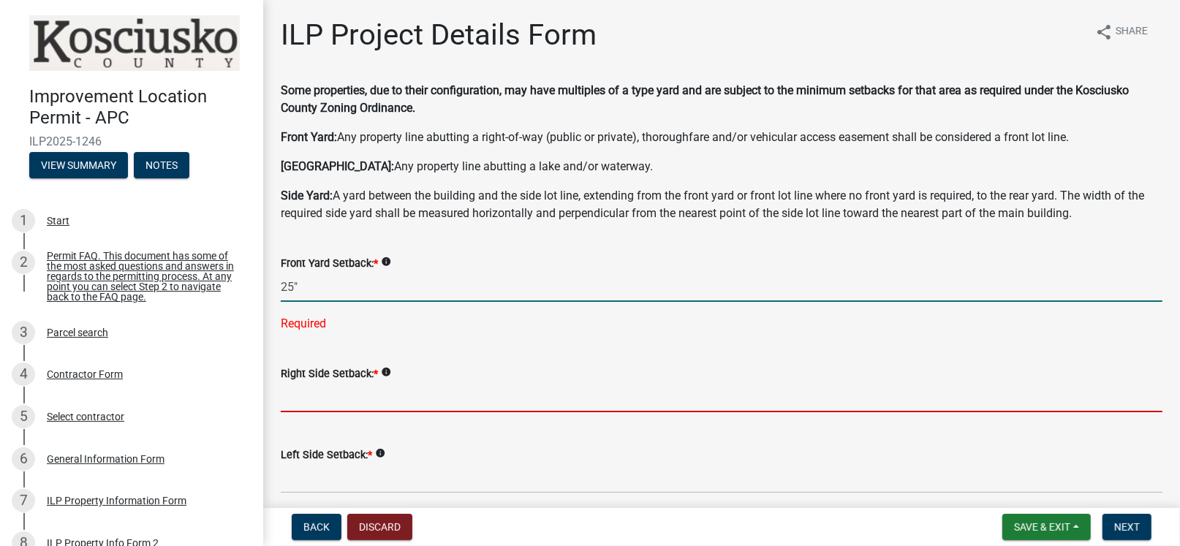
type input "25.0"
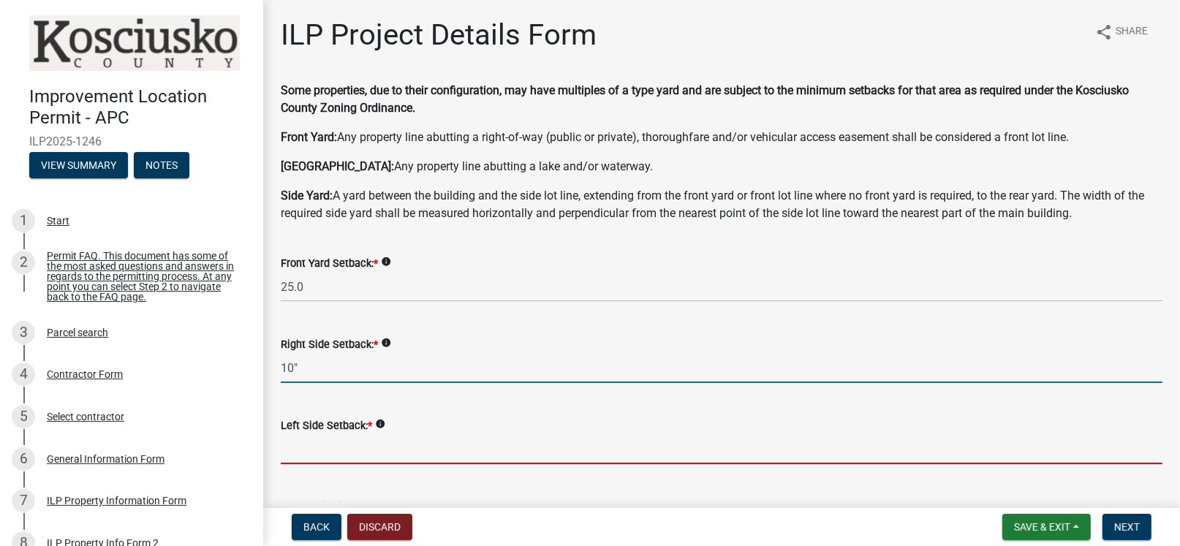
type input "10.0"
click at [298, 445] on input "text" at bounding box center [722, 449] width 882 height 30
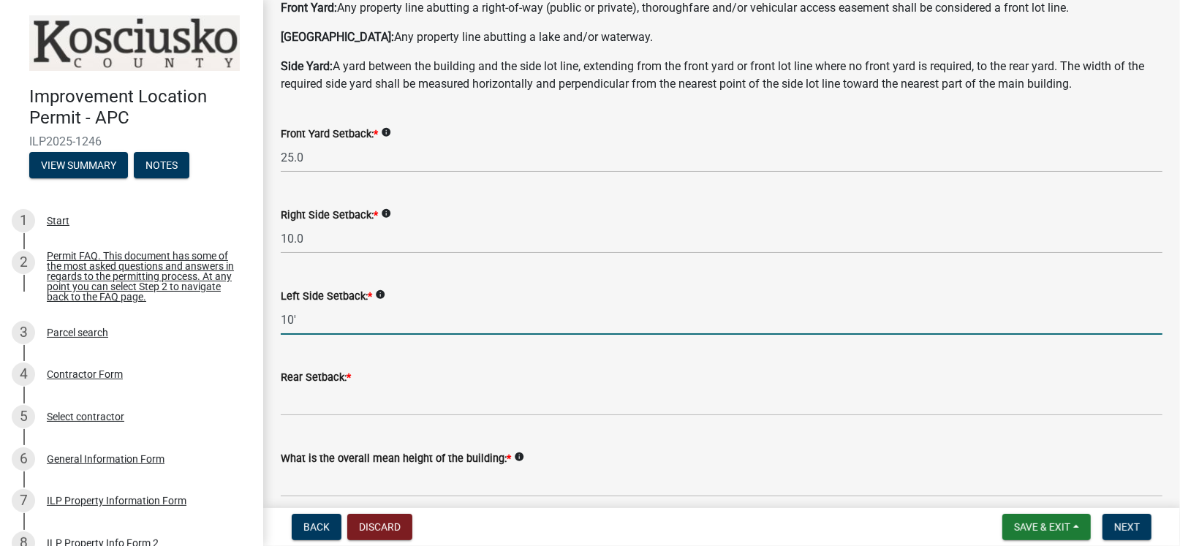
scroll to position [146, 0]
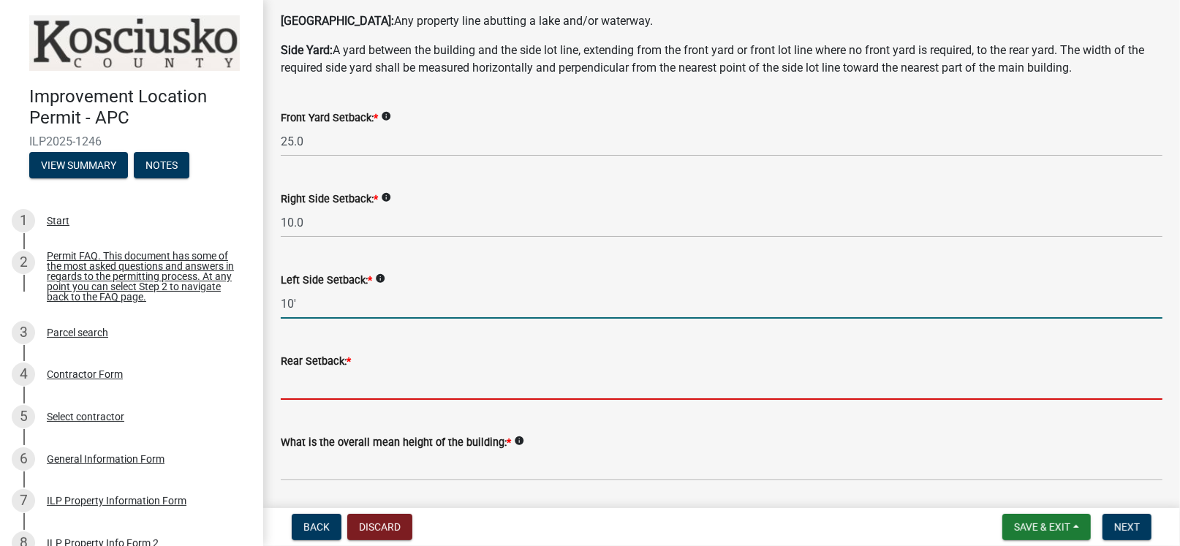
type input "10.0"
click at [314, 388] on input "text" at bounding box center [722, 385] width 882 height 30
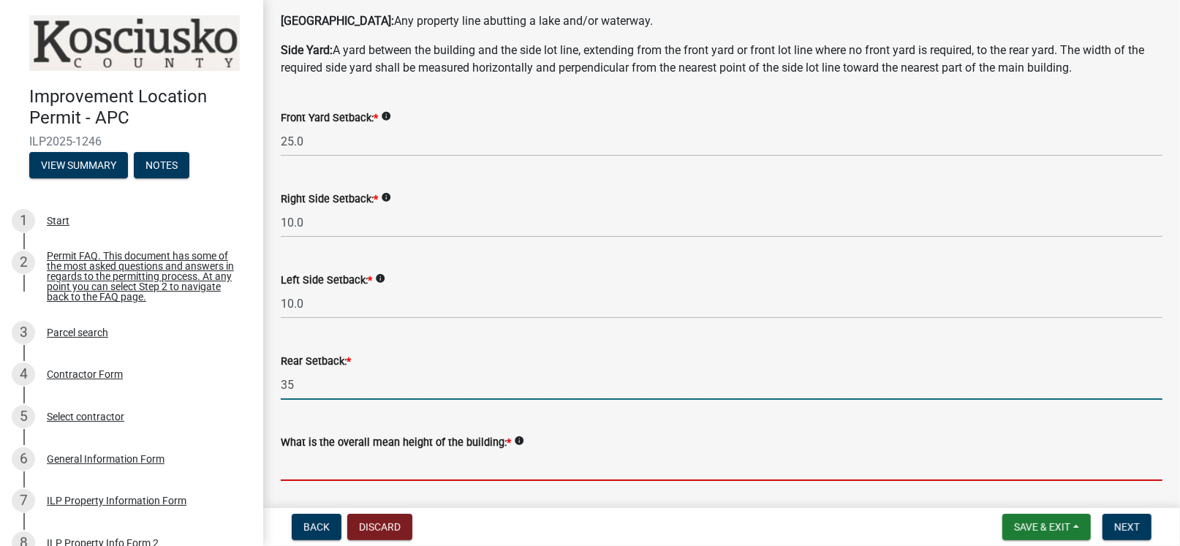
type input "35.0"
click at [353, 473] on input "text" at bounding box center [722, 466] width 882 height 30
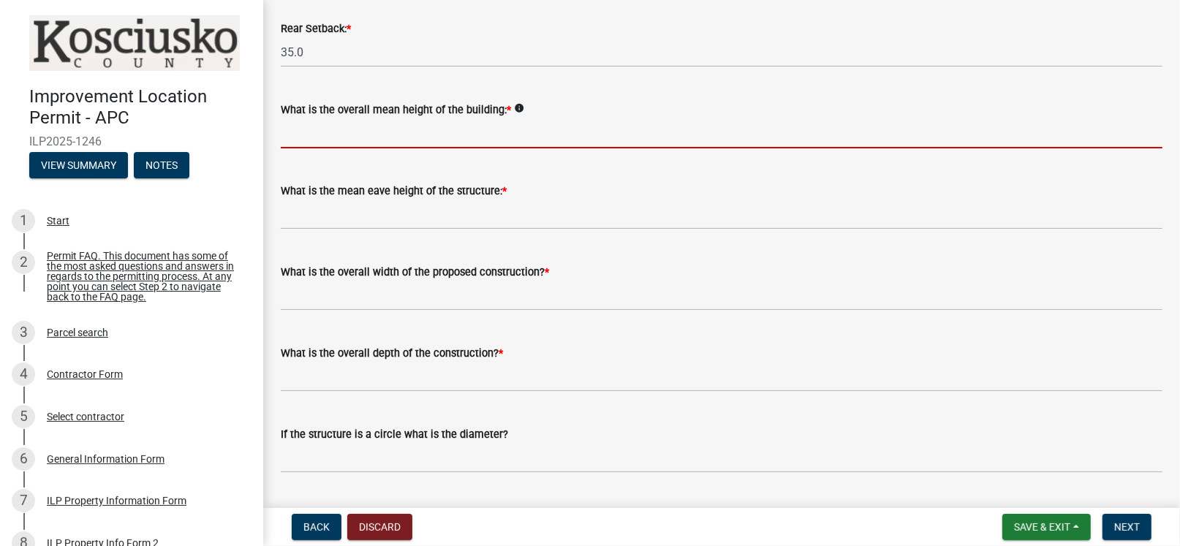
scroll to position [511, 0]
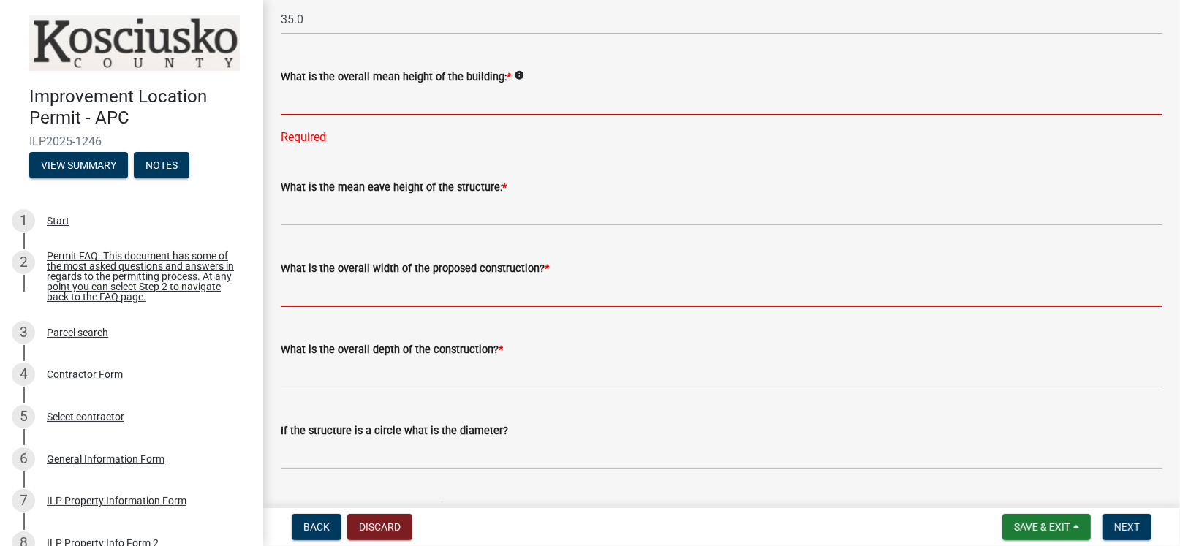
click at [306, 294] on input "text" at bounding box center [722, 292] width 882 height 30
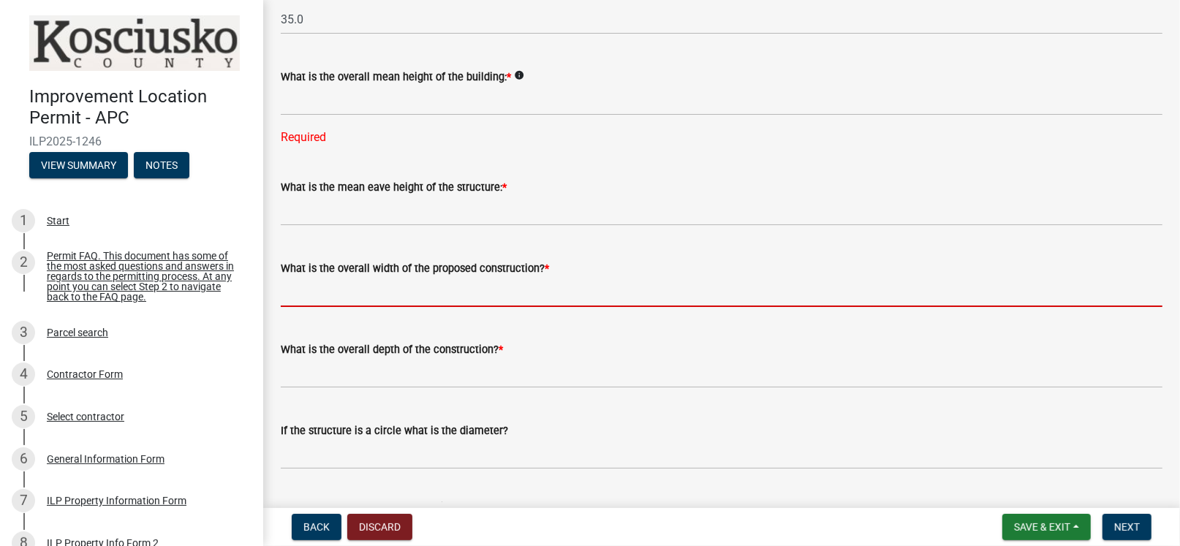
click at [324, 293] on input "text" at bounding box center [722, 292] width 882 height 30
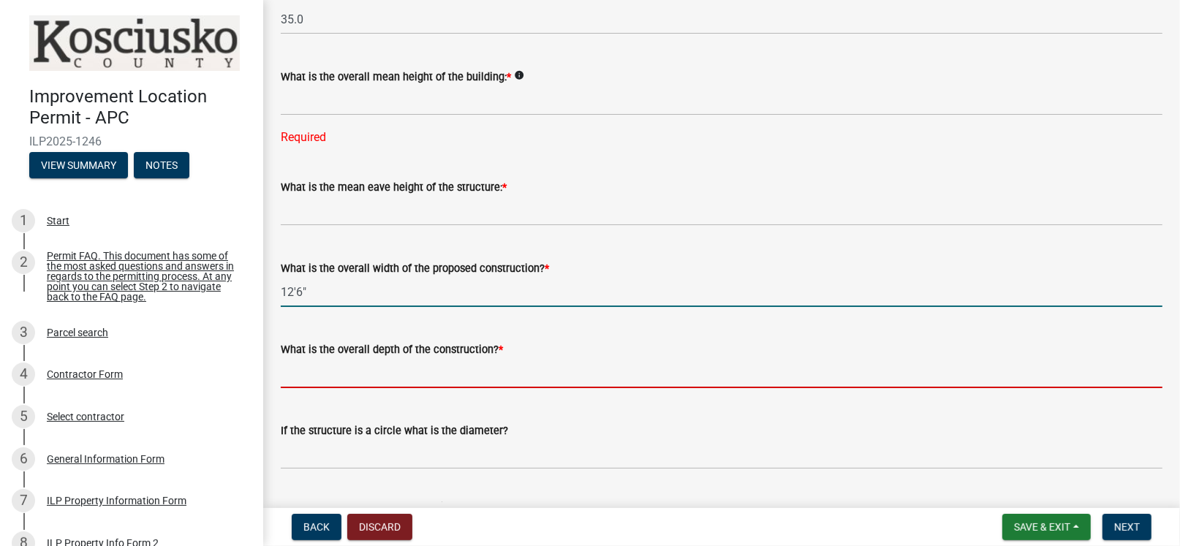
type input "126.00"
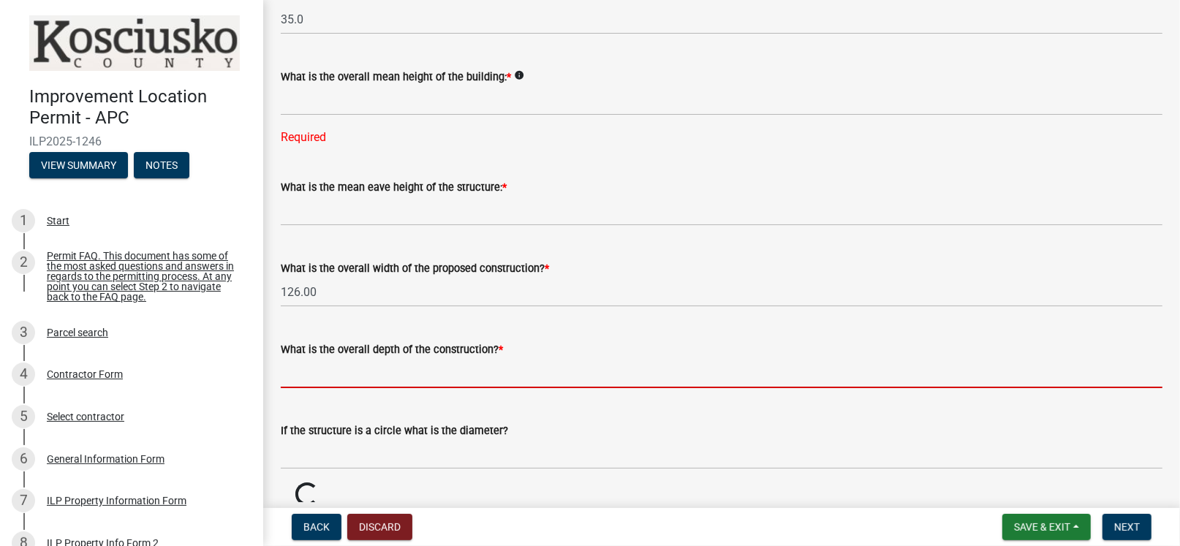
click at [334, 374] on input "text" at bounding box center [722, 373] width 882 height 30
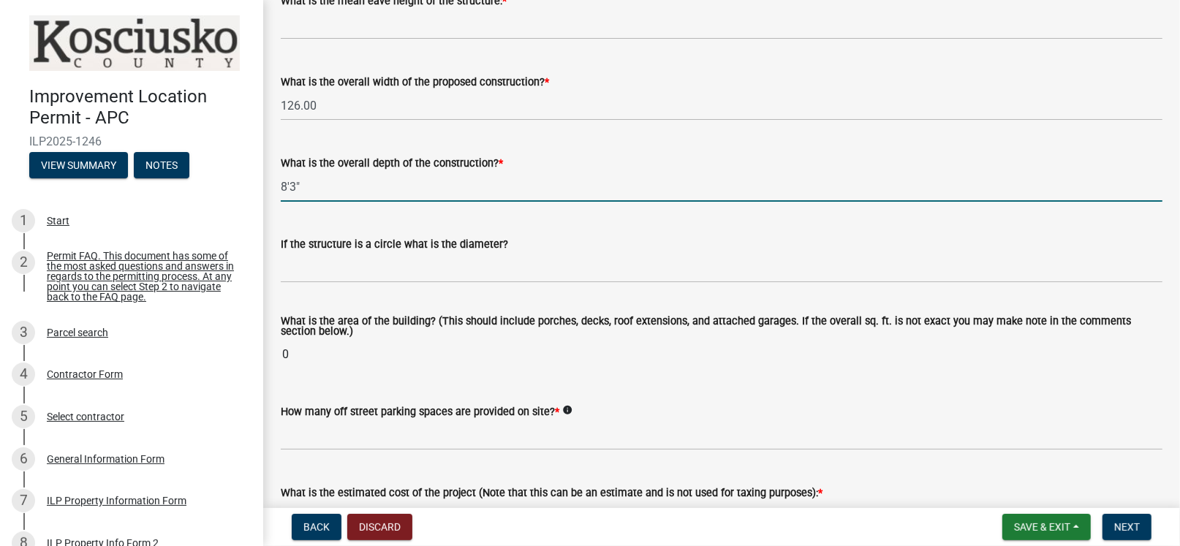
scroll to position [731, 0]
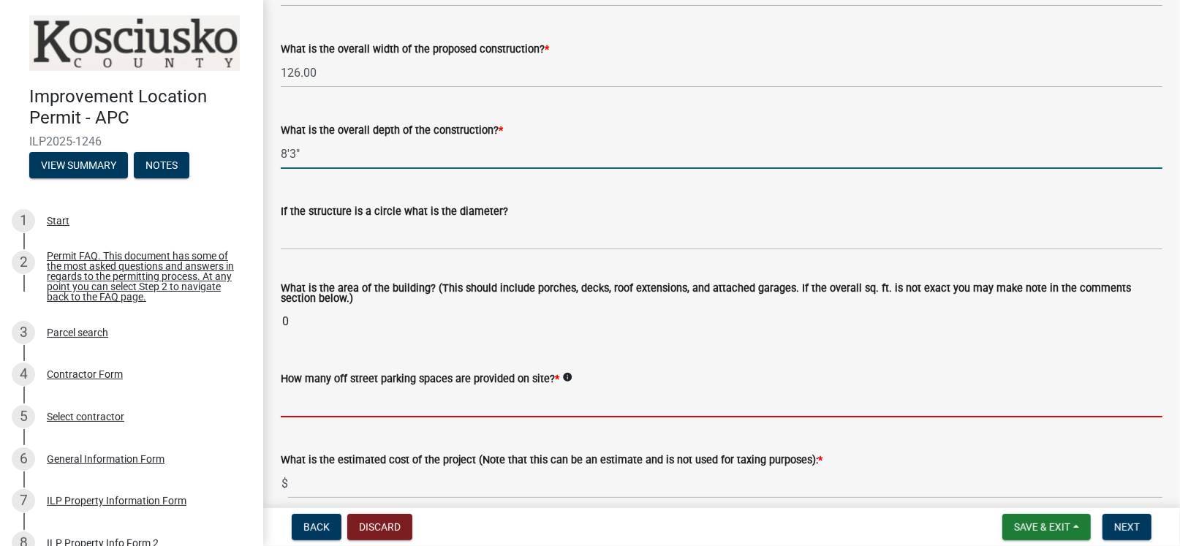
type input "83.00"
click at [407, 404] on wm-data-entity-input-list "Some properties, due to their configuration, may have multiples of a type yard …" at bounding box center [722, 138] width 882 height 1574
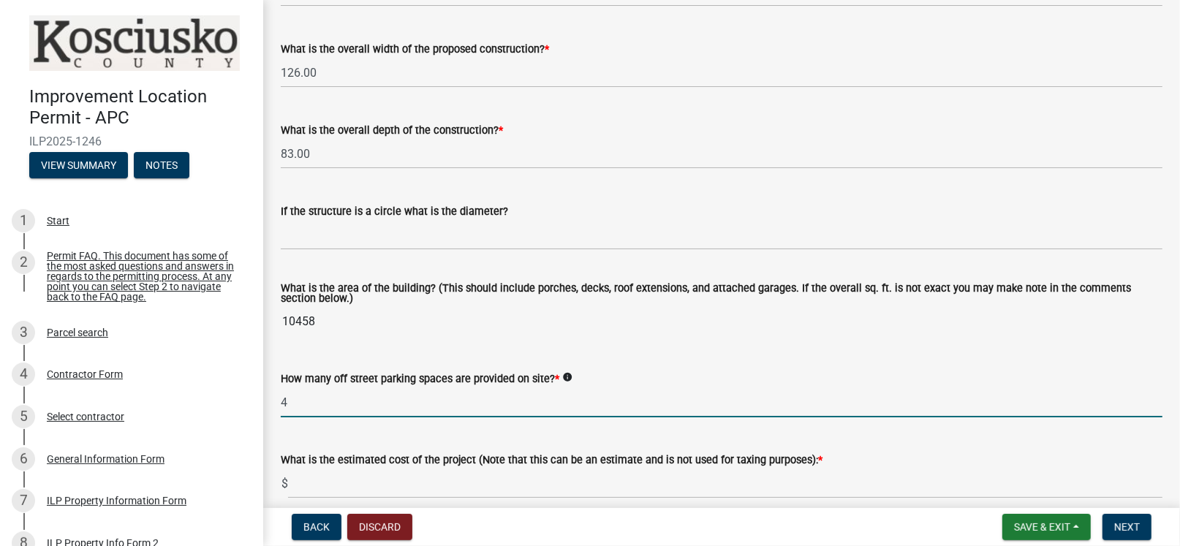
scroll to position [804, 0]
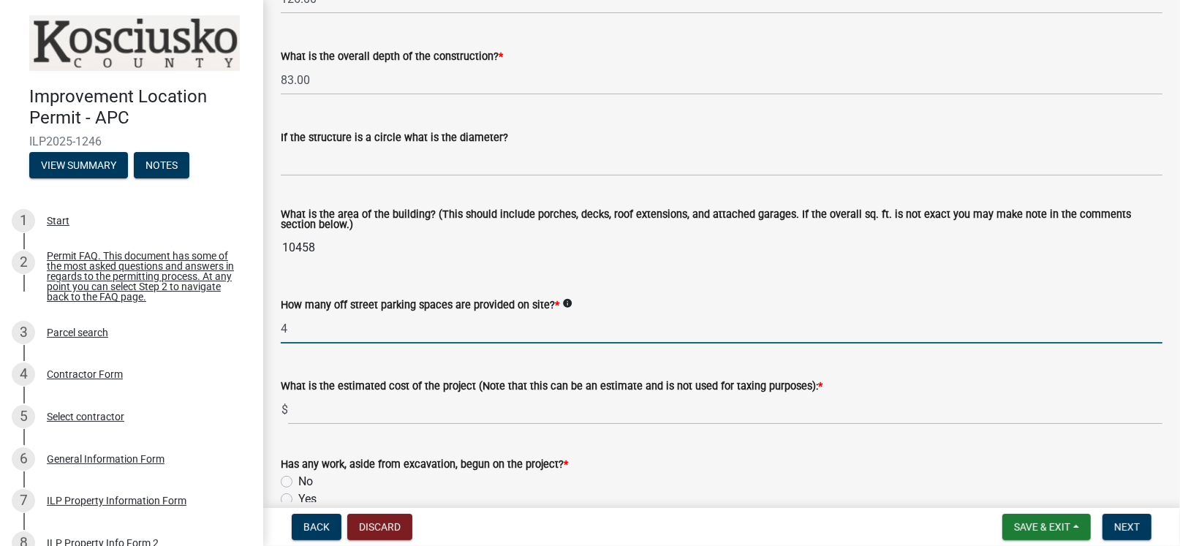
type input "4"
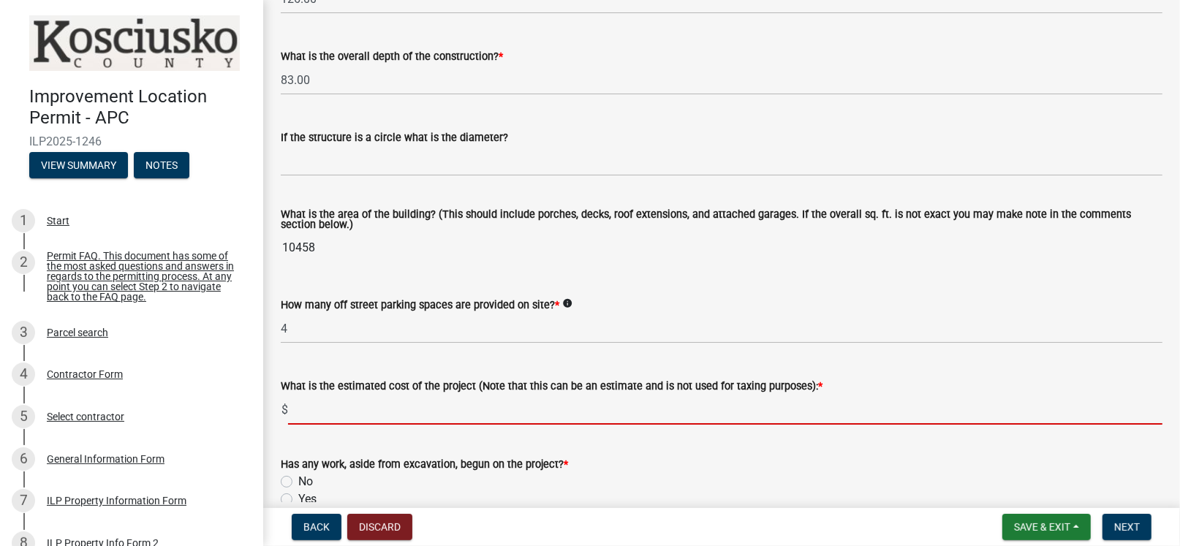
click at [319, 415] on input "text" at bounding box center [725, 410] width 875 height 30
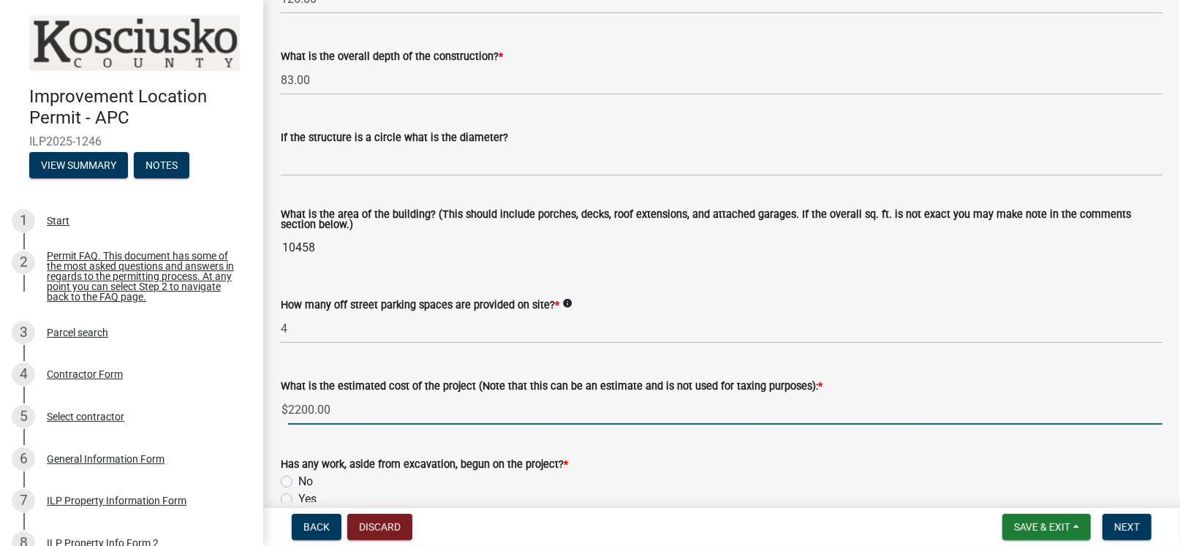
scroll to position [878, 0]
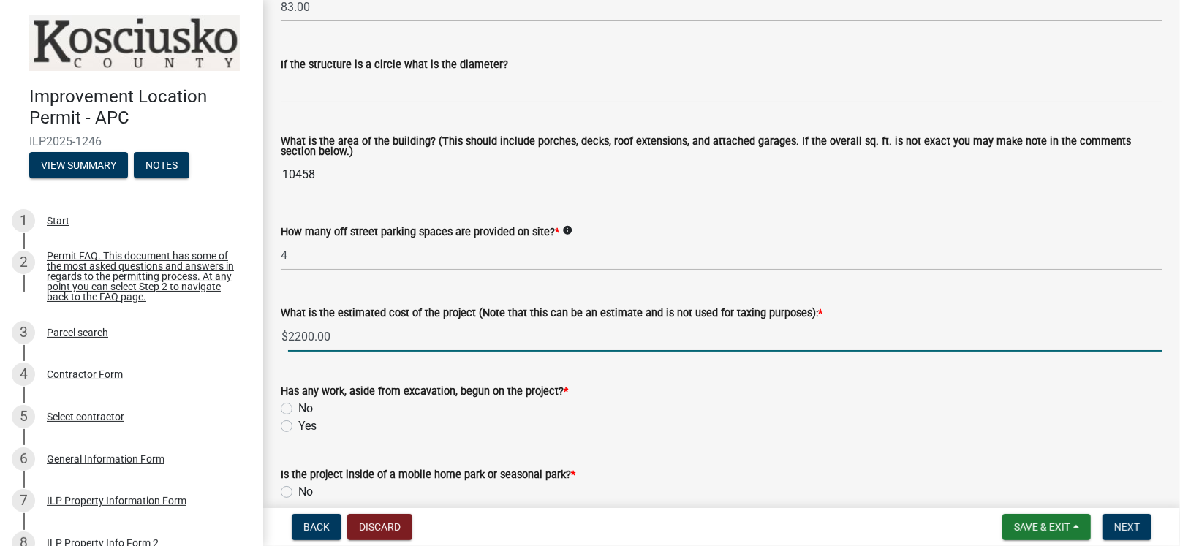
type input "2200"
click at [298, 407] on label "No" at bounding box center [305, 409] width 15 height 18
click at [298, 407] on input "No" at bounding box center [303, 405] width 10 height 10
radio input "true"
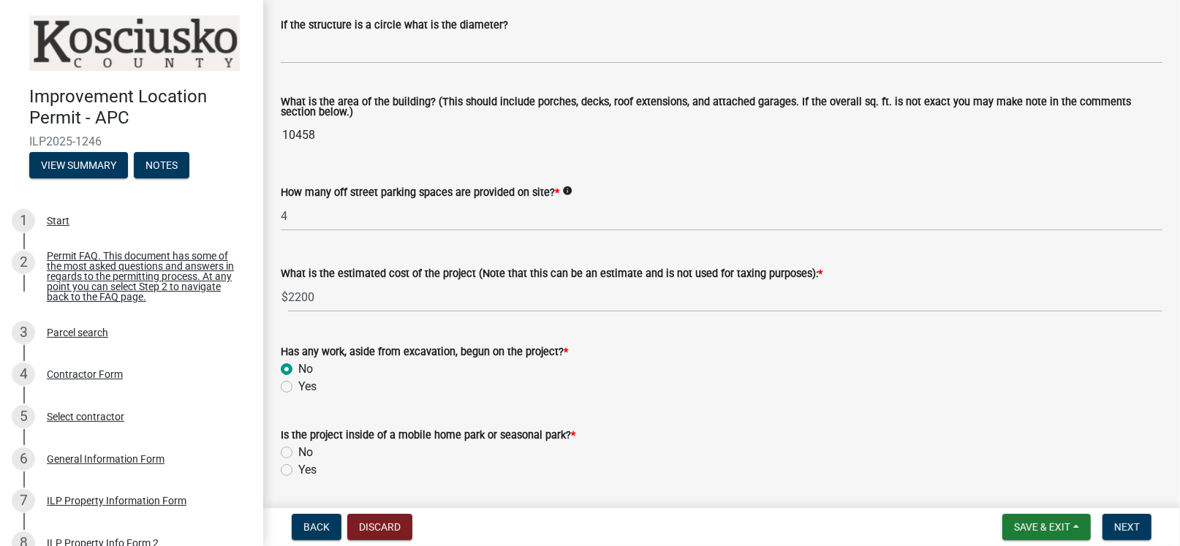
scroll to position [950, 0]
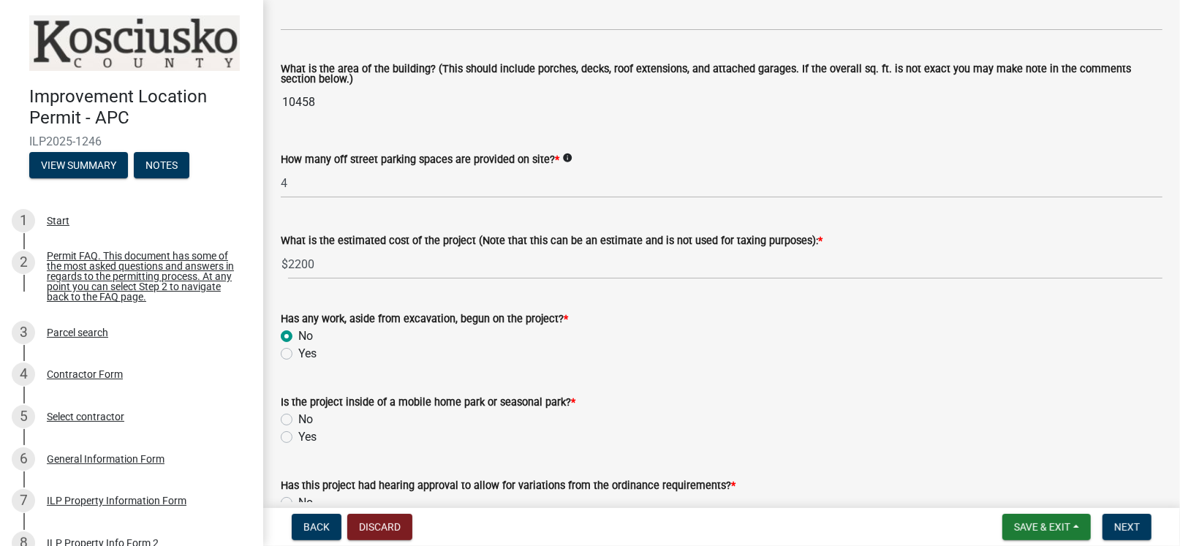
click at [298, 417] on label "No" at bounding box center [305, 420] width 15 height 18
click at [298, 417] on input "No" at bounding box center [303, 416] width 10 height 10
radio input "true"
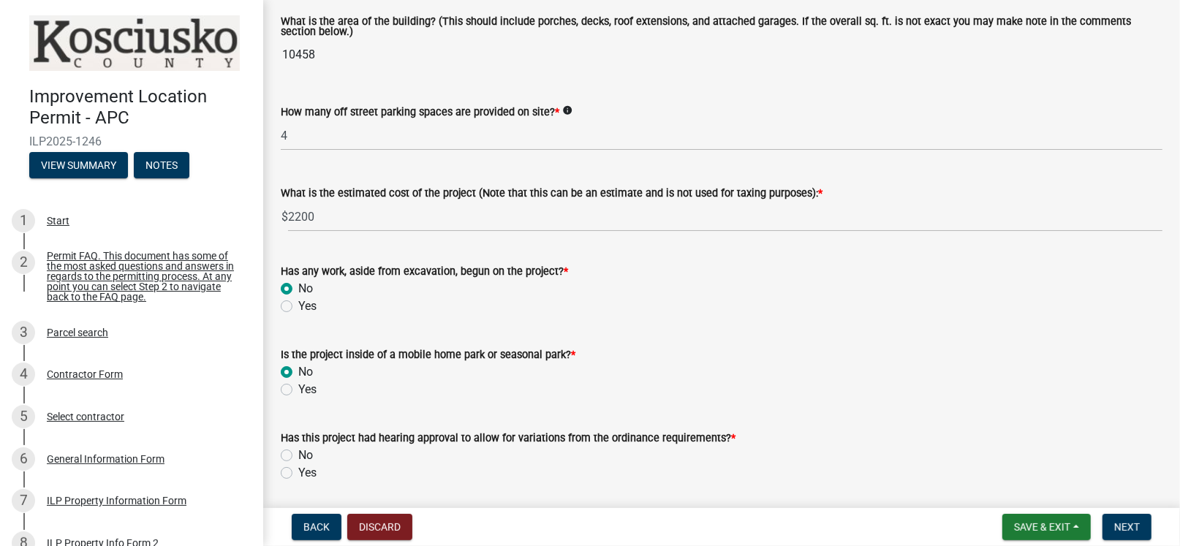
scroll to position [1023, 0]
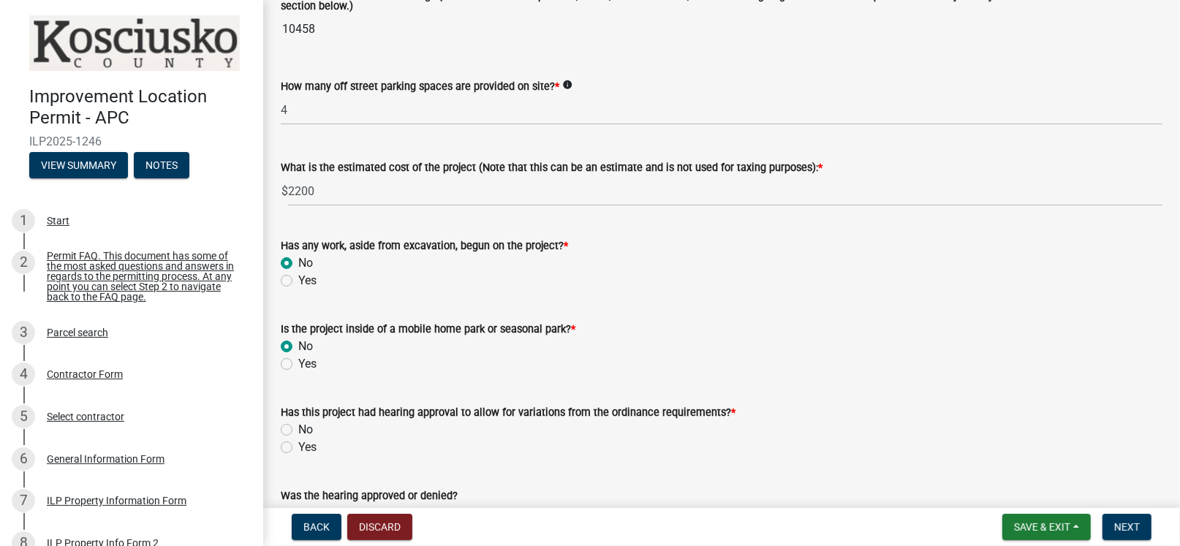
click at [298, 429] on label "No" at bounding box center [305, 430] width 15 height 18
click at [298, 429] on input "No" at bounding box center [303, 426] width 10 height 10
radio input "true"
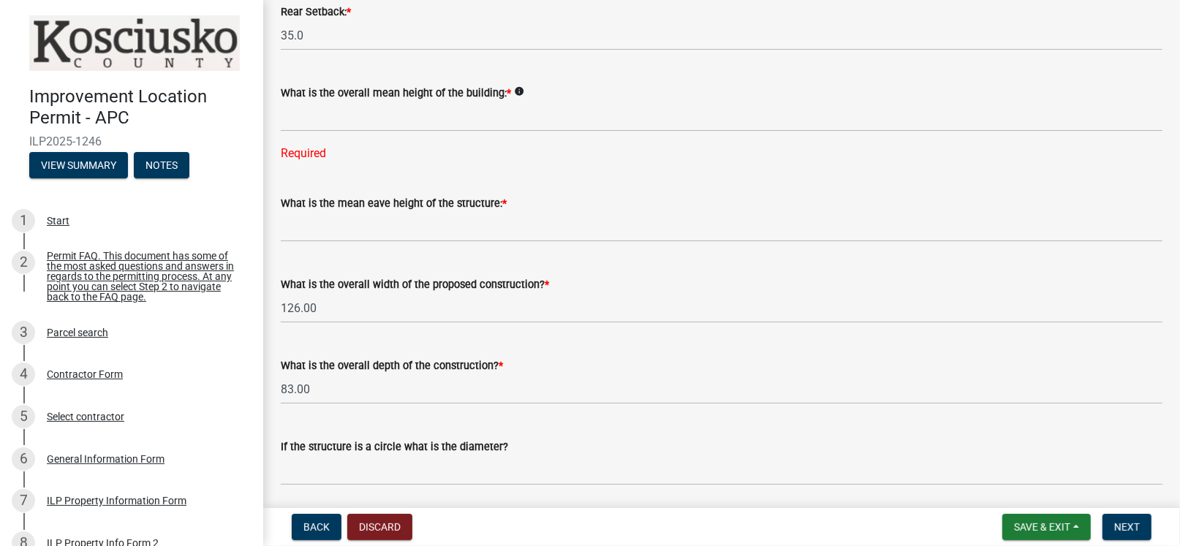
scroll to position [469, 0]
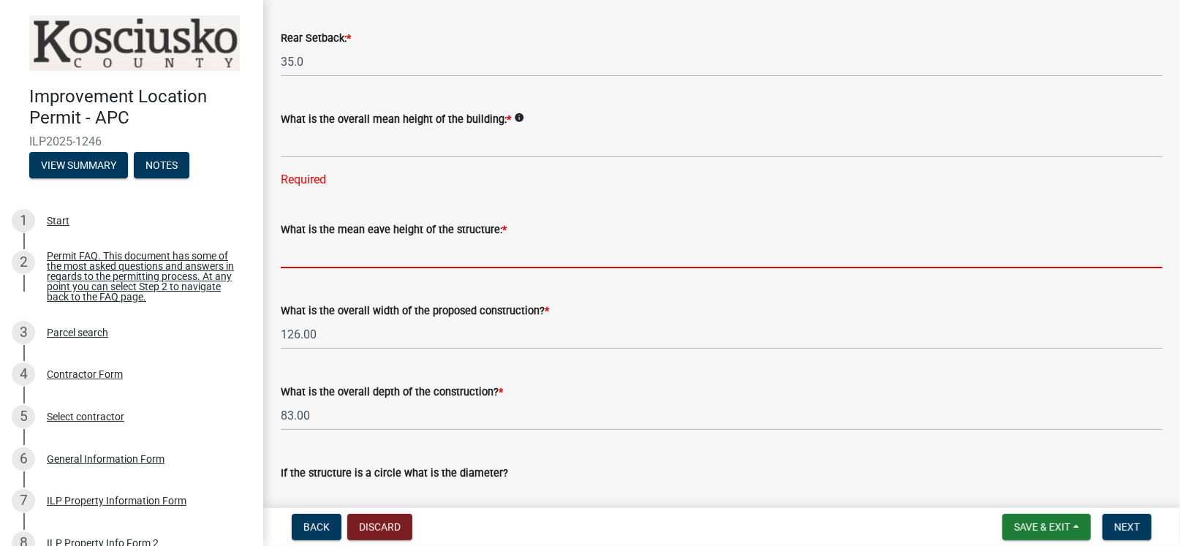
click at [376, 255] on input "text" at bounding box center [722, 253] width 882 height 30
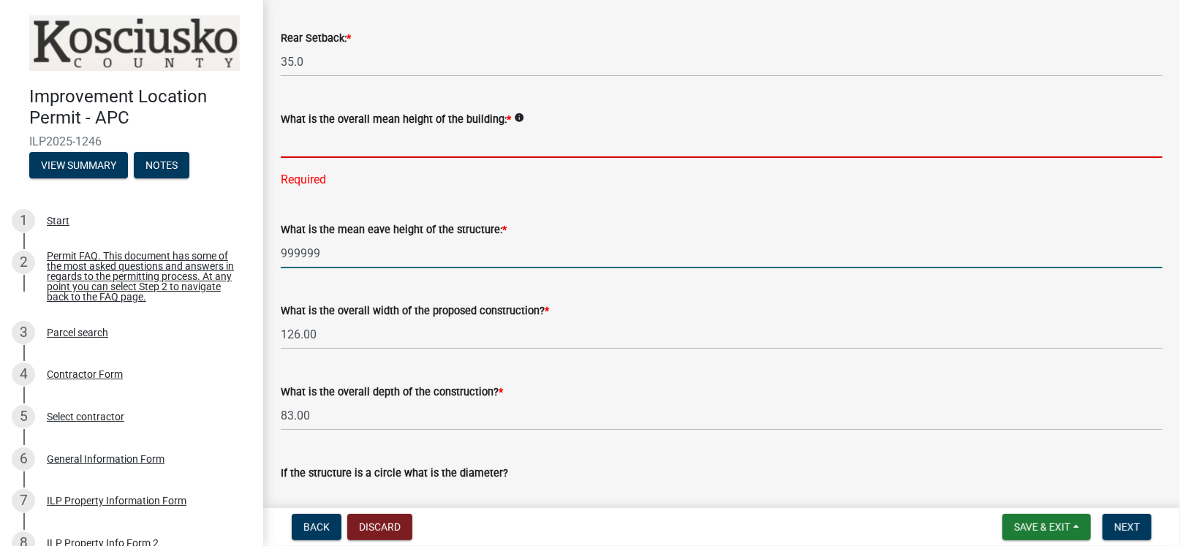
type input "999999.0"
click at [330, 146] on input "text" at bounding box center [722, 143] width 882 height 30
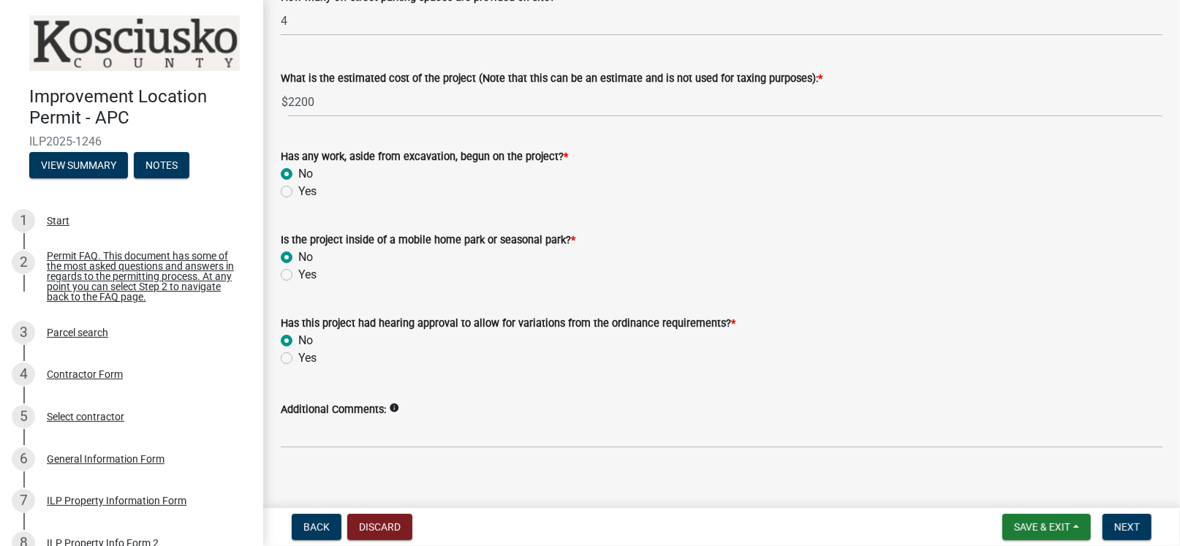
scroll to position [1127, 0]
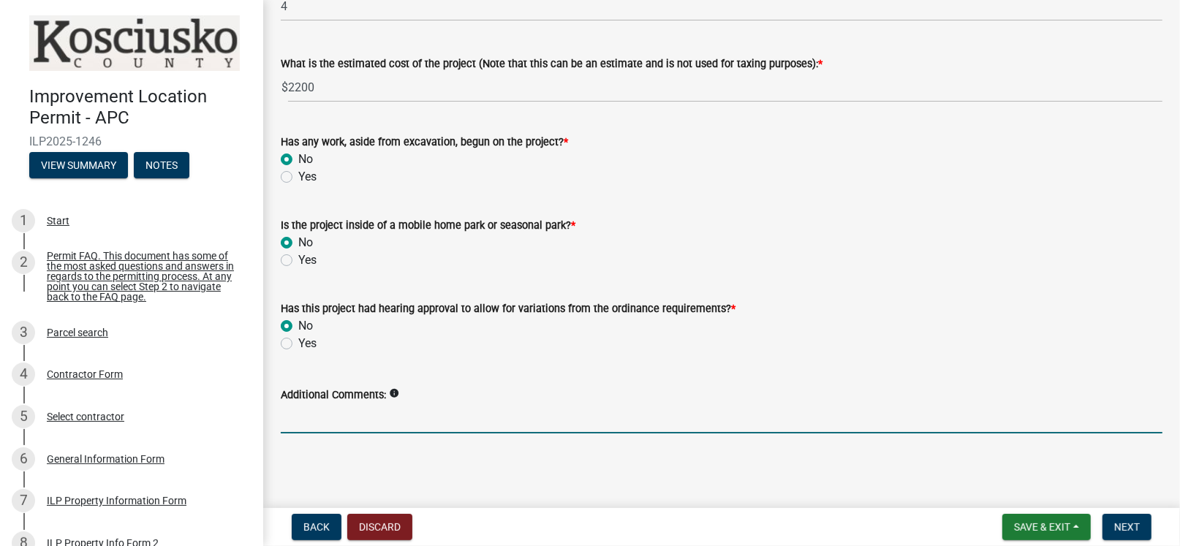
type input "999999.0"
click at [437, 417] on input "Additional Comments:" at bounding box center [722, 419] width 882 height 30
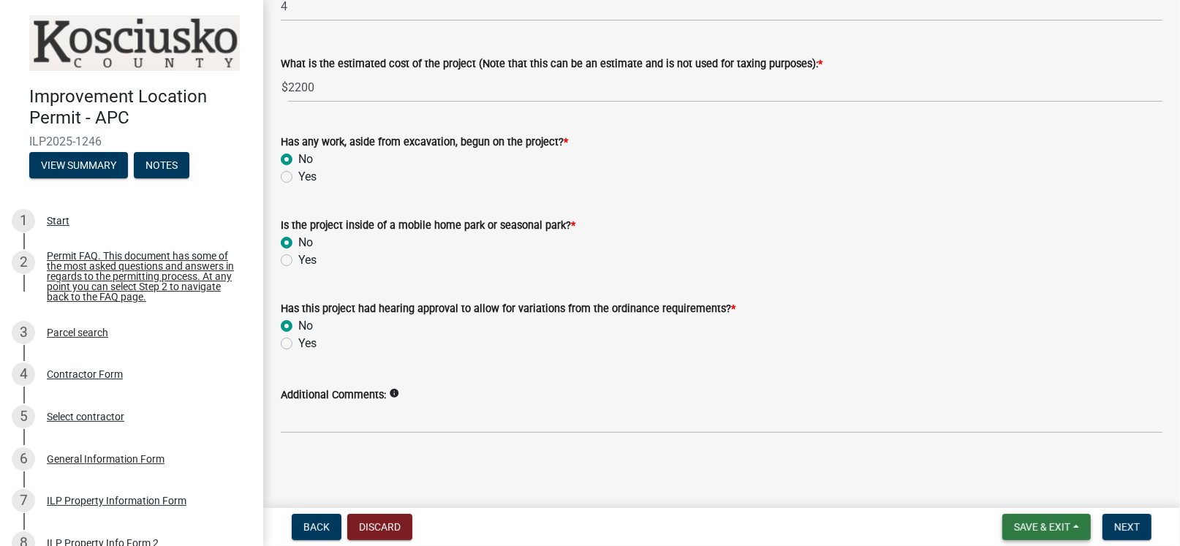
click at [1016, 521] on span "Save & Exit" at bounding box center [1042, 527] width 56 height 12
click at [1006, 452] on button "Save" at bounding box center [1031, 454] width 117 height 35
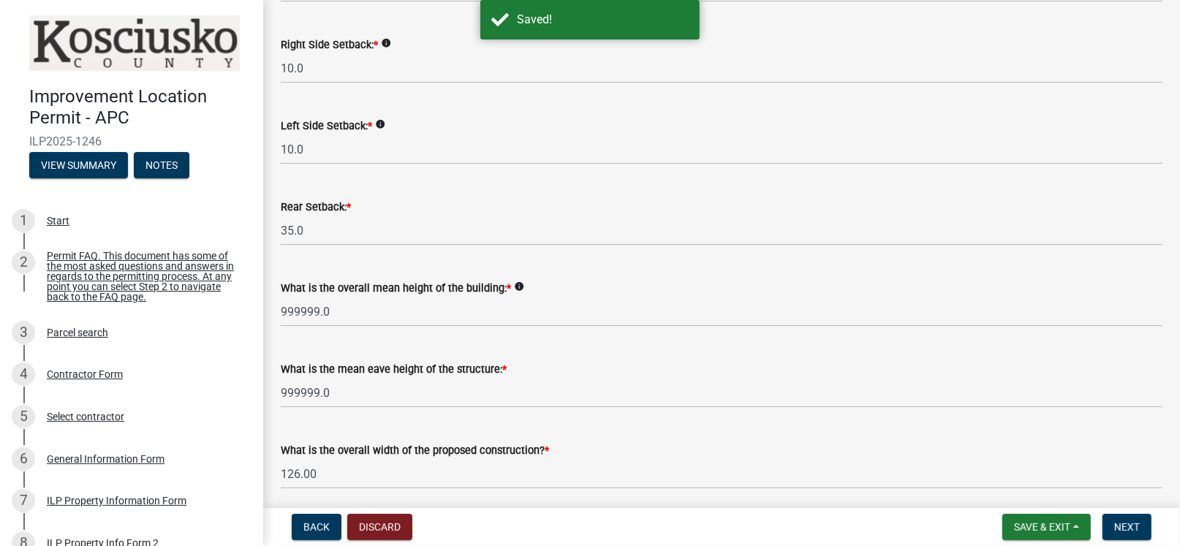
scroll to position [365, 0]
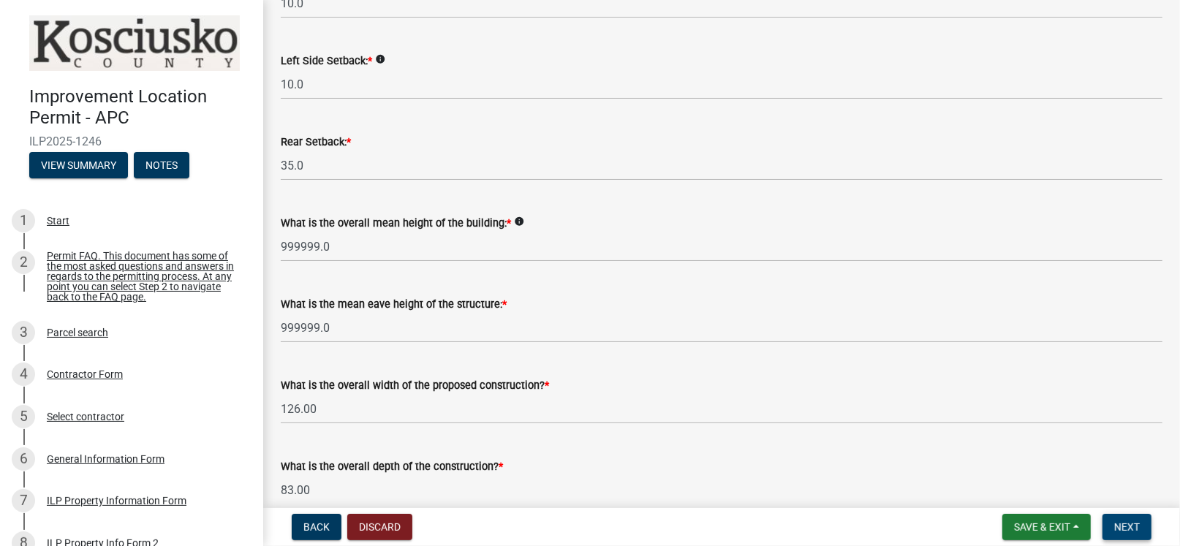
click at [1127, 521] on span "Next" at bounding box center [1128, 527] width 26 height 12
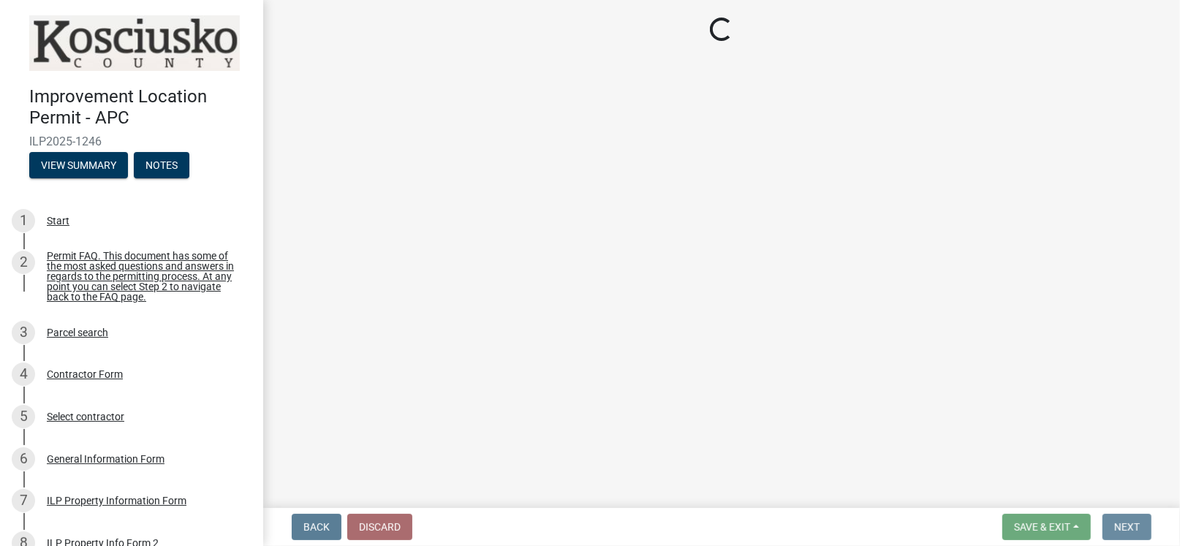
scroll to position [0, 0]
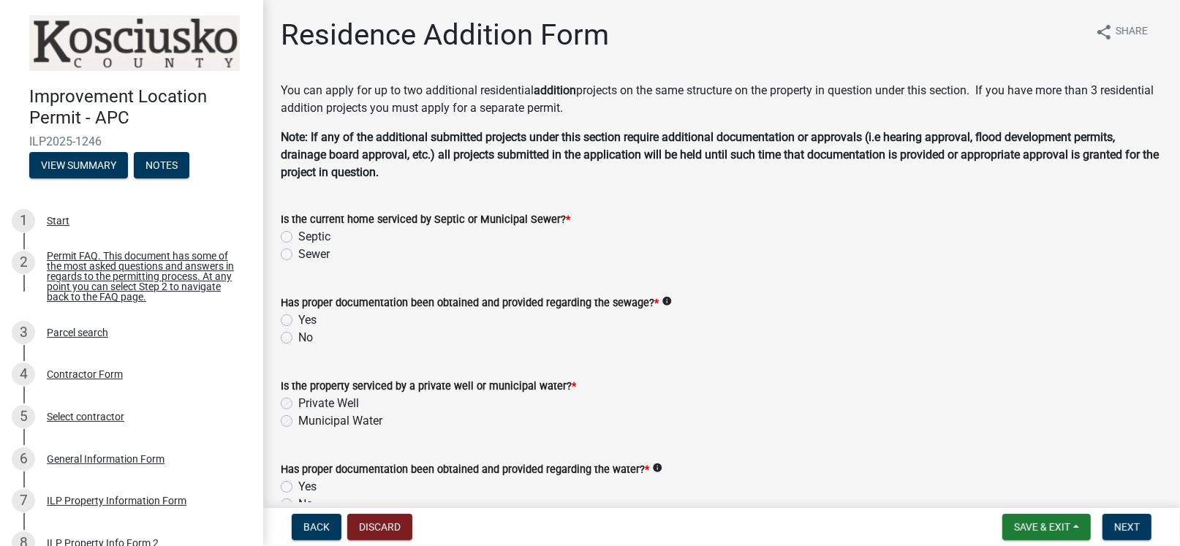
click at [298, 252] on label "Sewer" at bounding box center [313, 255] width 31 height 18
click at [298, 252] on input "Sewer" at bounding box center [303, 251] width 10 height 10
radio input "true"
click at [298, 320] on label "Yes" at bounding box center [307, 321] width 18 height 18
click at [298, 320] on input "Yes" at bounding box center [303, 317] width 10 height 10
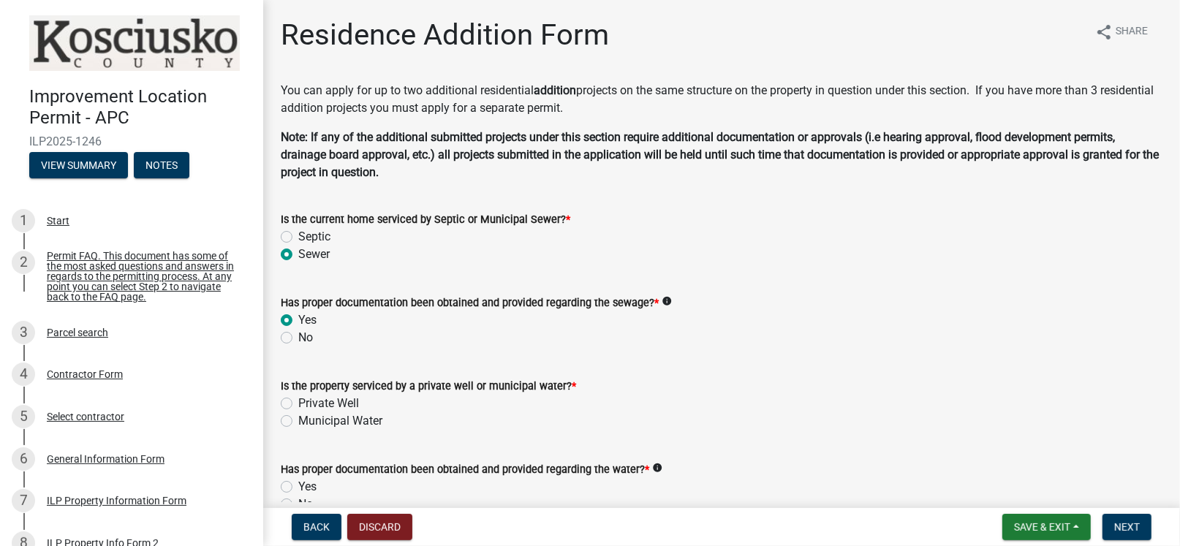
radio input "true"
click at [298, 403] on label "Private Well" at bounding box center [328, 404] width 61 height 18
click at [298, 403] on input "Private Well" at bounding box center [303, 400] width 10 height 10
radio input "true"
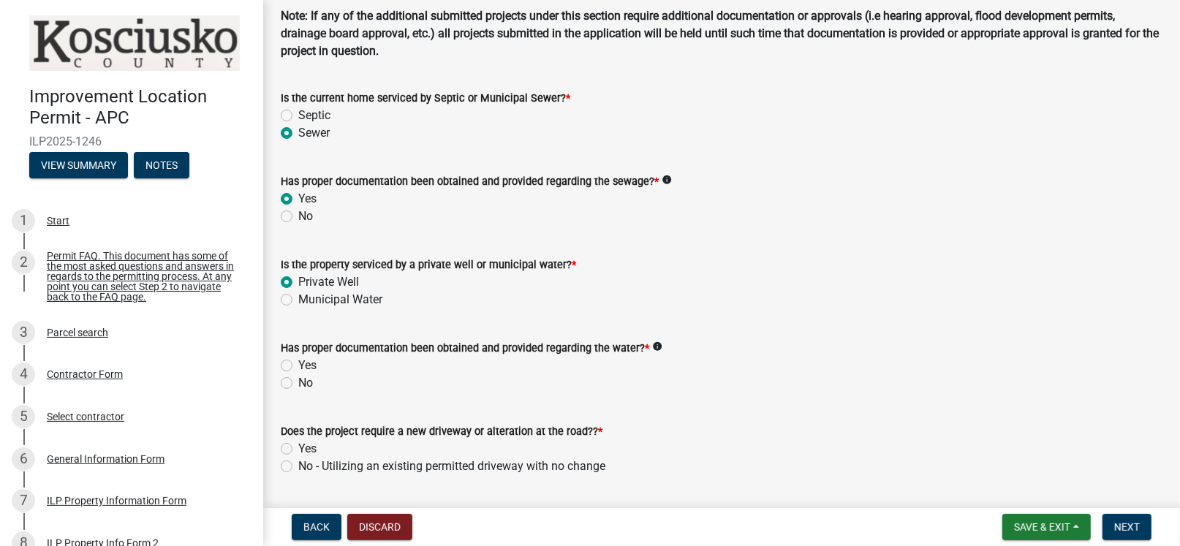
scroll to position [146, 0]
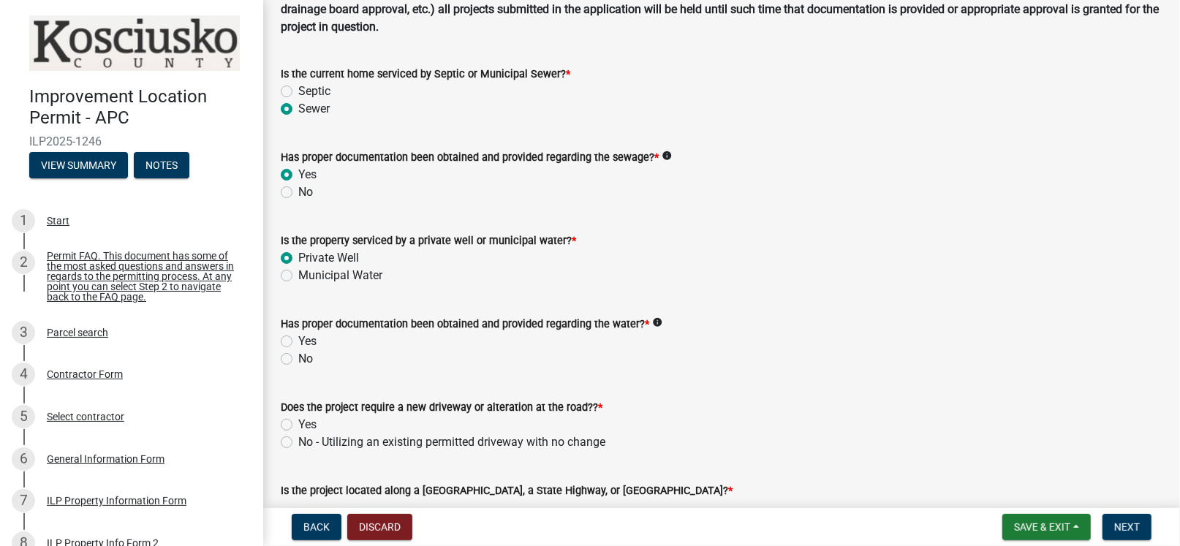
click at [652, 319] on icon "info" at bounding box center [657, 322] width 10 height 10
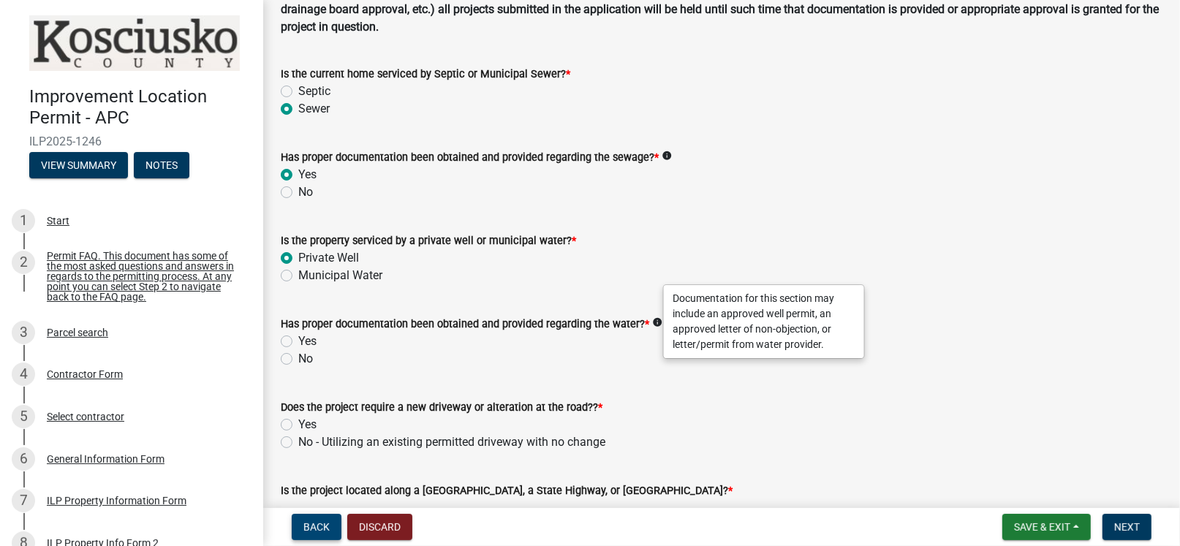
click at [317, 523] on span "Back" at bounding box center [317, 527] width 26 height 12
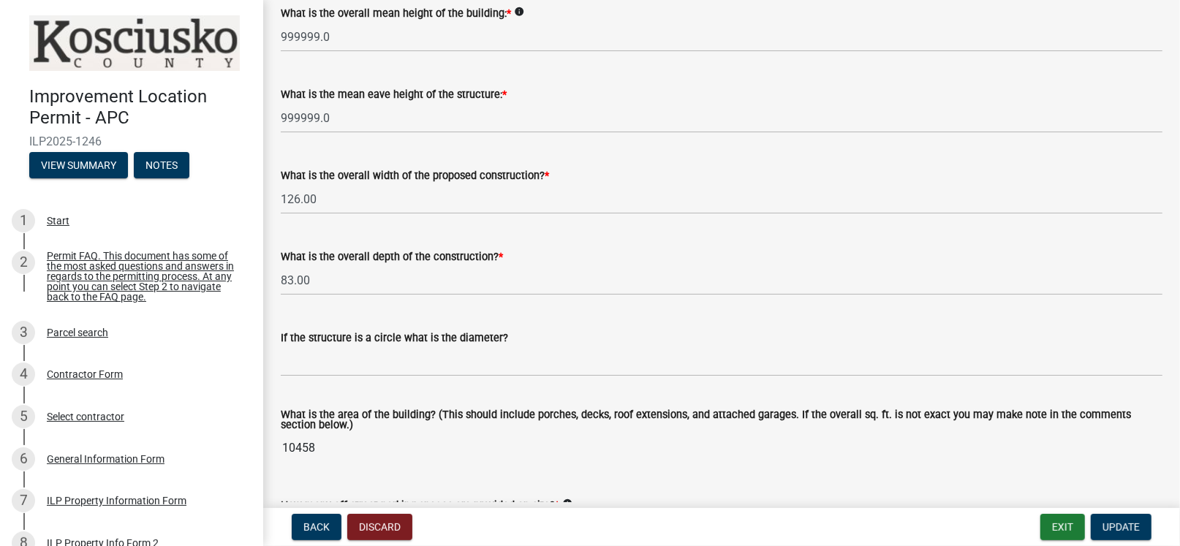
scroll to position [584, 0]
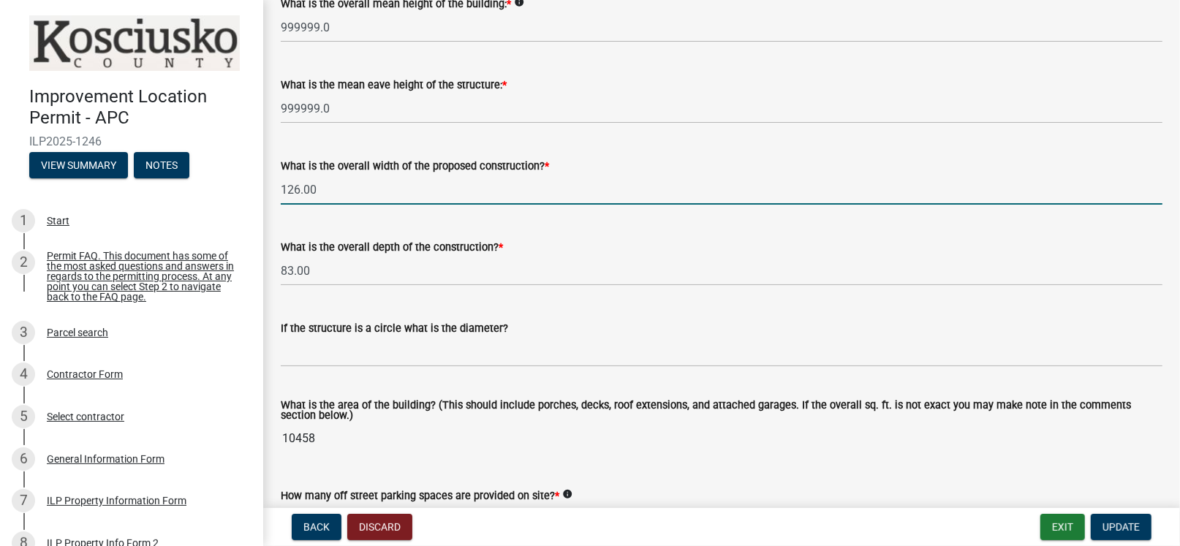
click at [327, 192] on input "126.00" at bounding box center [722, 190] width 882 height 30
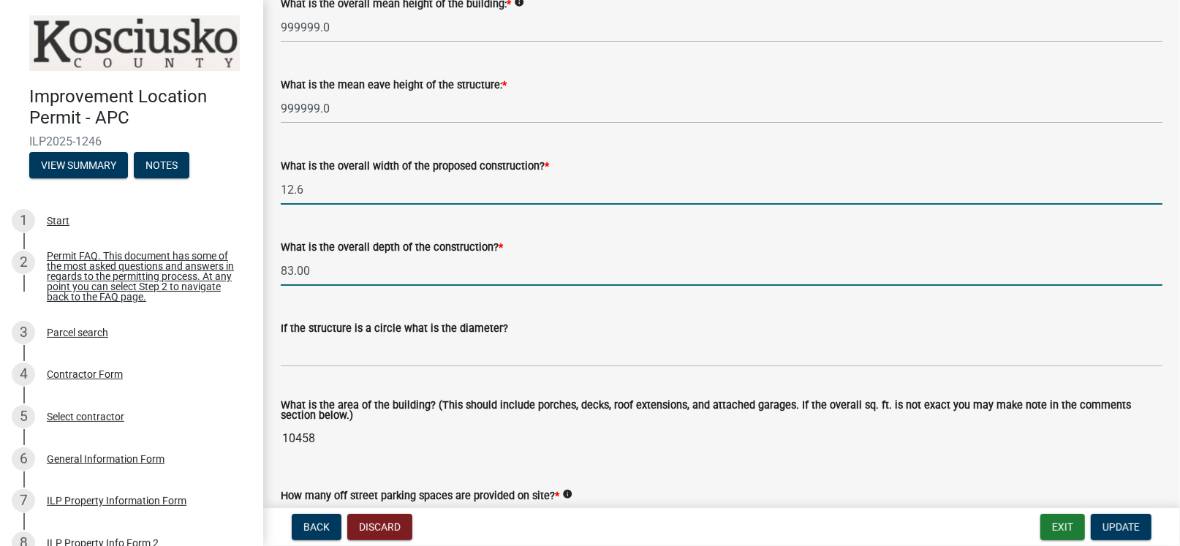
type input "12.60"
click at [323, 269] on input "83.00" at bounding box center [722, 271] width 882 height 30
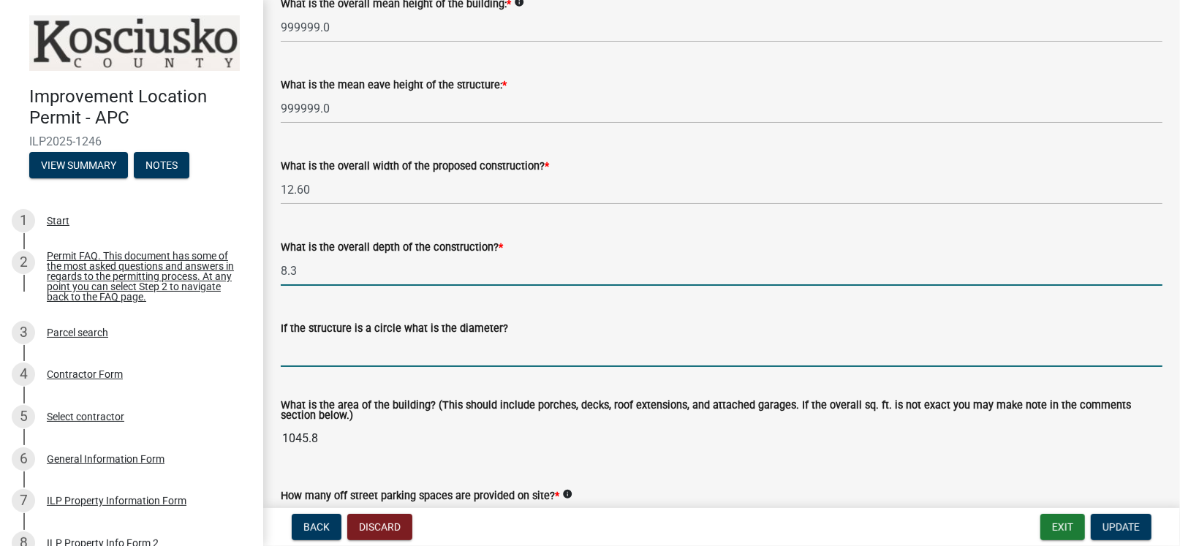
type input "8.30"
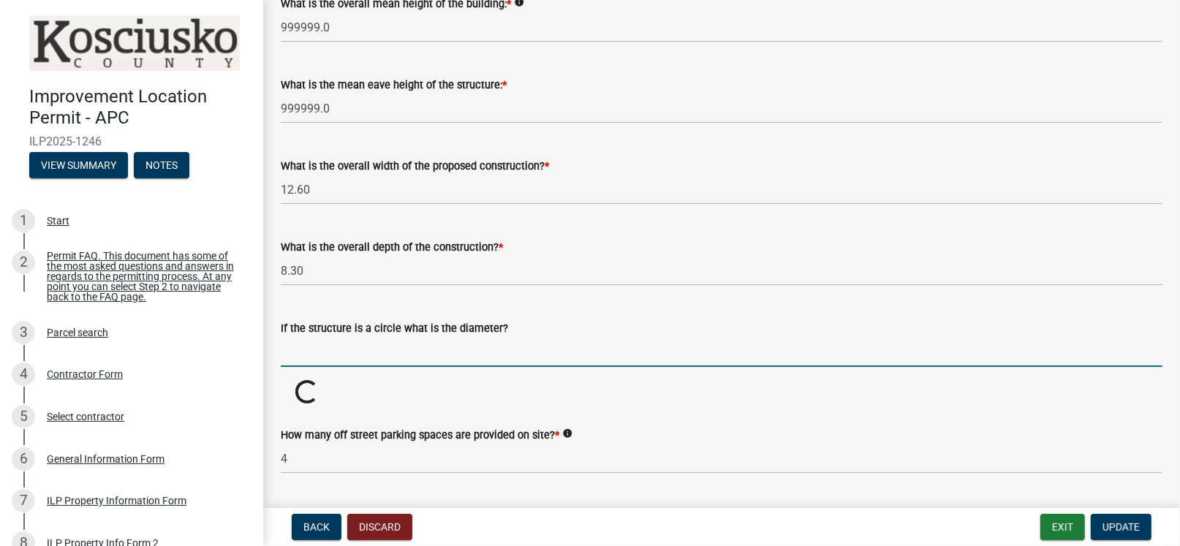
click at [349, 352] on input "text" at bounding box center [722, 352] width 882 height 30
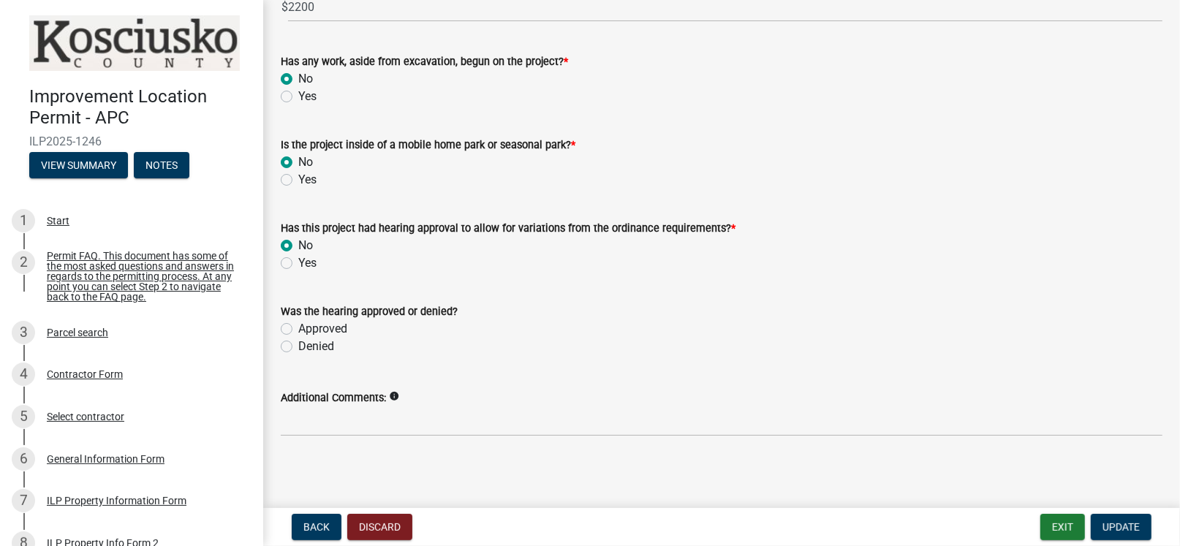
scroll to position [1181, 0]
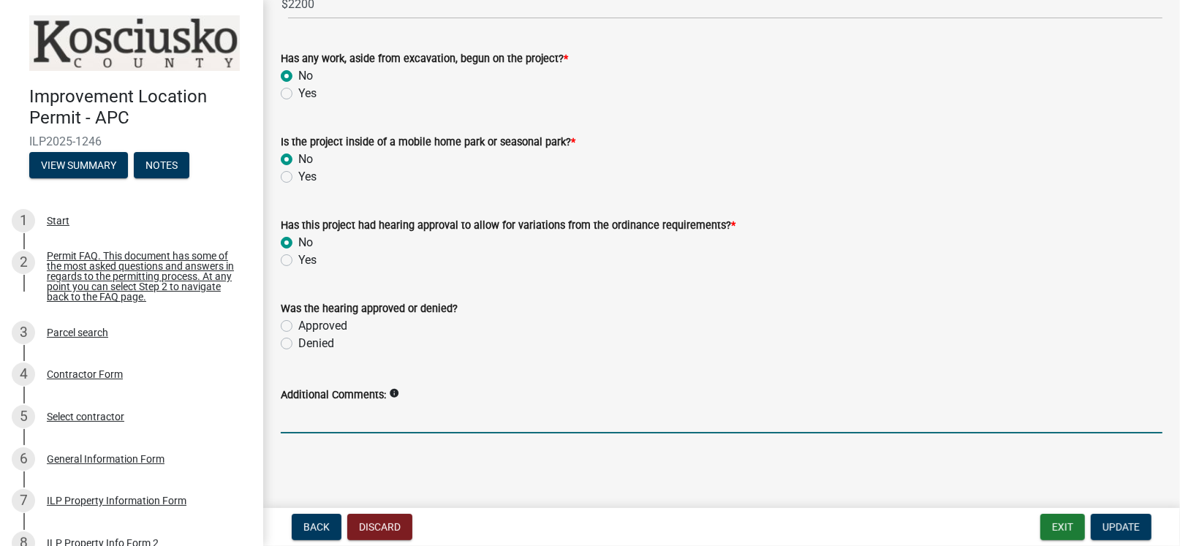
click at [677, 421] on input "Additional Comments:" at bounding box center [722, 419] width 882 height 30
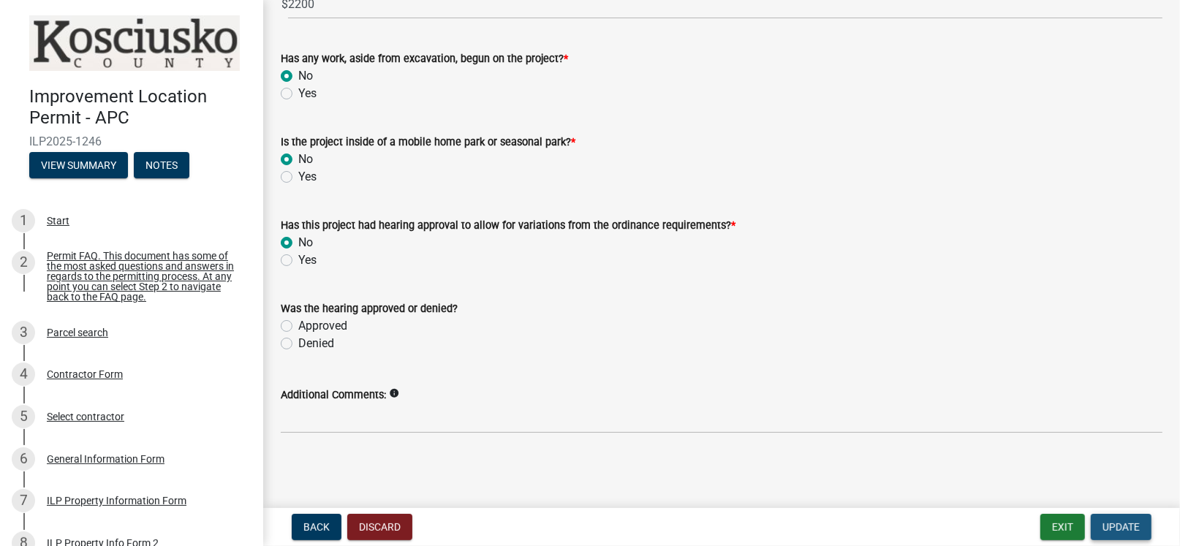
click at [1098, 524] on button "Update" at bounding box center [1121, 527] width 61 height 26
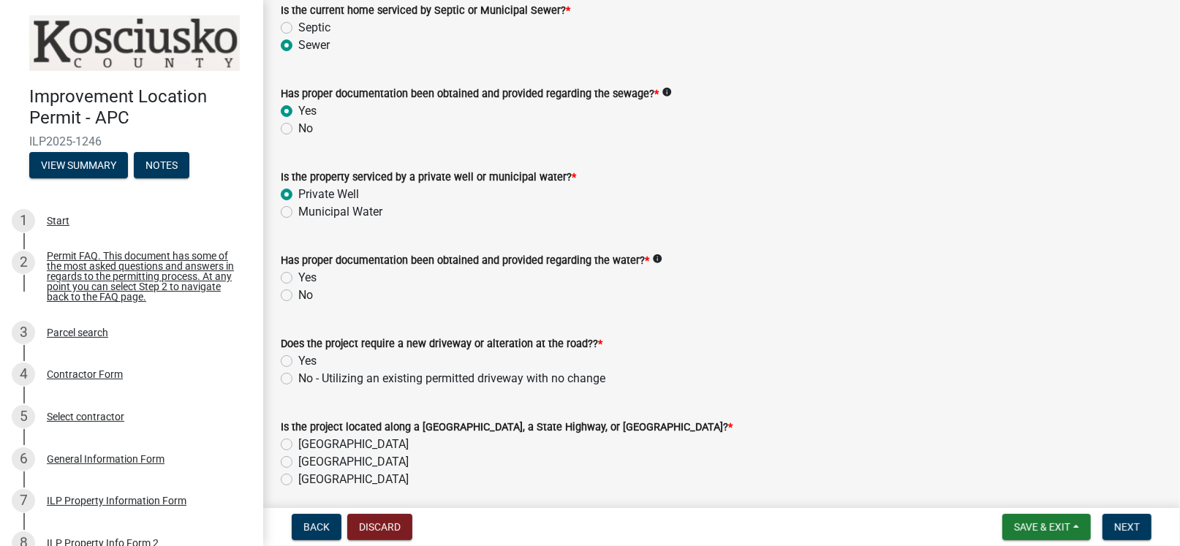
scroll to position [212, 0]
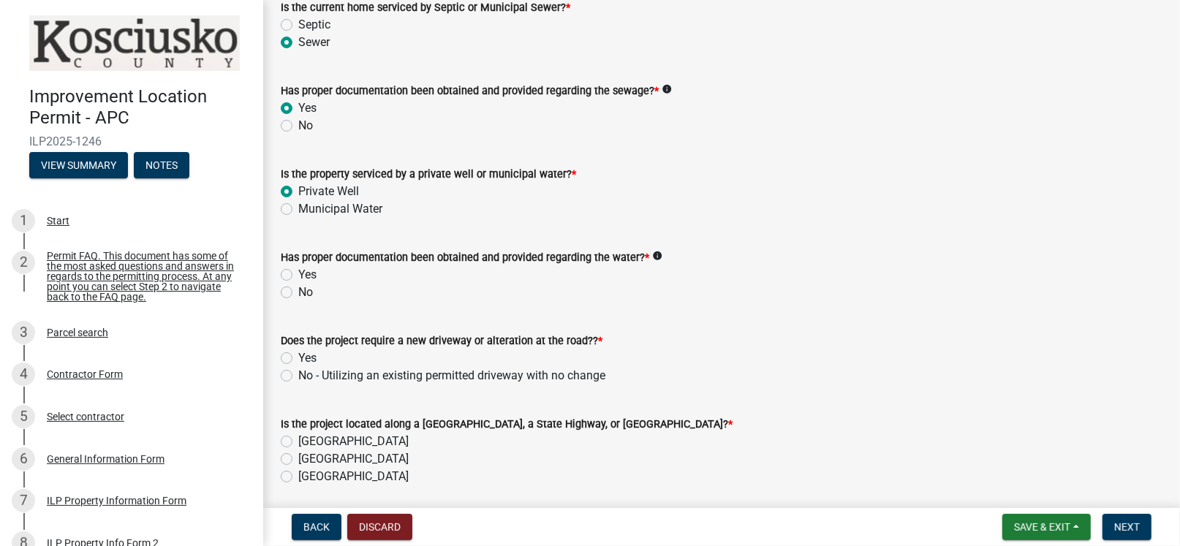
click at [298, 378] on label "No - Utilizing an existing permitted driveway with no change" at bounding box center [451, 376] width 307 height 18
click at [298, 377] on input "No - Utilizing an existing permitted driveway with no change" at bounding box center [303, 372] width 10 height 10
radio input "true"
click at [298, 459] on label "[GEOGRAPHIC_DATA]" at bounding box center [353, 460] width 110 height 18
click at [298, 459] on input "[GEOGRAPHIC_DATA]" at bounding box center [303, 456] width 10 height 10
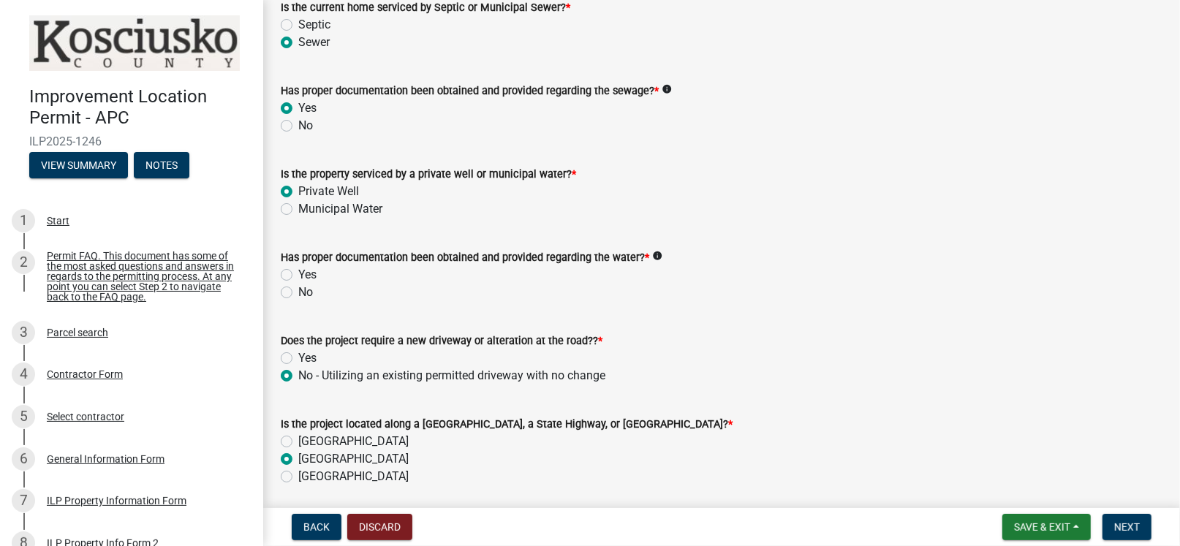
radio input "true"
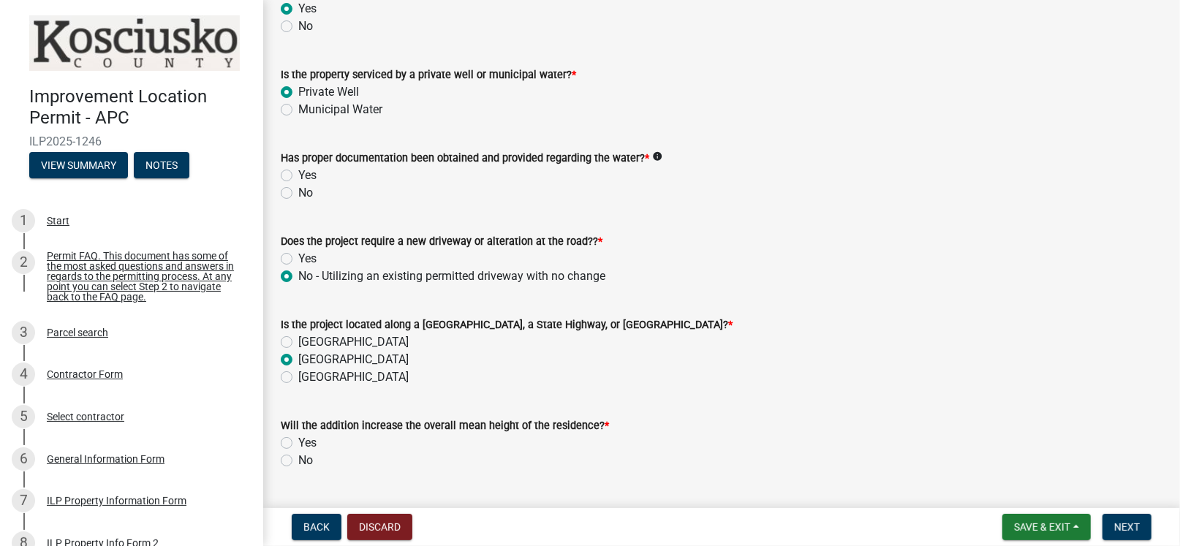
scroll to position [358, 0]
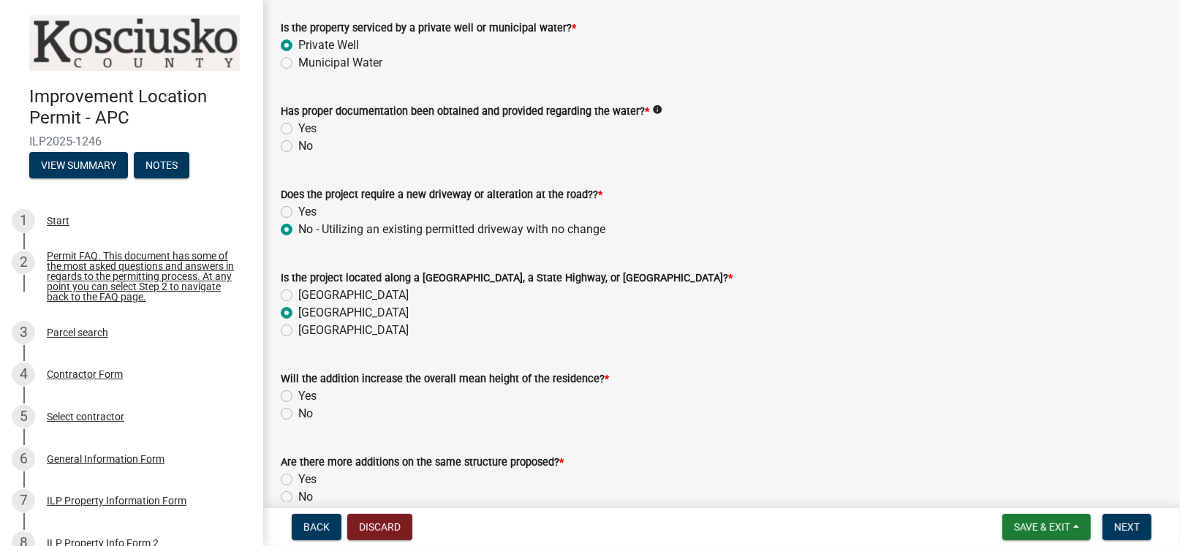
click at [298, 412] on label "No" at bounding box center [305, 414] width 15 height 18
click at [298, 412] on input "No" at bounding box center [303, 410] width 10 height 10
radio input "true"
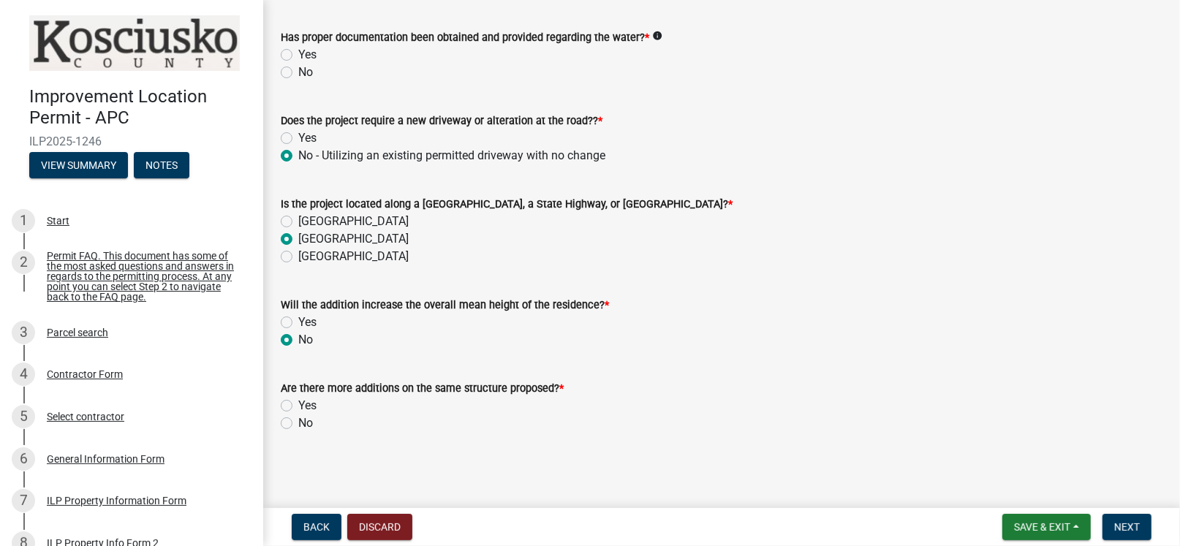
scroll to position [432, 0]
click at [298, 405] on label "Yes" at bounding box center [307, 407] width 18 height 18
click at [298, 405] on input "Yes" at bounding box center [303, 403] width 10 height 10
radio input "true"
click at [1022, 524] on span "Save & Exit" at bounding box center [1042, 527] width 56 height 12
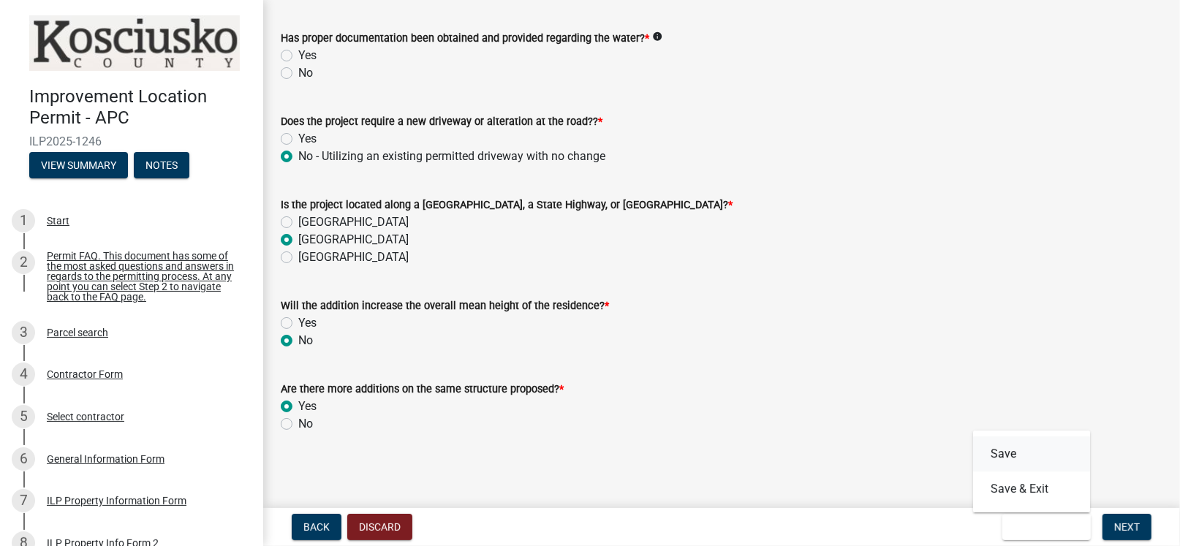
click at [1008, 451] on button "Save" at bounding box center [1031, 454] width 117 height 35
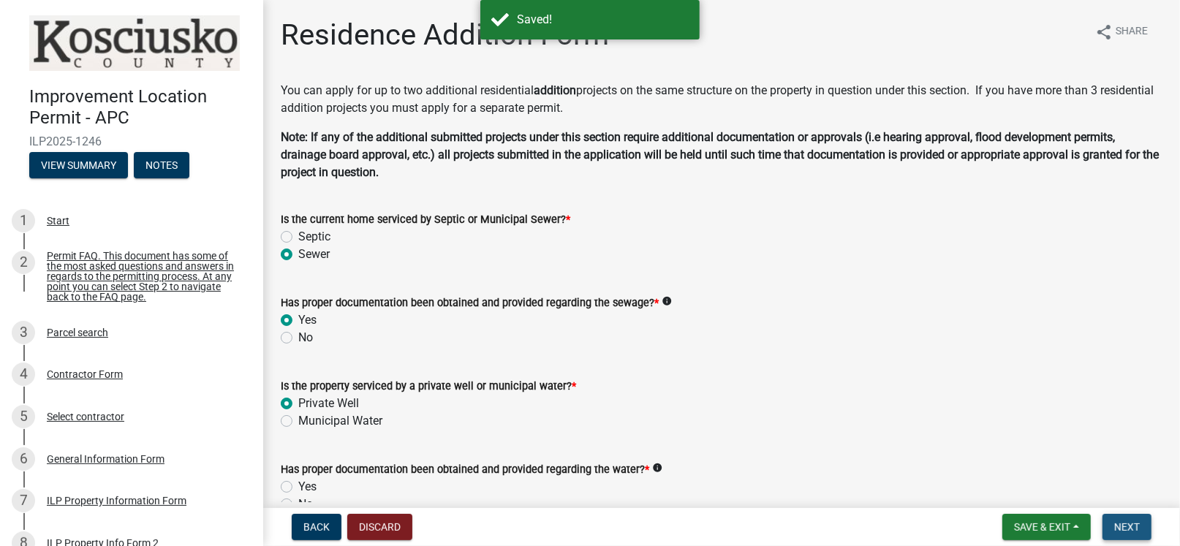
click at [1128, 524] on span "Next" at bounding box center [1128, 527] width 26 height 12
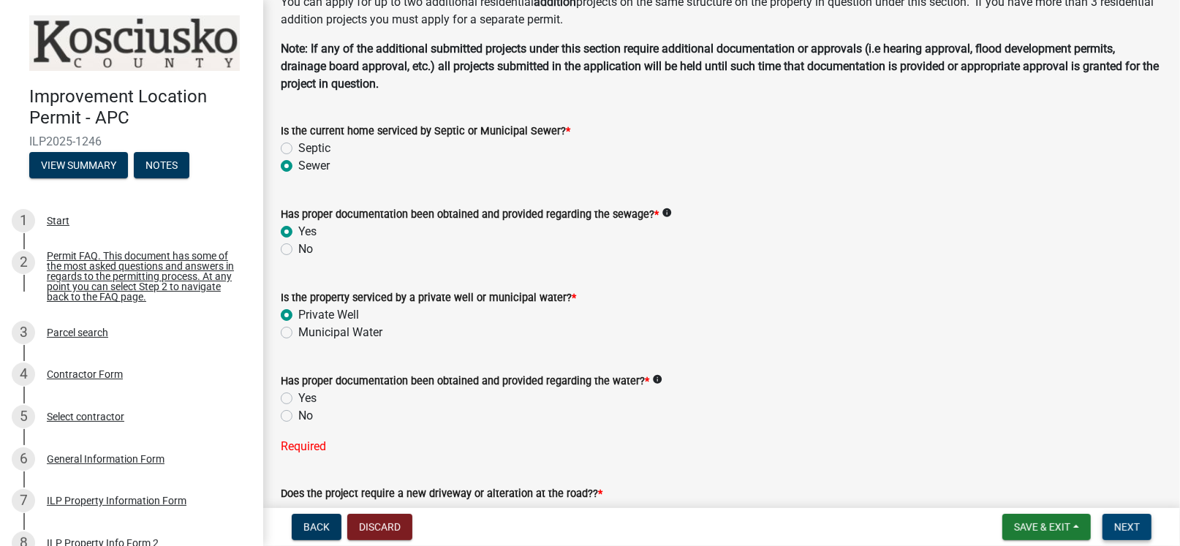
scroll to position [146, 0]
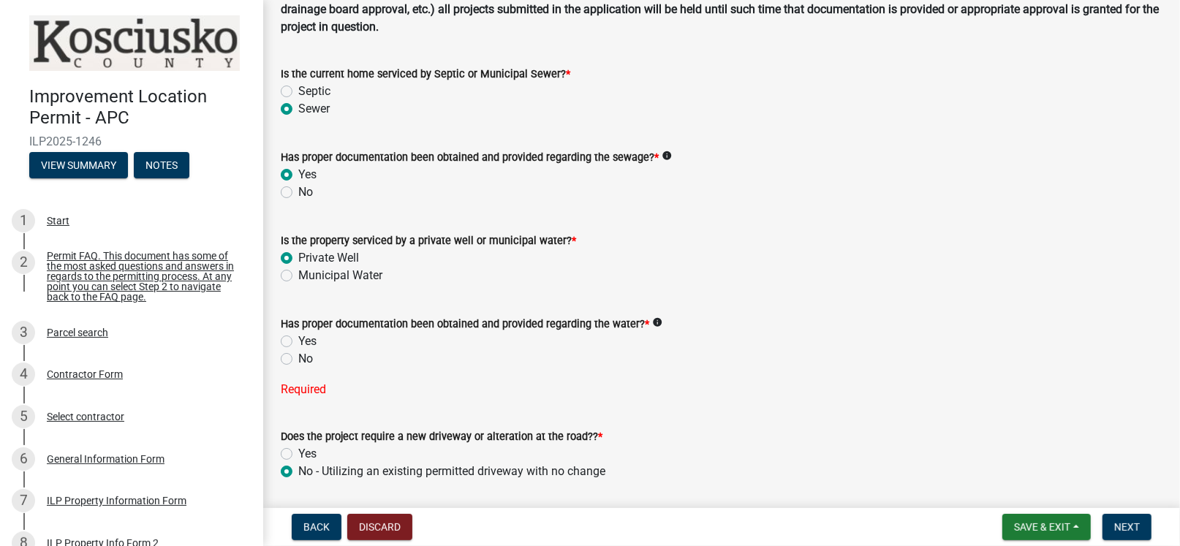
click at [298, 358] on label "No" at bounding box center [305, 359] width 15 height 18
click at [298, 358] on input "No" at bounding box center [303, 355] width 10 height 10
radio input "true"
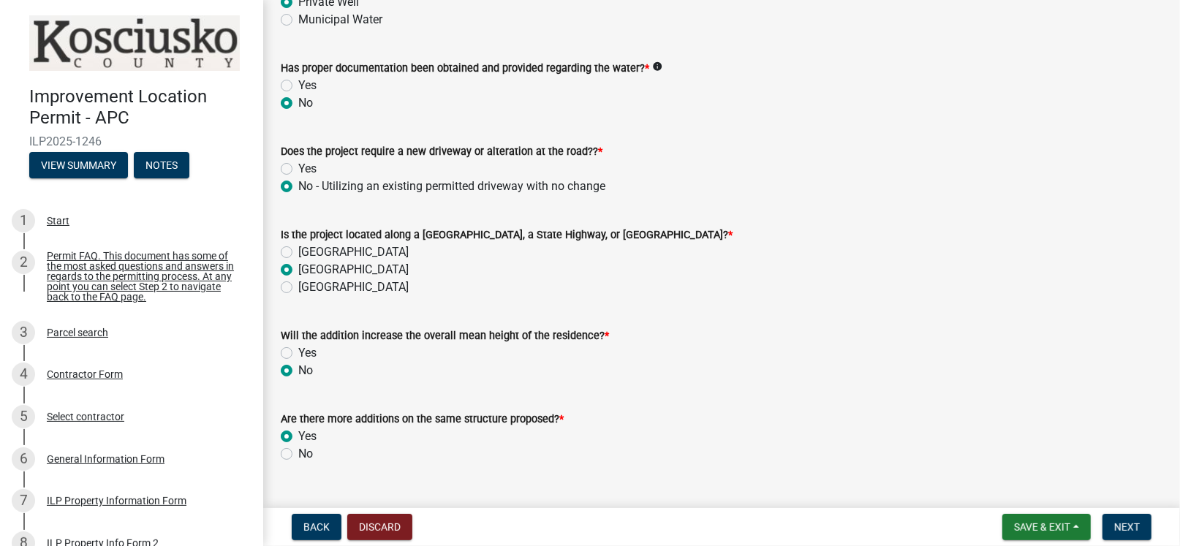
scroll to position [432, 0]
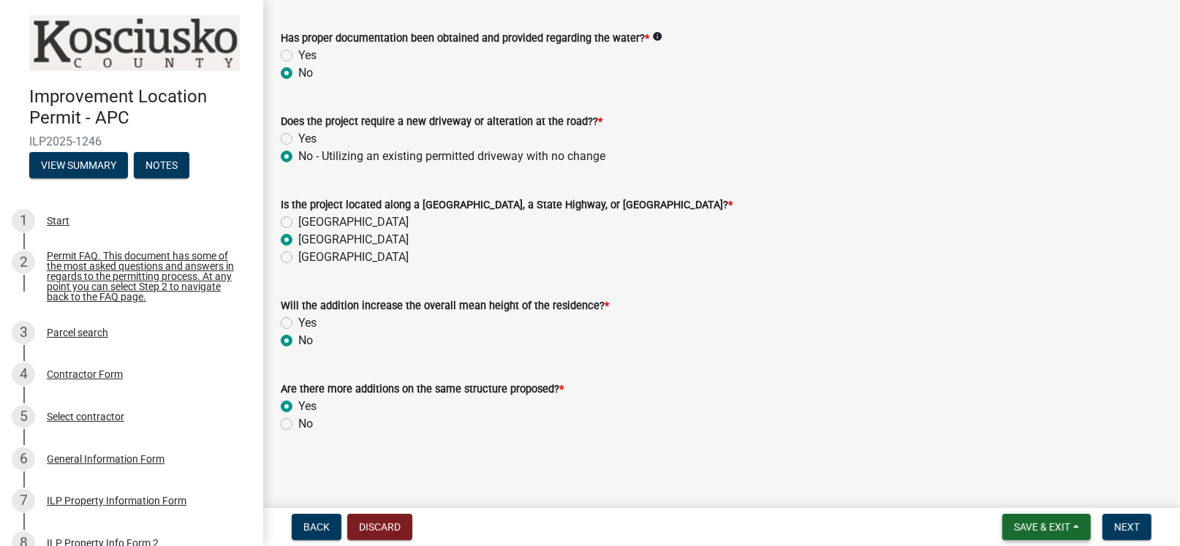
click at [1014, 523] on span "Save & Exit" at bounding box center [1042, 527] width 56 height 12
click at [1013, 450] on button "Save" at bounding box center [1031, 454] width 117 height 35
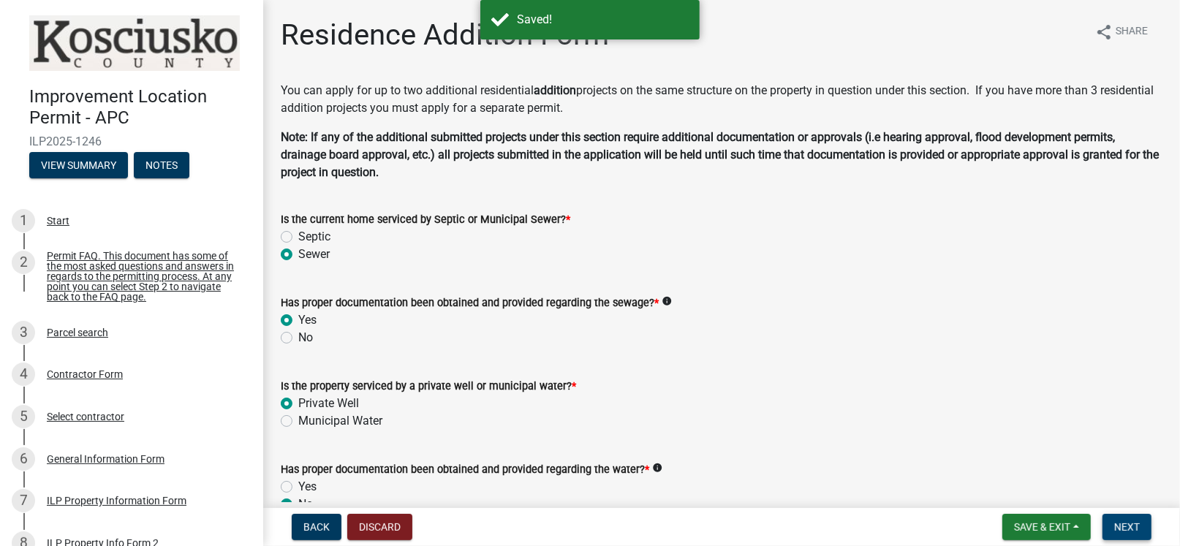
click at [1123, 523] on span "Next" at bounding box center [1128, 527] width 26 height 12
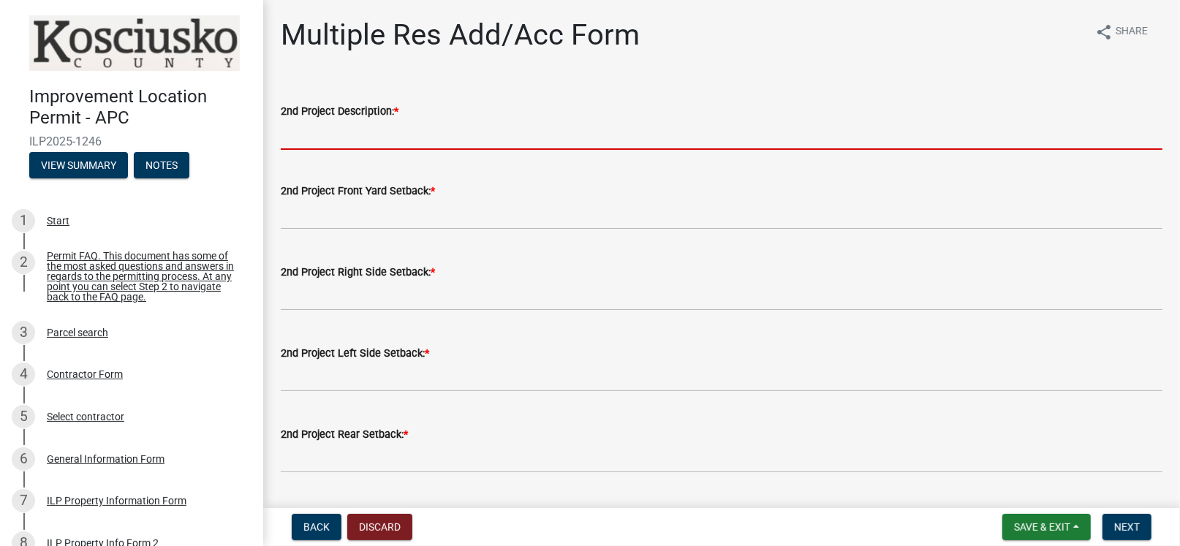
click at [350, 137] on input "2nd Project Description: *" at bounding box center [722, 135] width 882 height 30
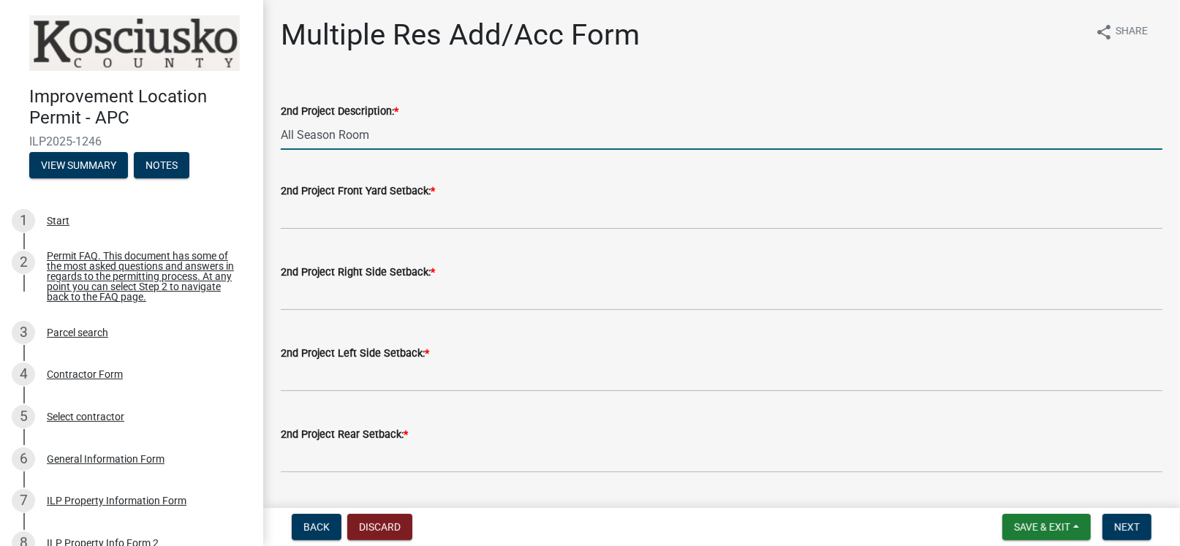
type input "All Season Room"
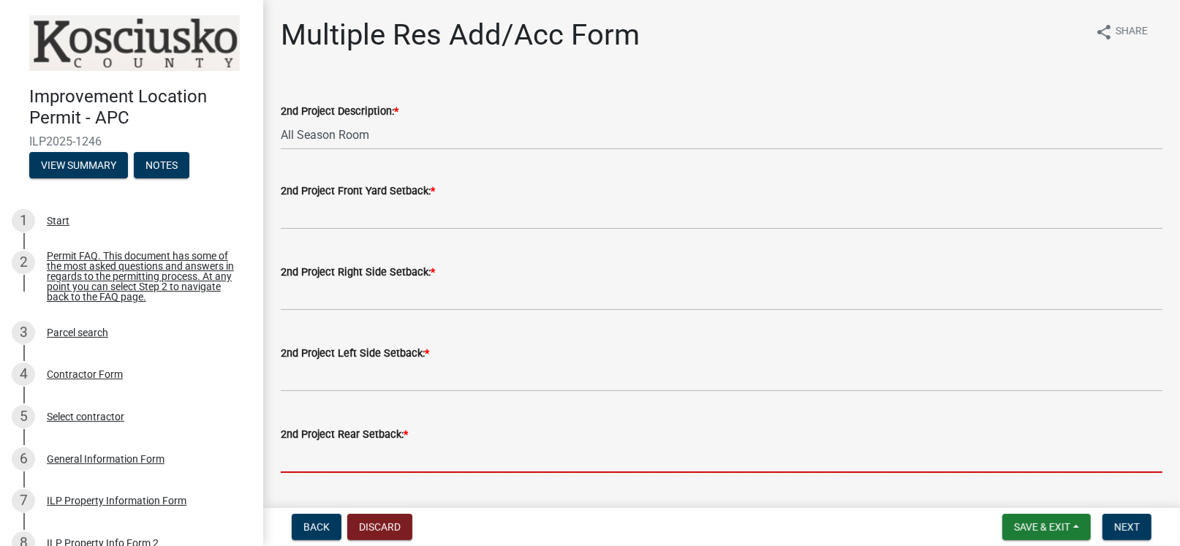
click at [342, 462] on input "text" at bounding box center [722, 458] width 882 height 30
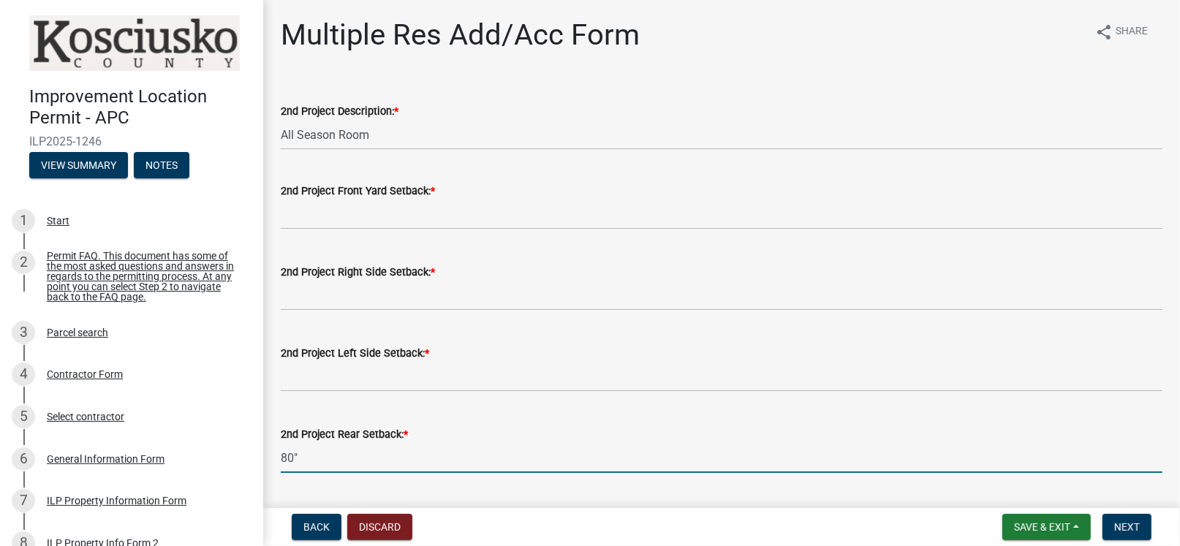
type input "80"
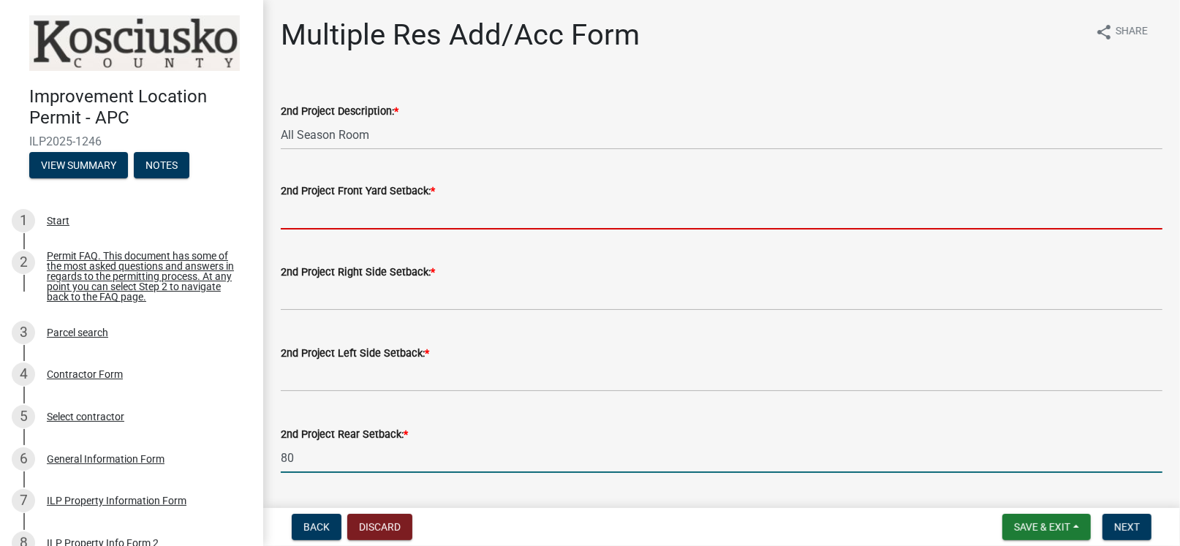
click at [311, 219] on input "text" at bounding box center [722, 215] width 882 height 30
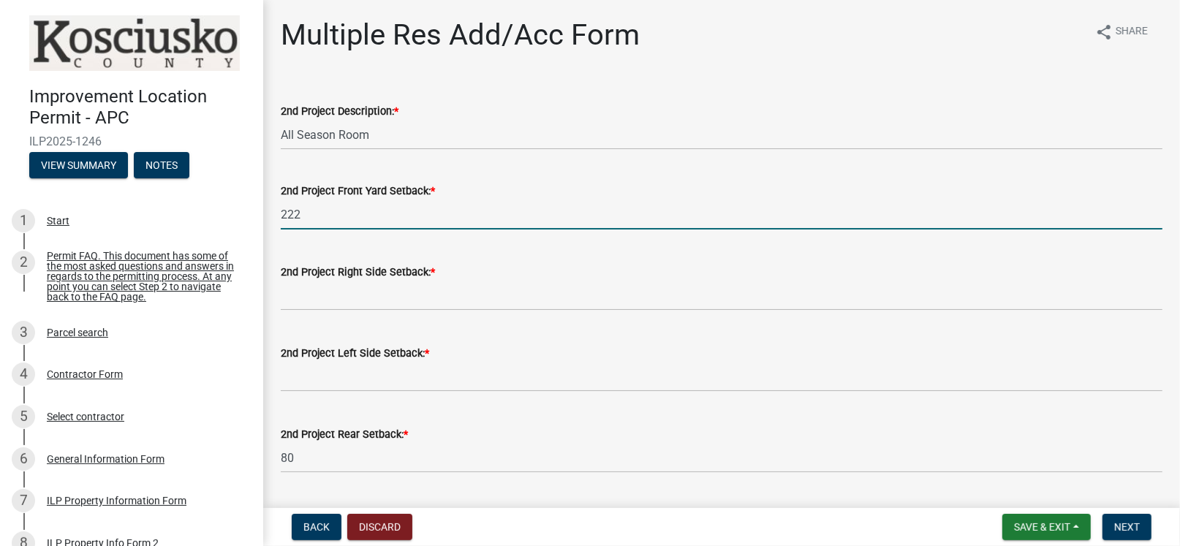
type input "222"
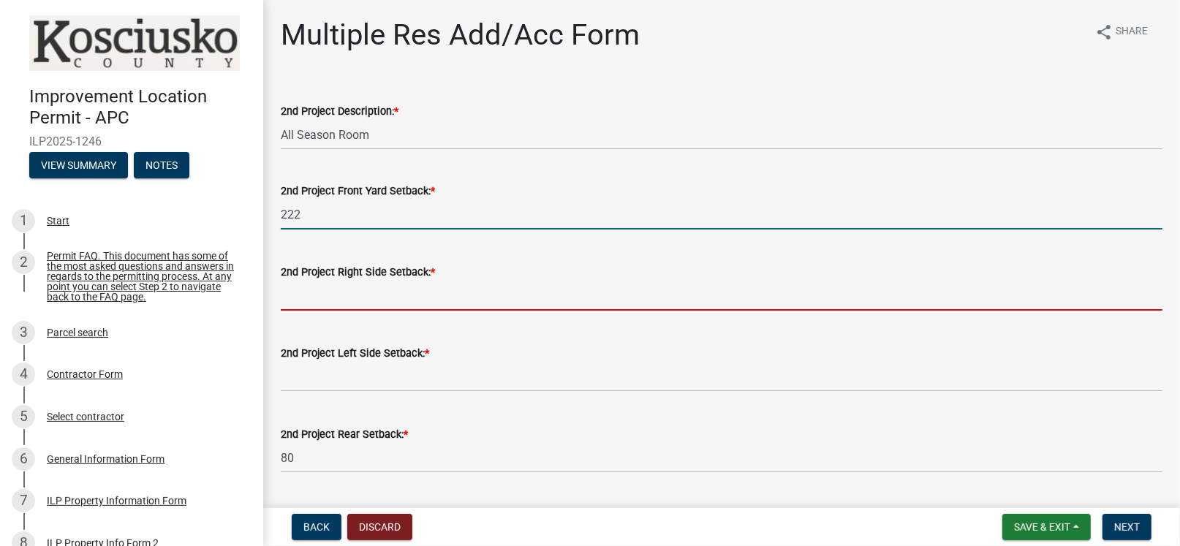
click at [327, 293] on input "text" at bounding box center [722, 296] width 882 height 30
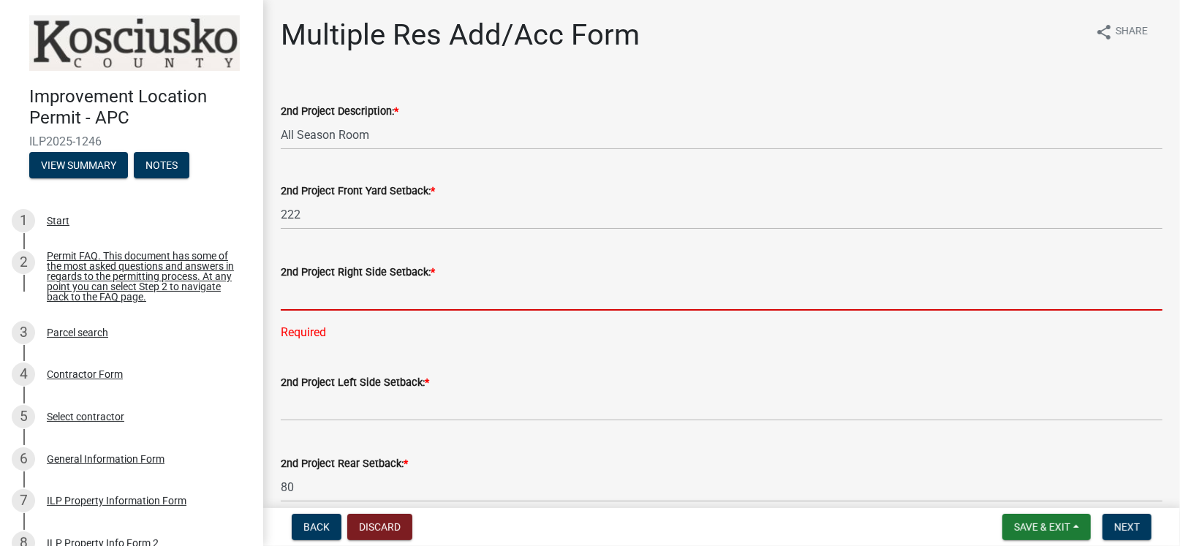
click at [298, 295] on input "text" at bounding box center [722, 296] width 882 height 30
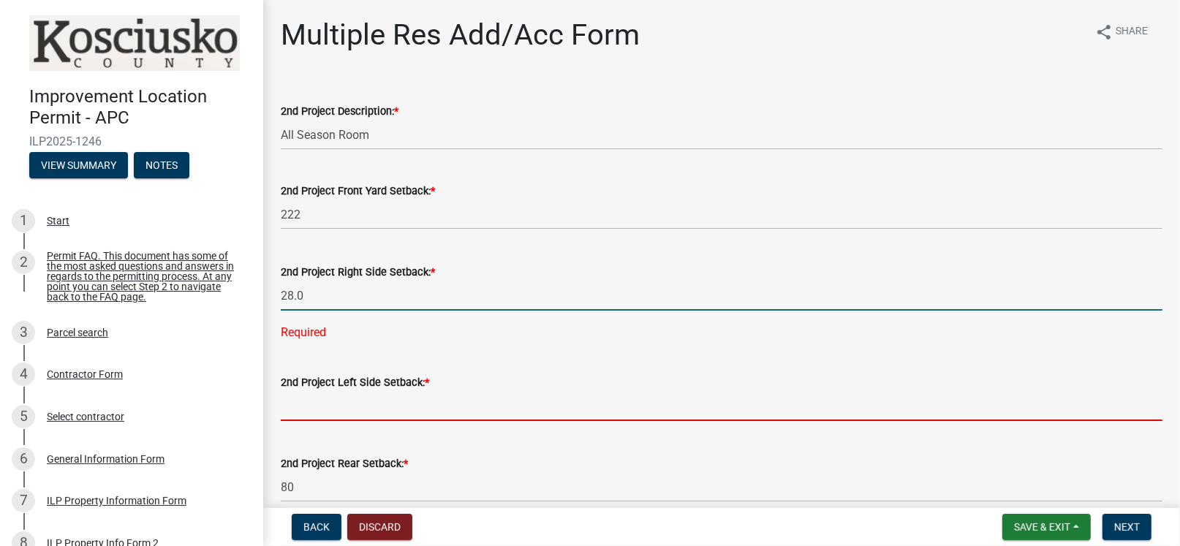
type input "28"
click at [334, 402] on wm-data-entity-input "2nd Project Left Side Setback: *" at bounding box center [722, 393] width 882 height 81
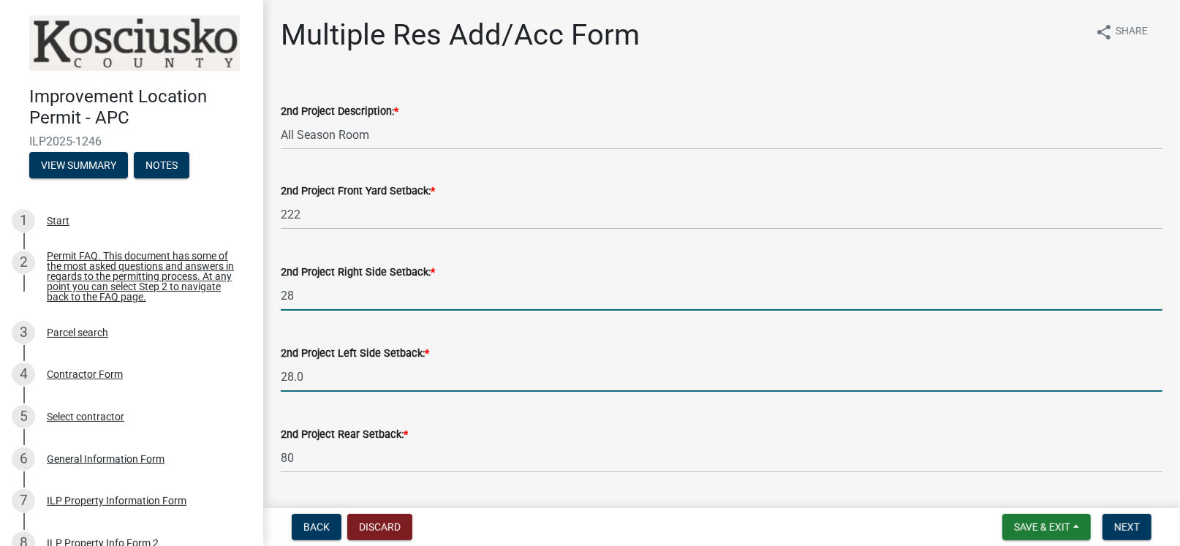
type input "28"
click at [341, 294] on input "28" at bounding box center [722, 296] width 882 height 30
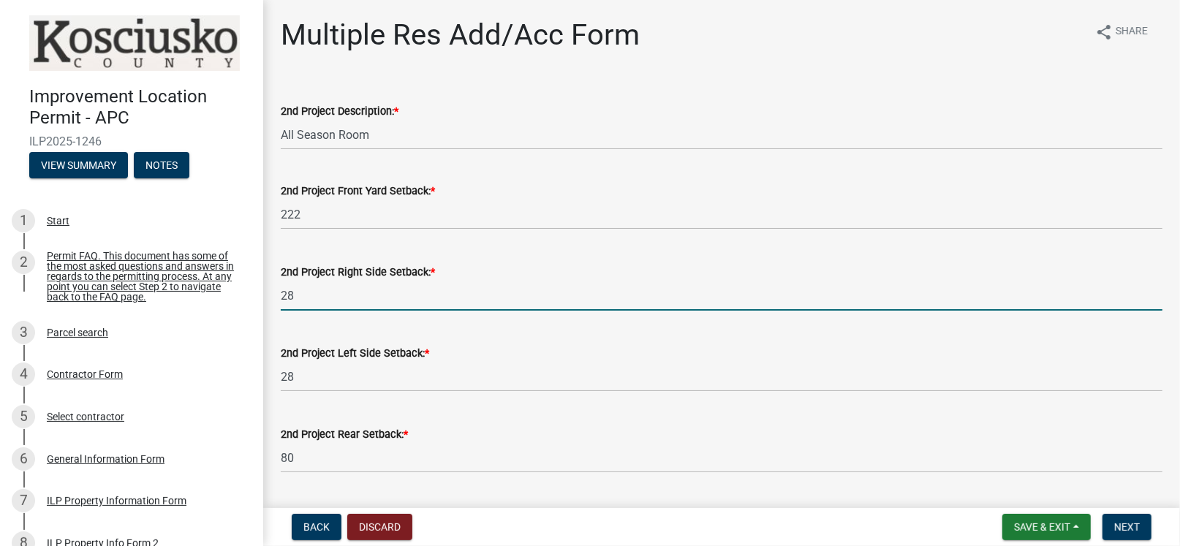
type input "2"
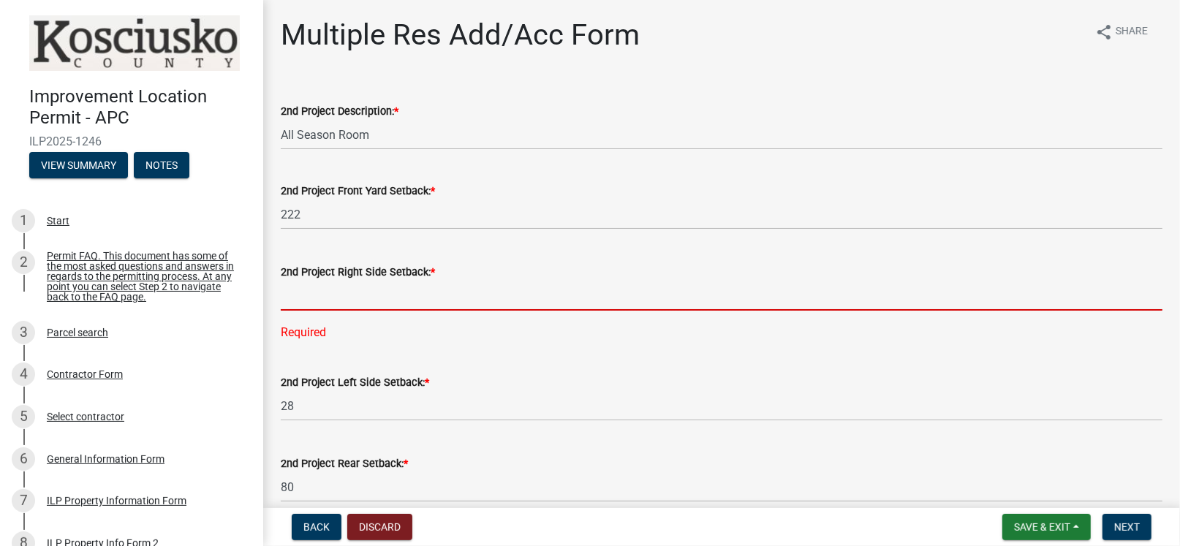
click at [366, 296] on input "text" at bounding box center [722, 296] width 882 height 30
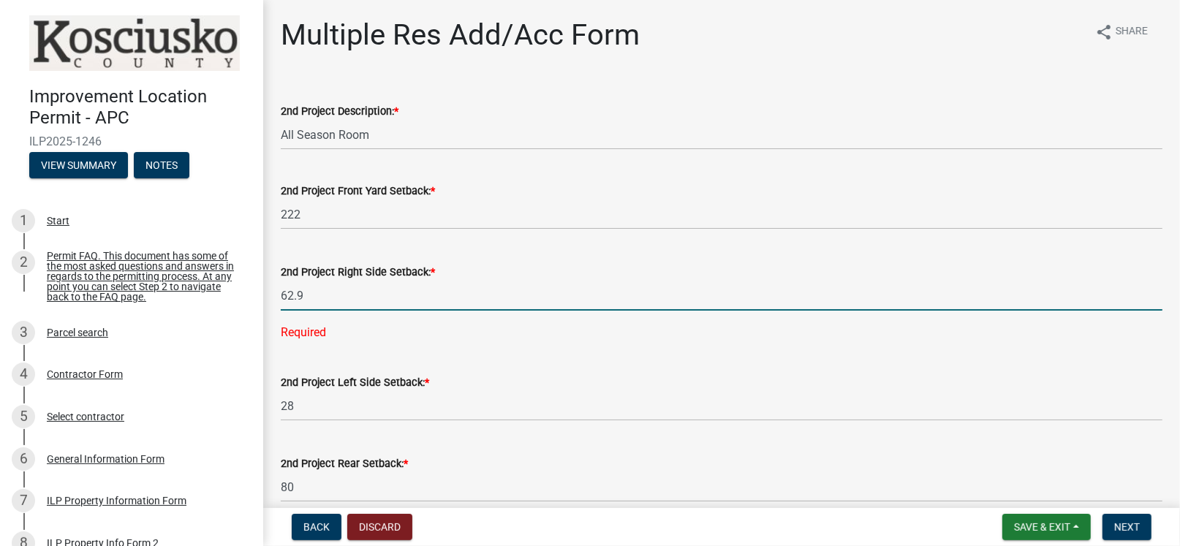
type input "62.9"
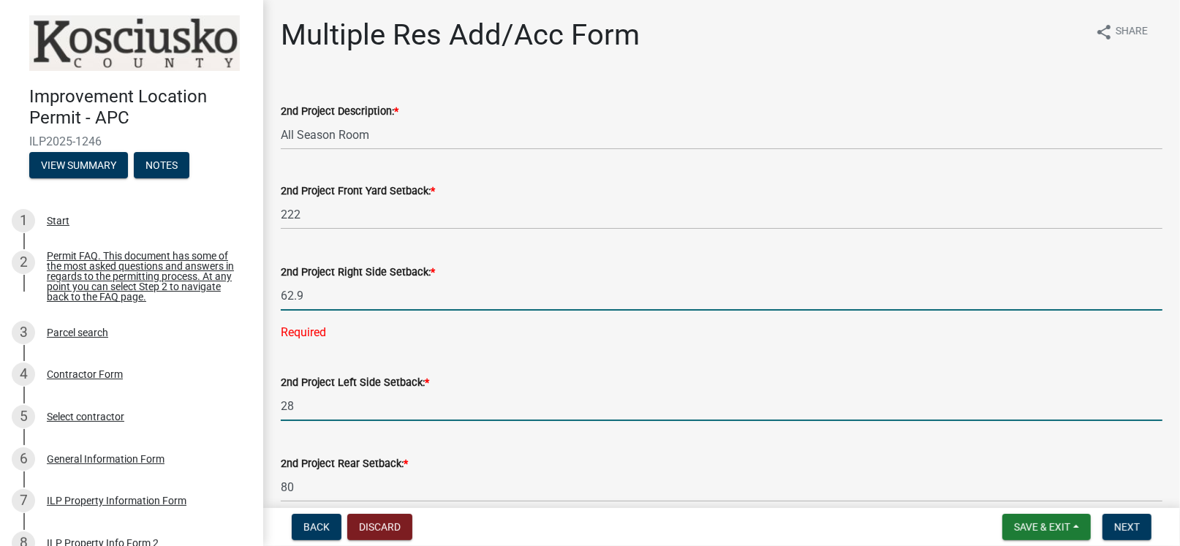
click at [331, 399] on wm-data-entity-input "2nd Project Left Side Setback: * 28" at bounding box center [722, 393] width 882 height 81
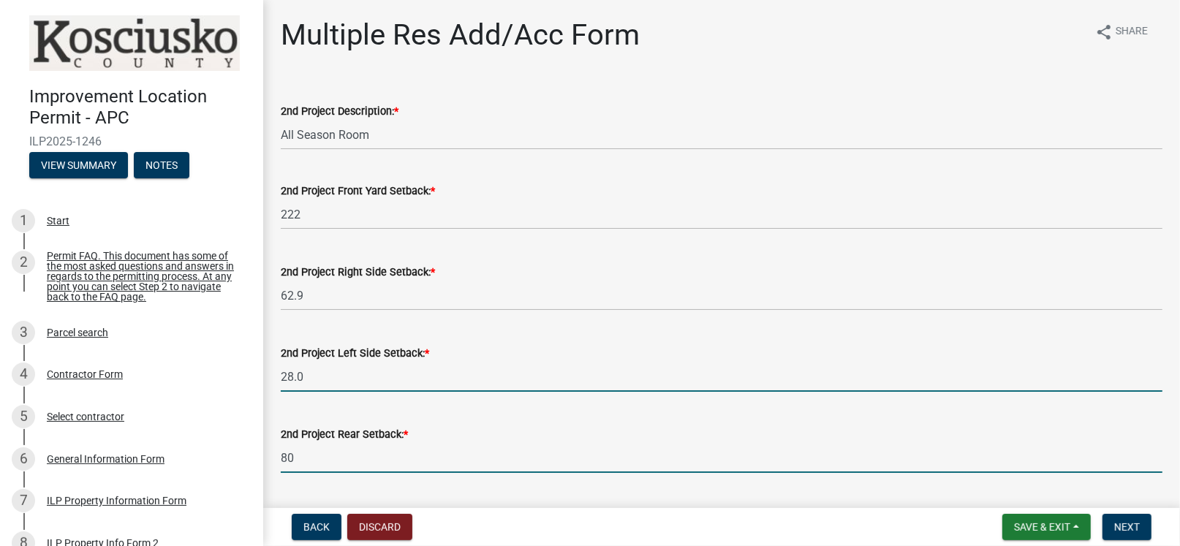
type input "28"
click at [402, 458] on input "80" at bounding box center [722, 458] width 882 height 30
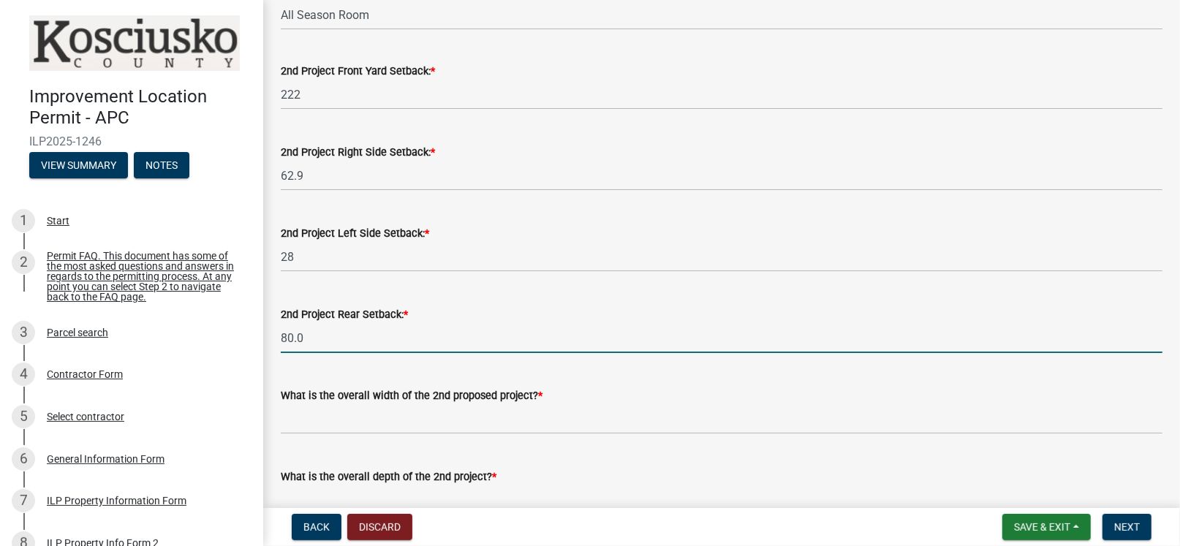
scroll to position [146, 0]
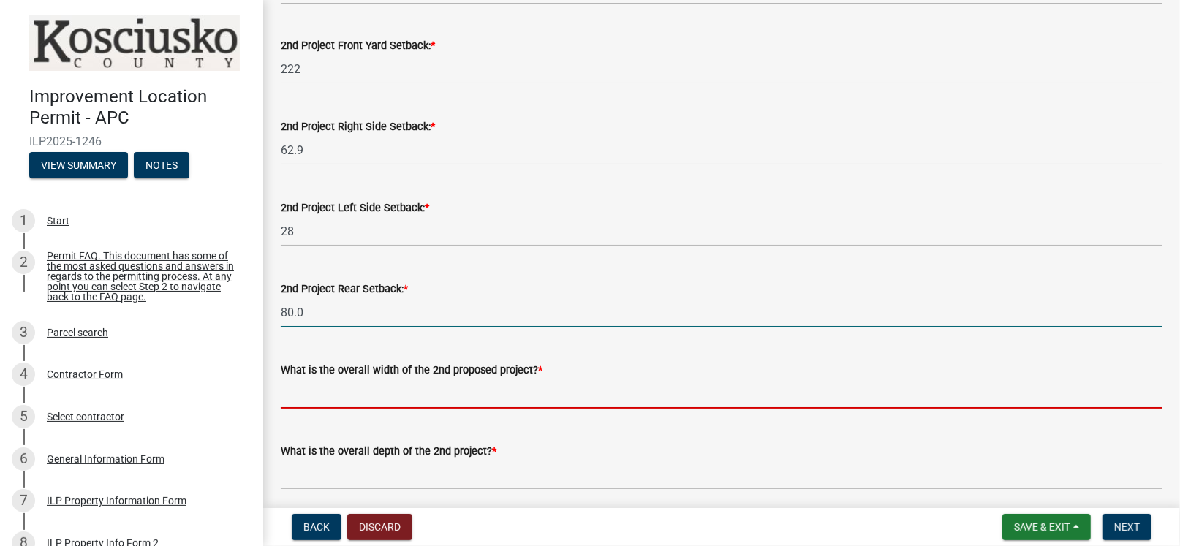
type input "80"
click at [366, 395] on input "text" at bounding box center [722, 394] width 882 height 30
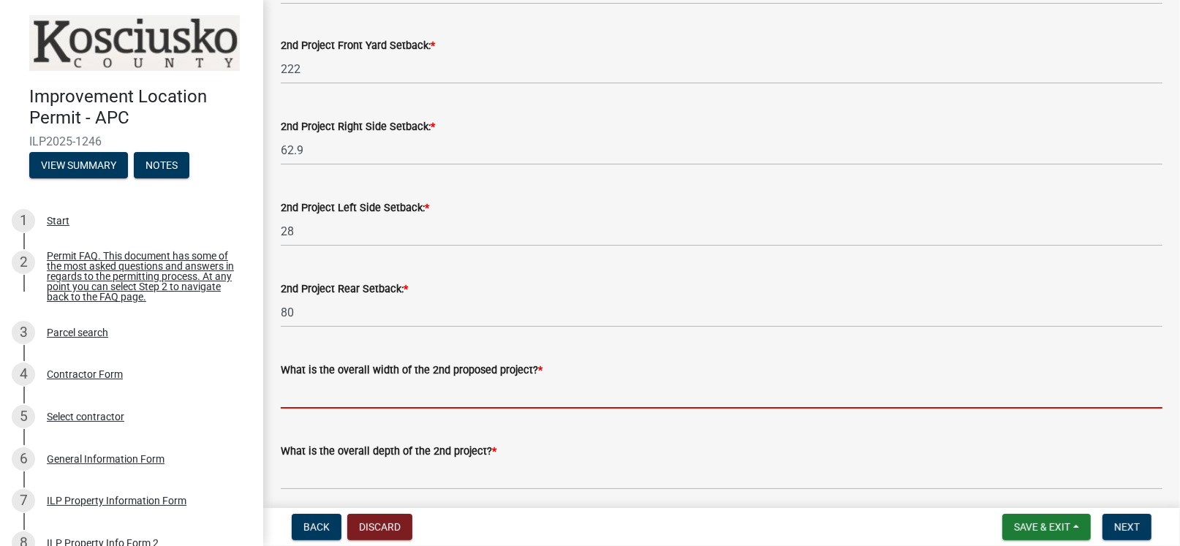
click at [363, 396] on input "text" at bounding box center [722, 394] width 882 height 30
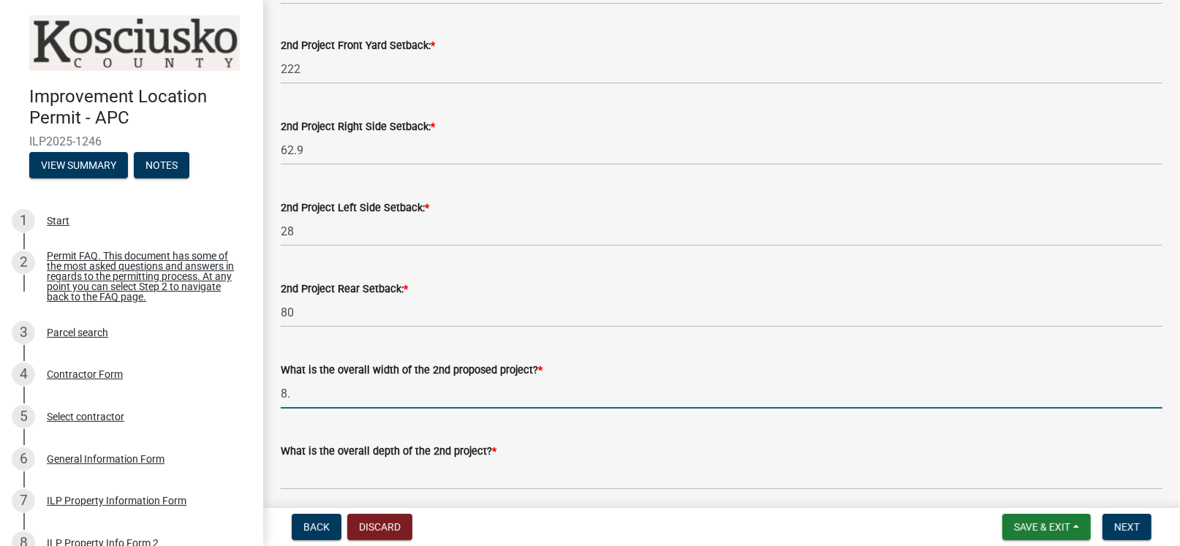
type input "8"
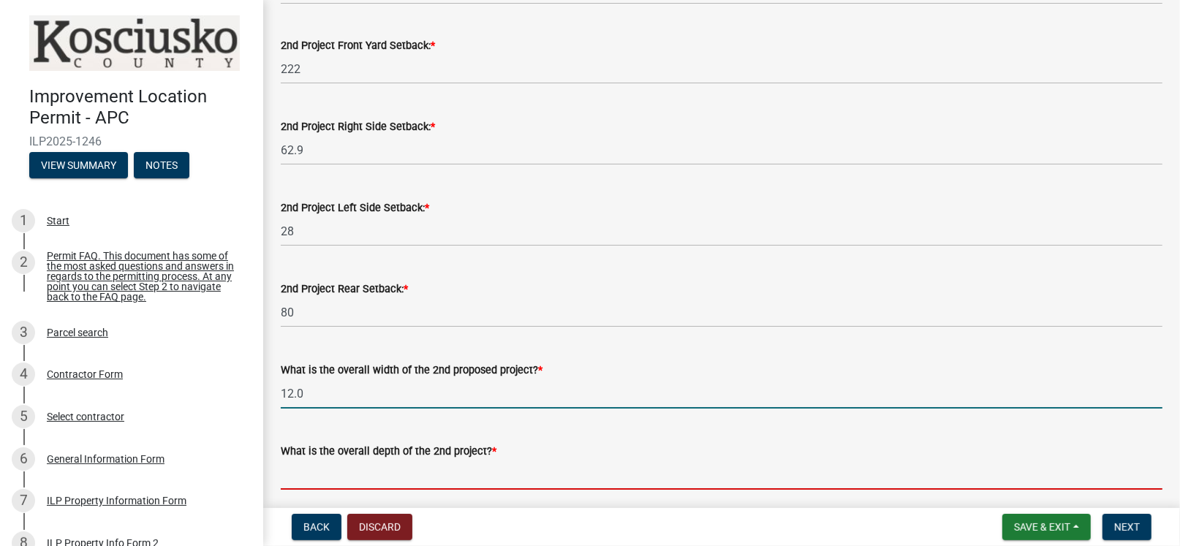
type input "12"
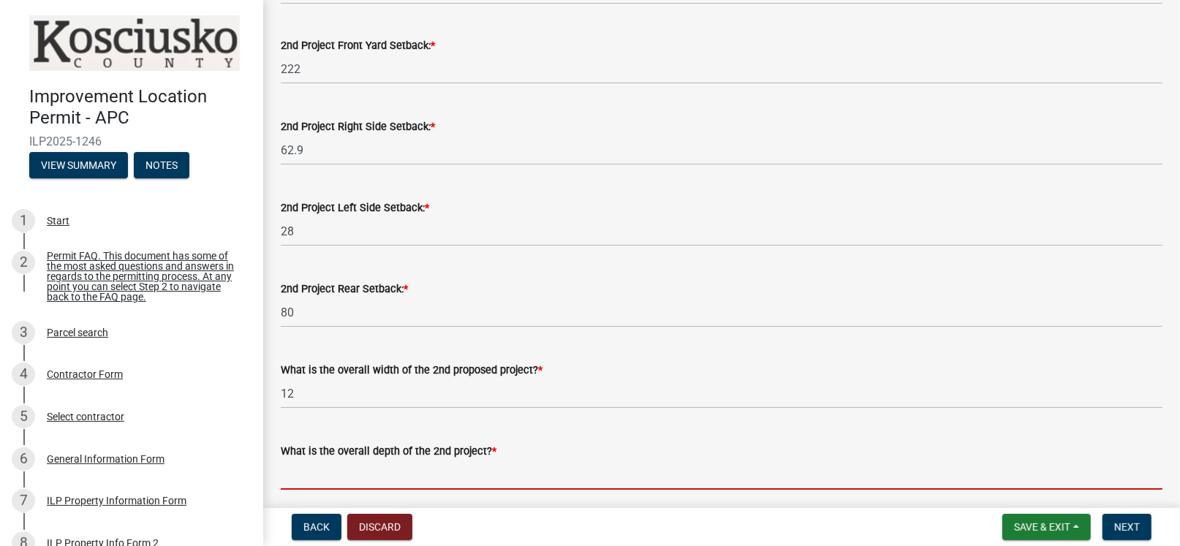
click at [317, 478] on input "text" at bounding box center [722, 475] width 882 height 30
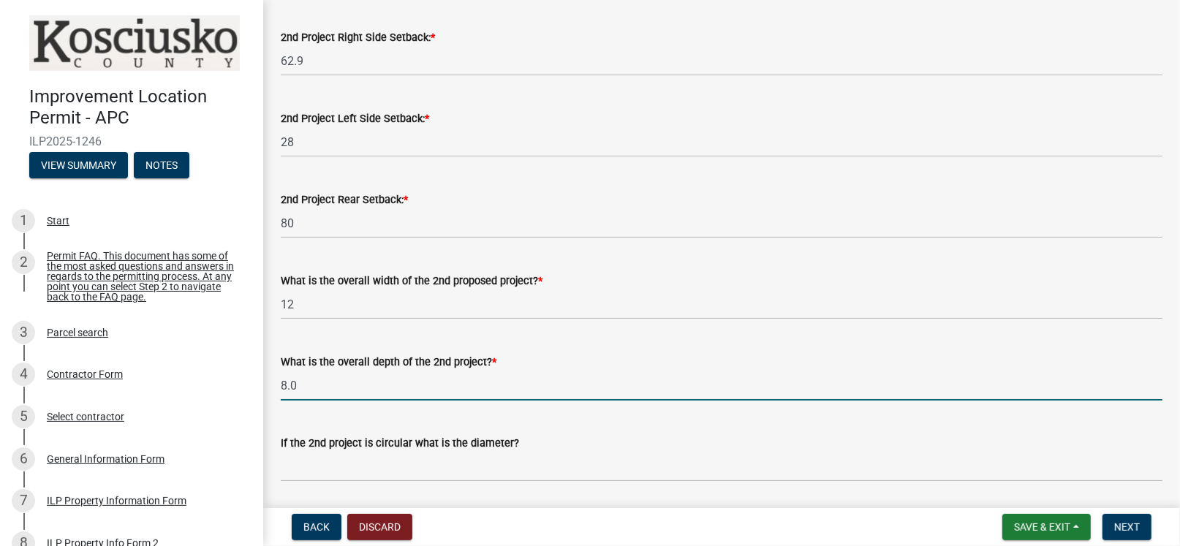
scroll to position [292, 0]
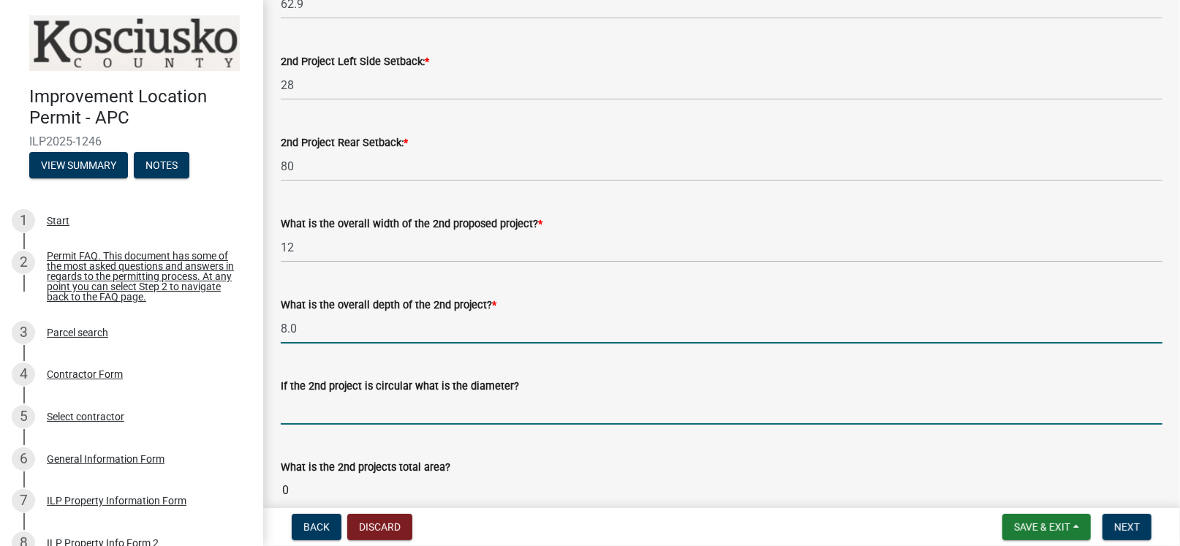
type input "8"
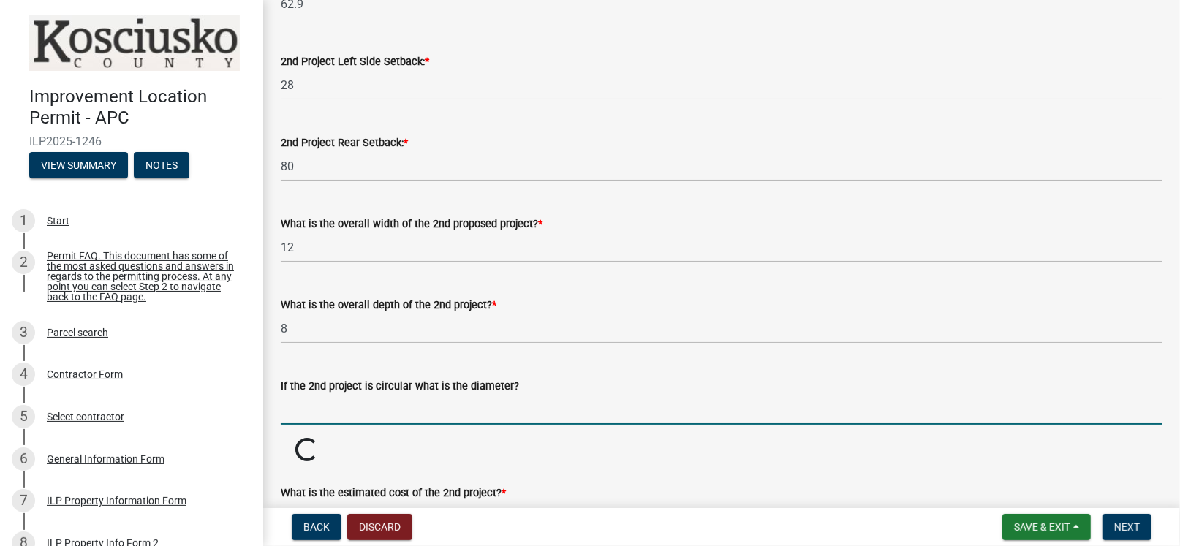
click at [331, 410] on input "text" at bounding box center [722, 410] width 882 height 30
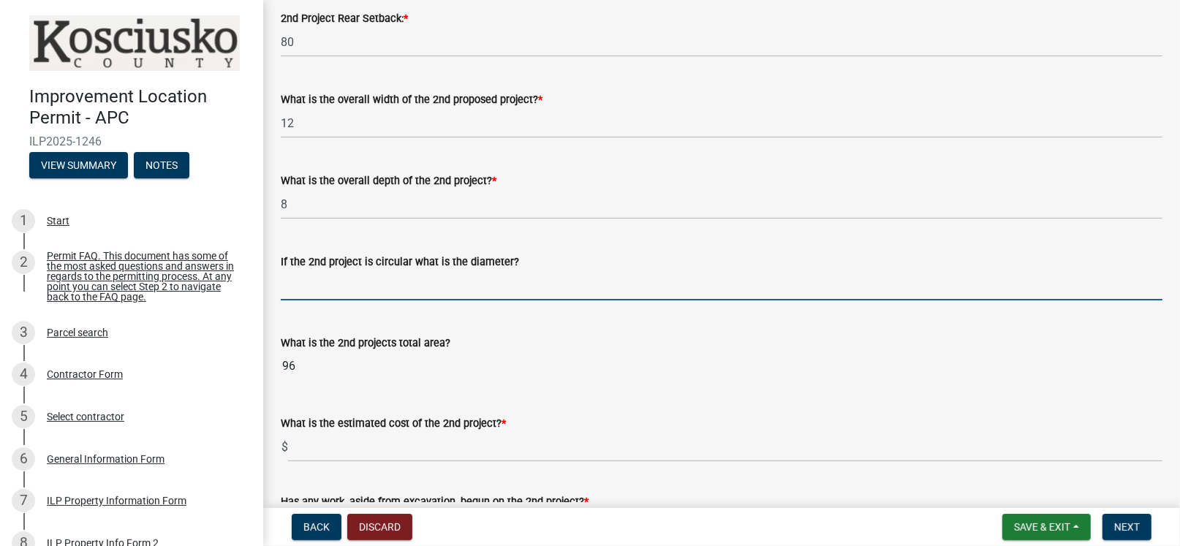
scroll to position [439, 0]
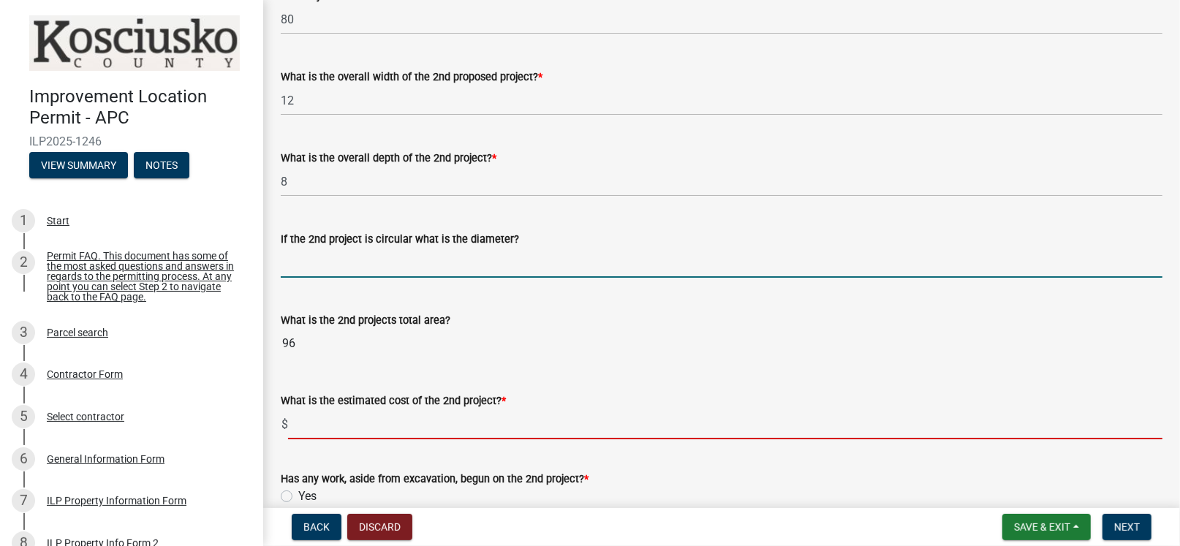
click at [314, 429] on input "text" at bounding box center [725, 425] width 875 height 30
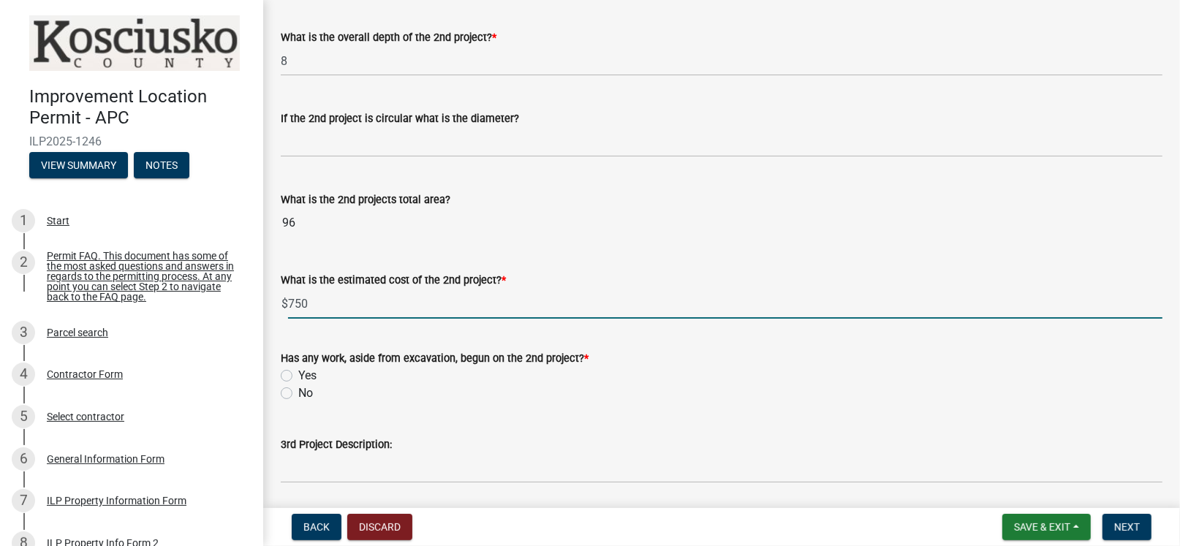
scroll to position [584, 0]
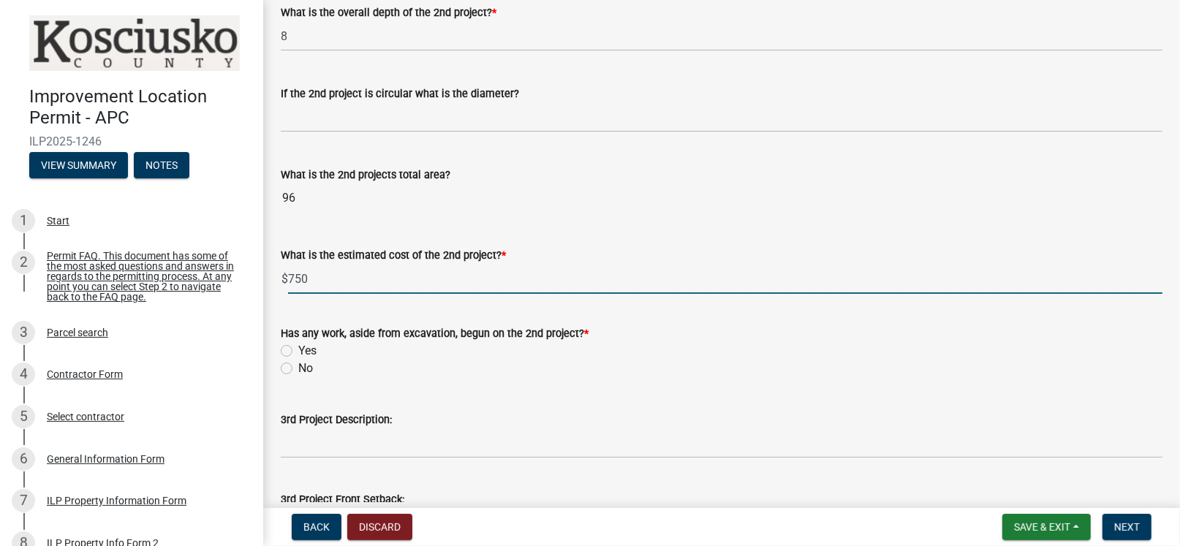
type input "750"
click at [298, 366] on label "No" at bounding box center [305, 369] width 15 height 18
click at [298, 366] on input "No" at bounding box center [303, 365] width 10 height 10
radio input "true"
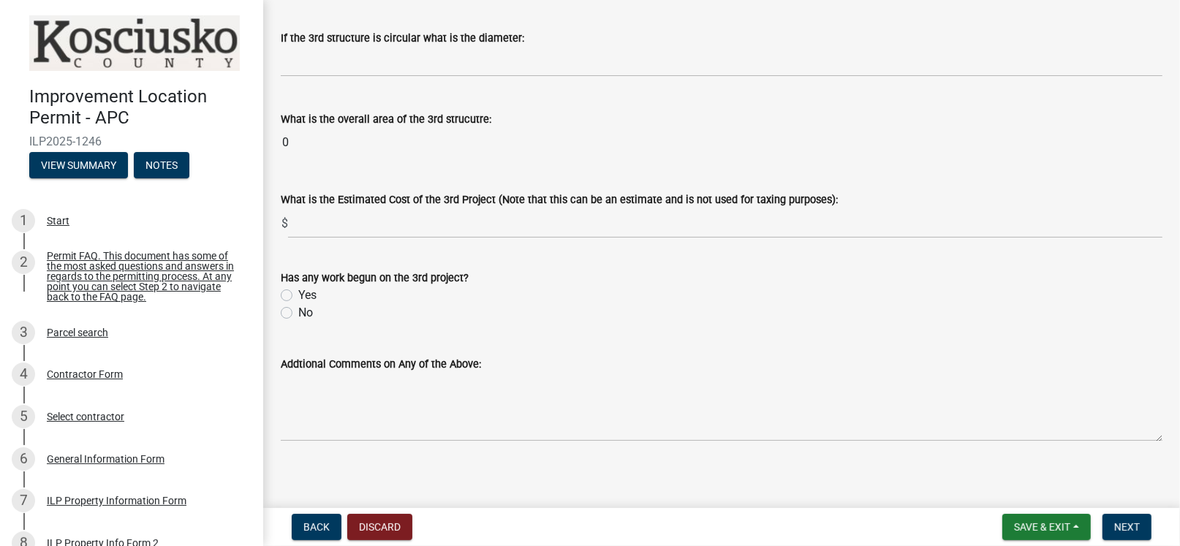
scroll to position [1540, 0]
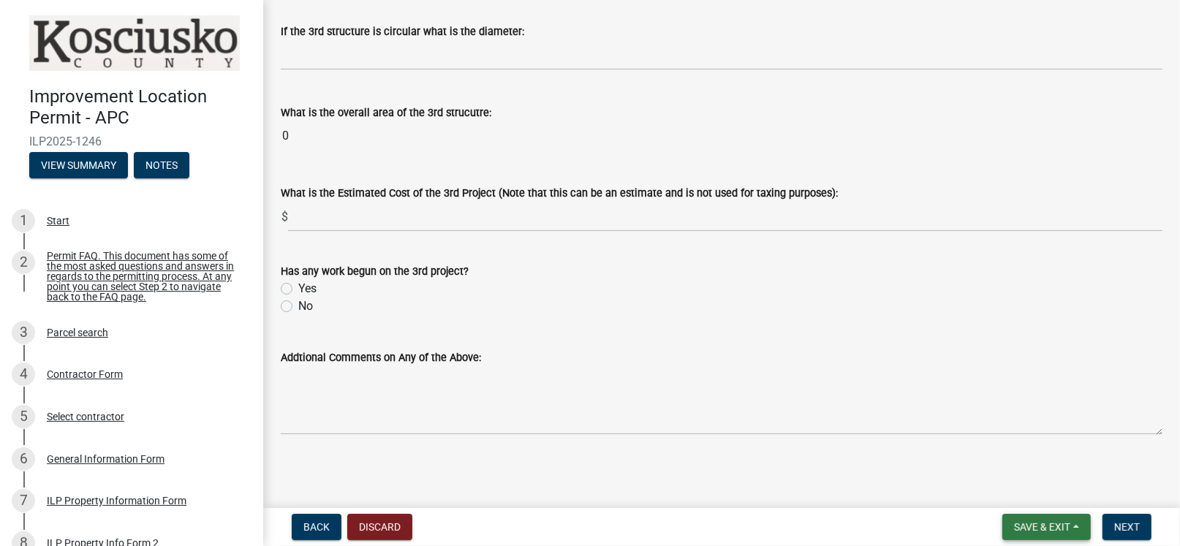
click at [1028, 529] on span "Save & Exit" at bounding box center [1042, 527] width 56 height 12
click at [1001, 454] on button "Save" at bounding box center [1031, 454] width 117 height 35
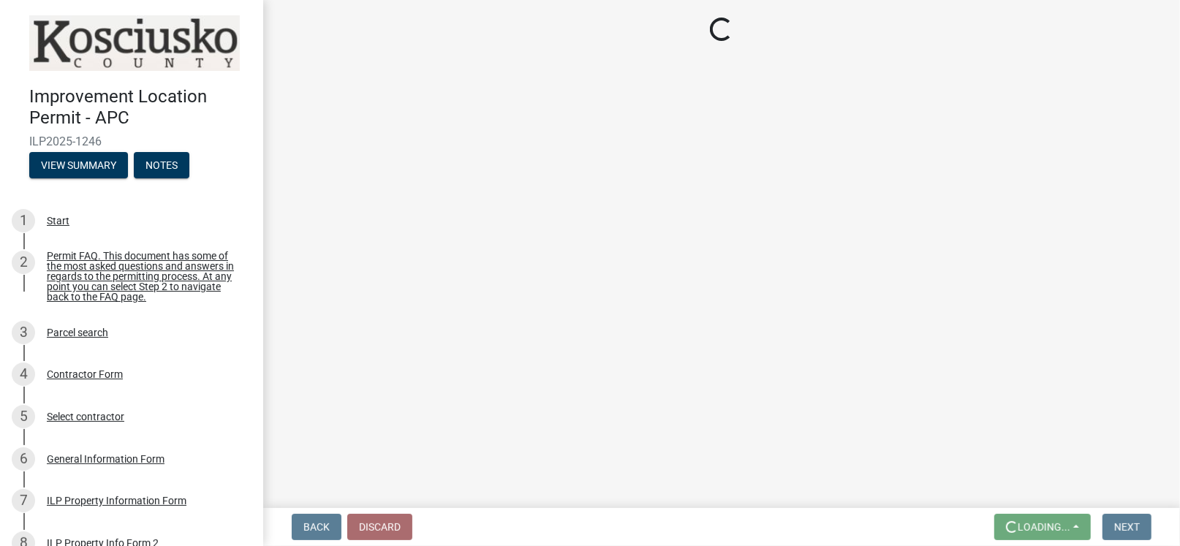
scroll to position [0, 0]
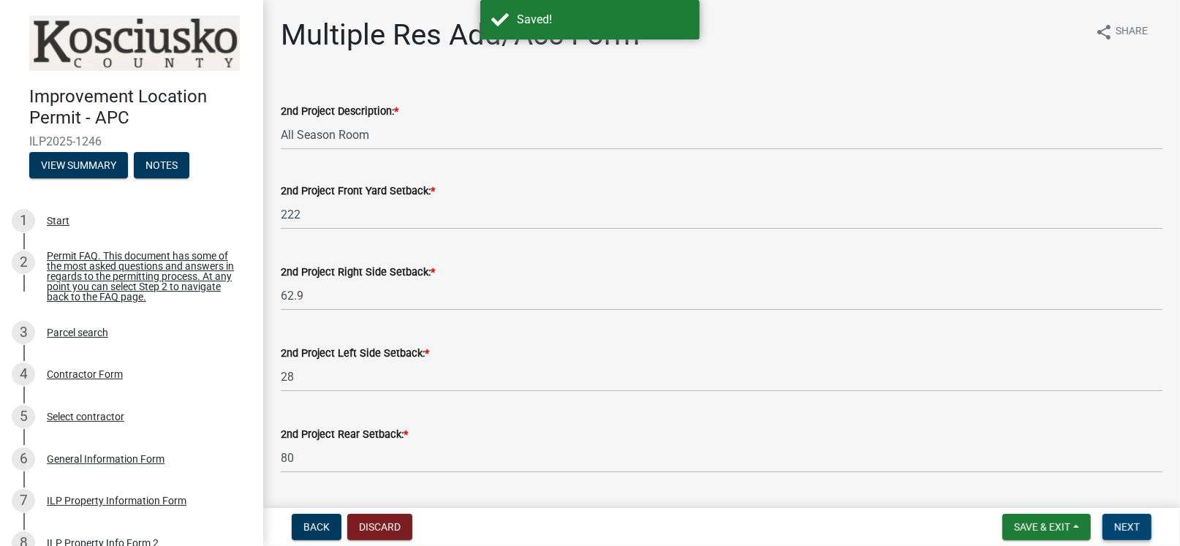
click at [1109, 526] on button "Next" at bounding box center [1127, 527] width 49 height 26
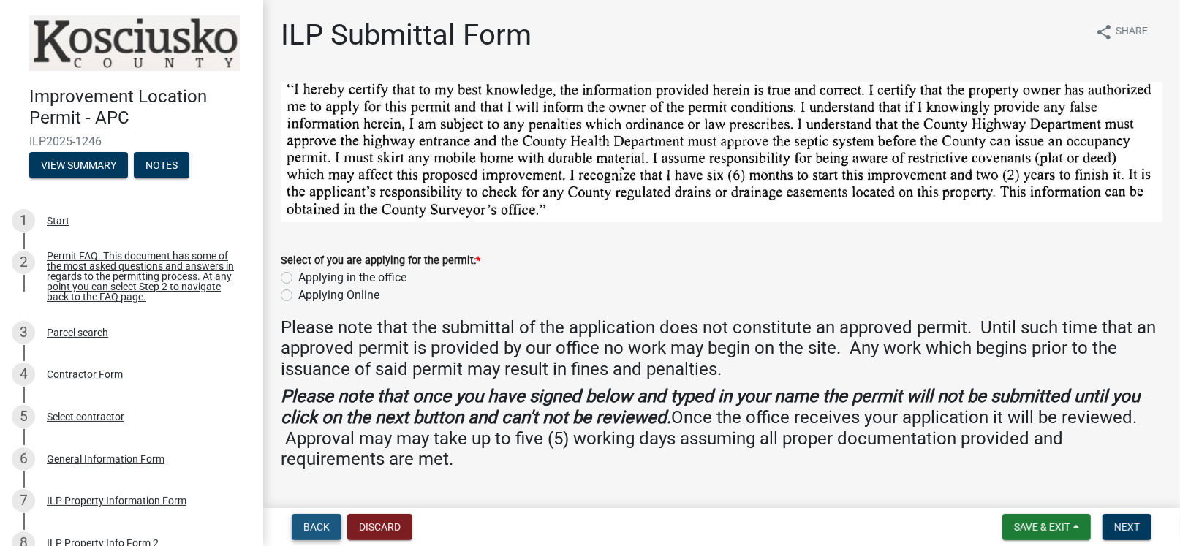
click at [329, 524] on span "Back" at bounding box center [317, 527] width 26 height 12
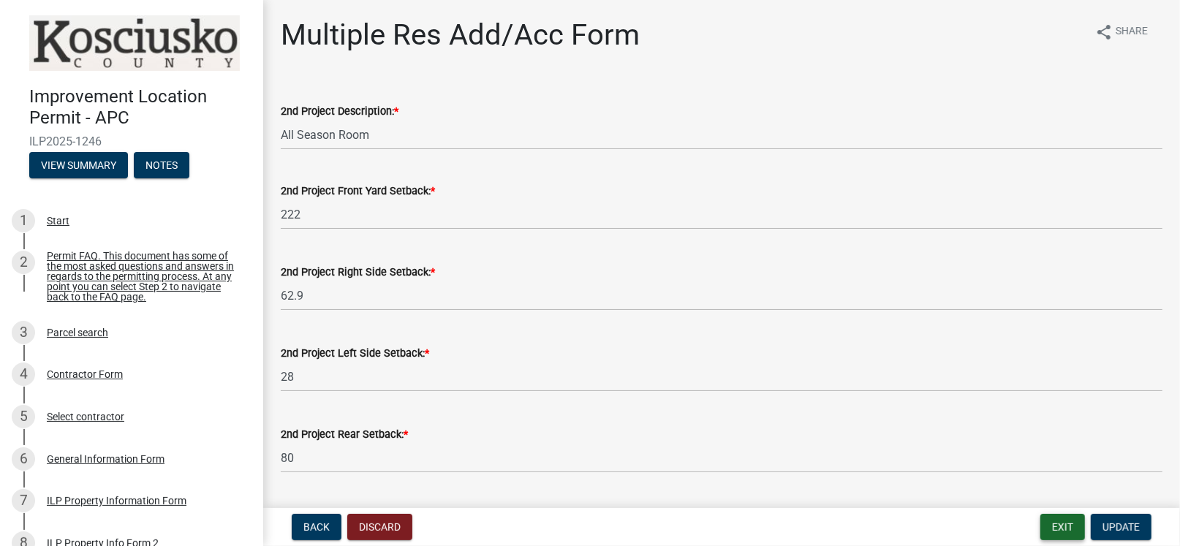
click at [1043, 519] on button "Exit" at bounding box center [1063, 527] width 45 height 26
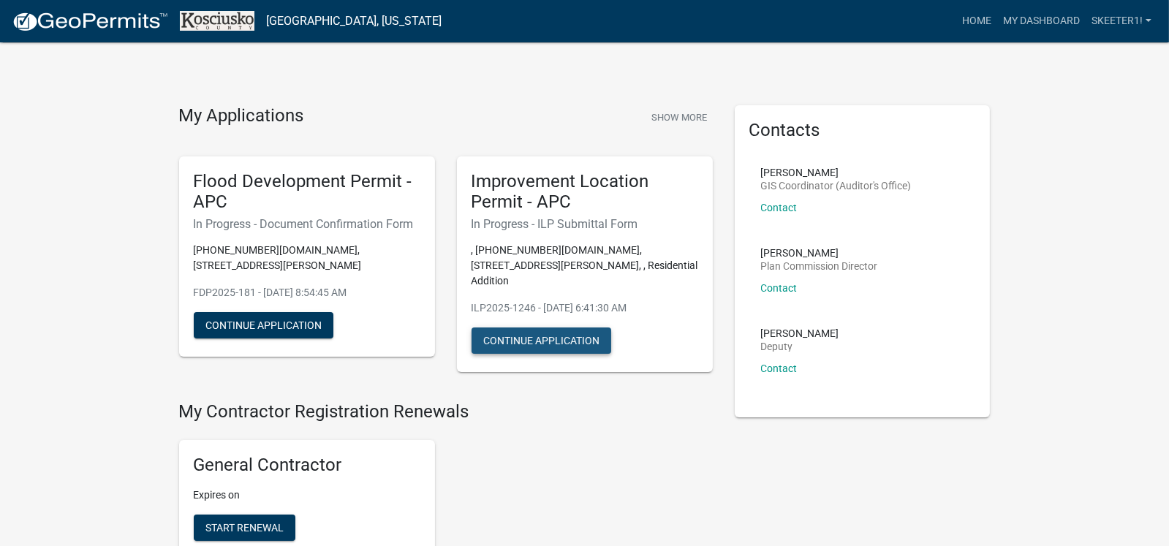
click at [538, 328] on button "Continue Application" at bounding box center [542, 341] width 140 height 26
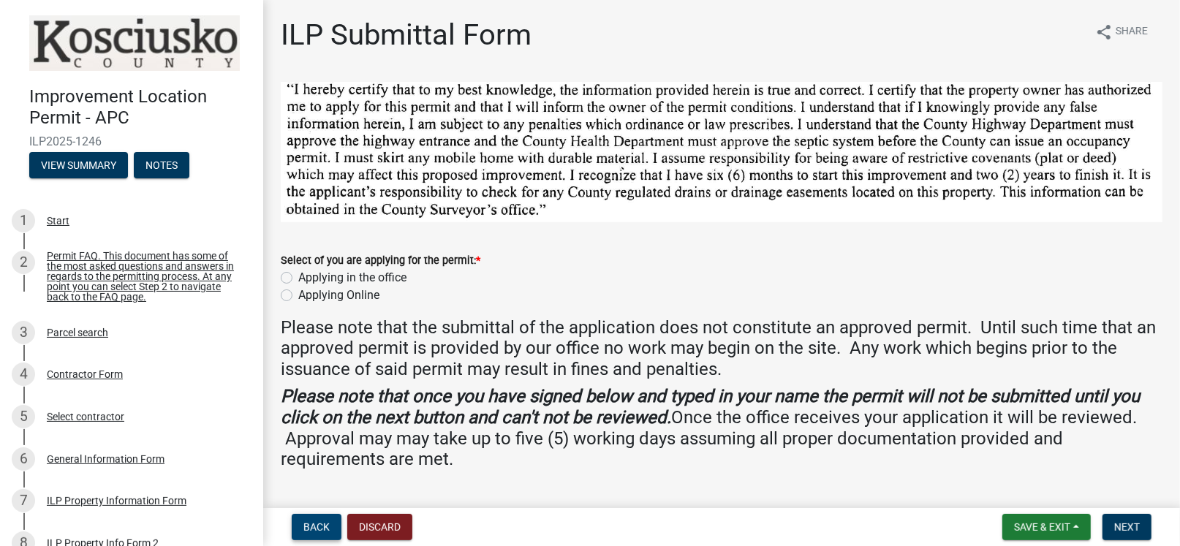
click at [316, 522] on span "Back" at bounding box center [317, 527] width 26 height 12
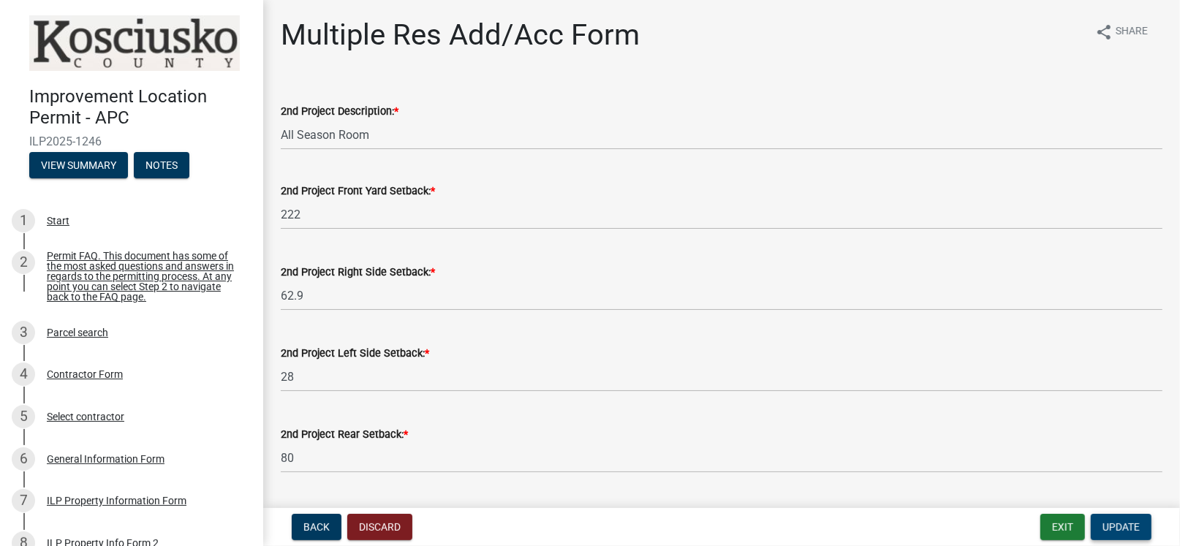
click at [1139, 525] on span "Update" at bounding box center [1121, 527] width 37 height 12
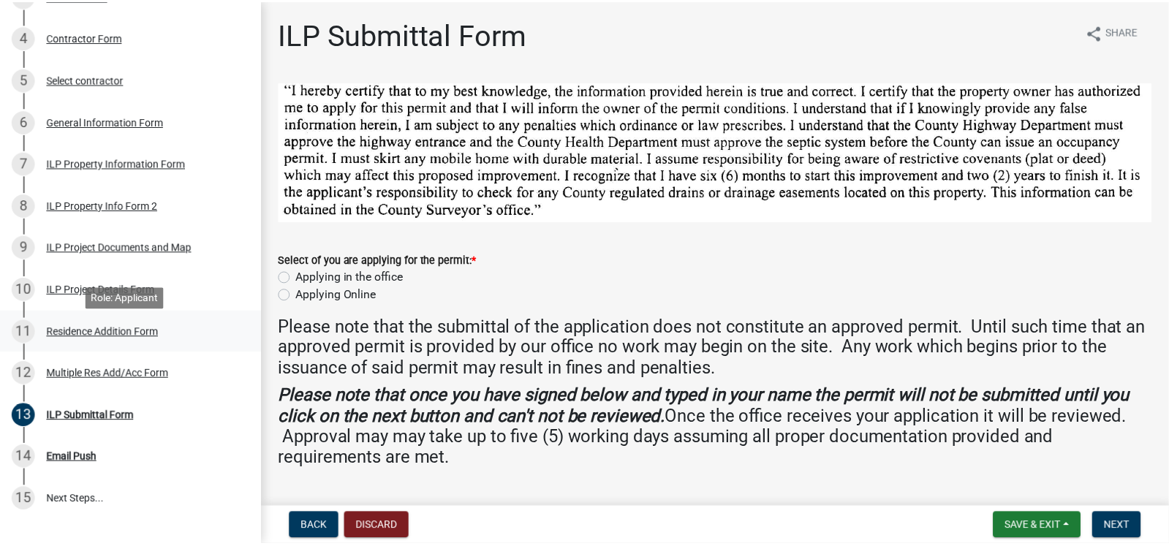
scroll to position [365, 0]
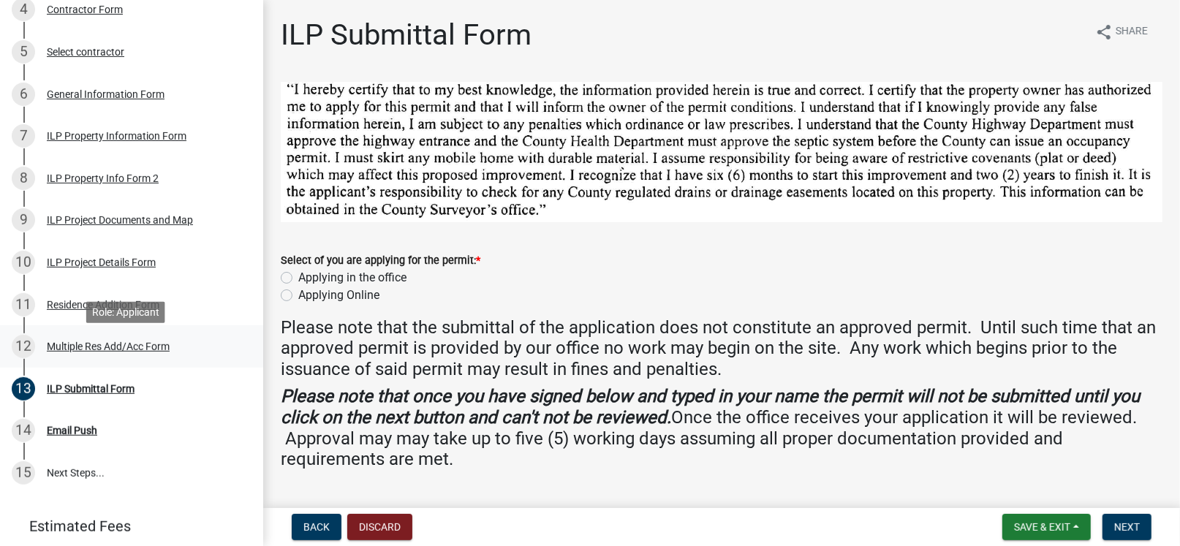
click at [55, 350] on div "Multiple Res Add/Acc Form" at bounding box center [108, 347] width 123 height 10
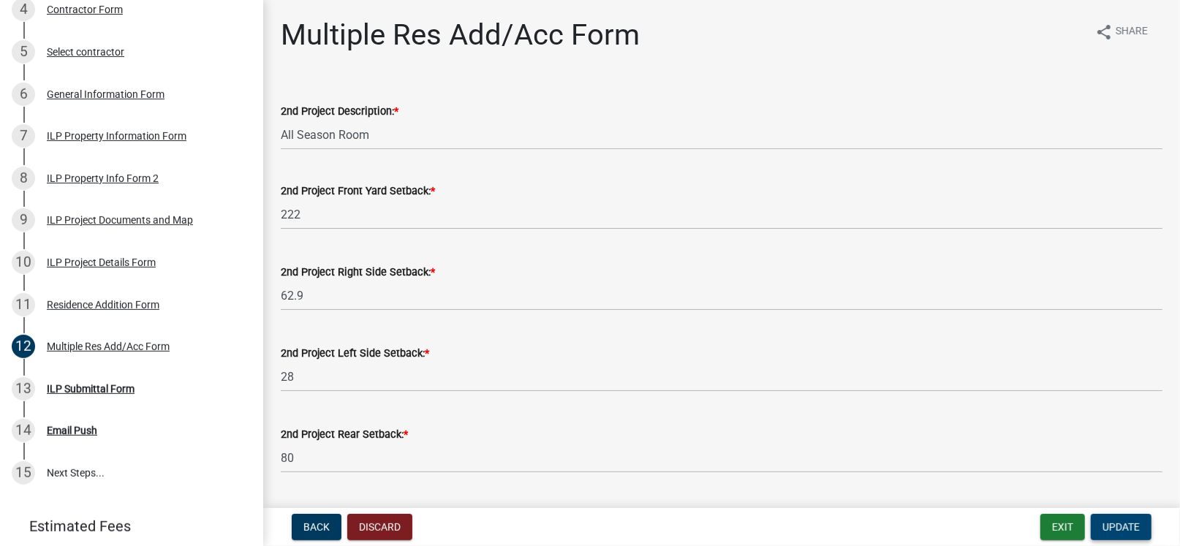
click at [1101, 521] on button "Update" at bounding box center [1121, 527] width 61 height 26
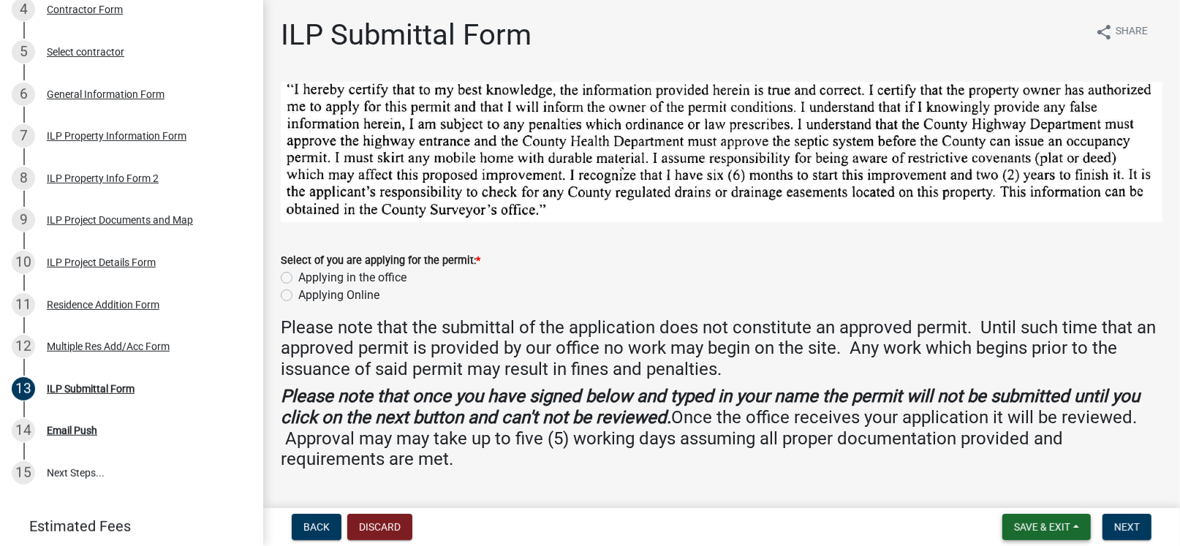
click at [1035, 521] on span "Save & Exit" at bounding box center [1042, 527] width 56 height 12
click at [1008, 488] on button "Save & Exit" at bounding box center [1031, 489] width 117 height 35
